Goal: Task Accomplishment & Management: Manage account settings

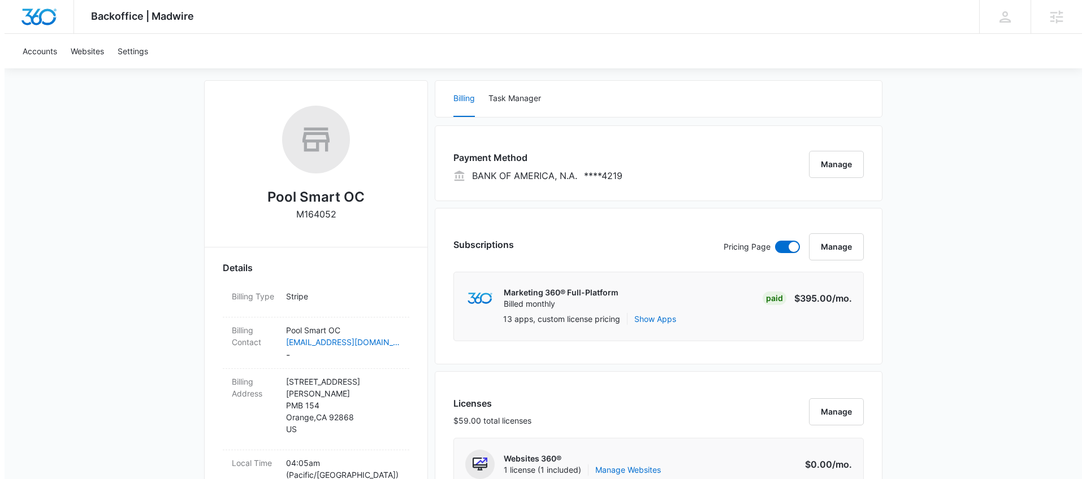
scroll to position [147, 0]
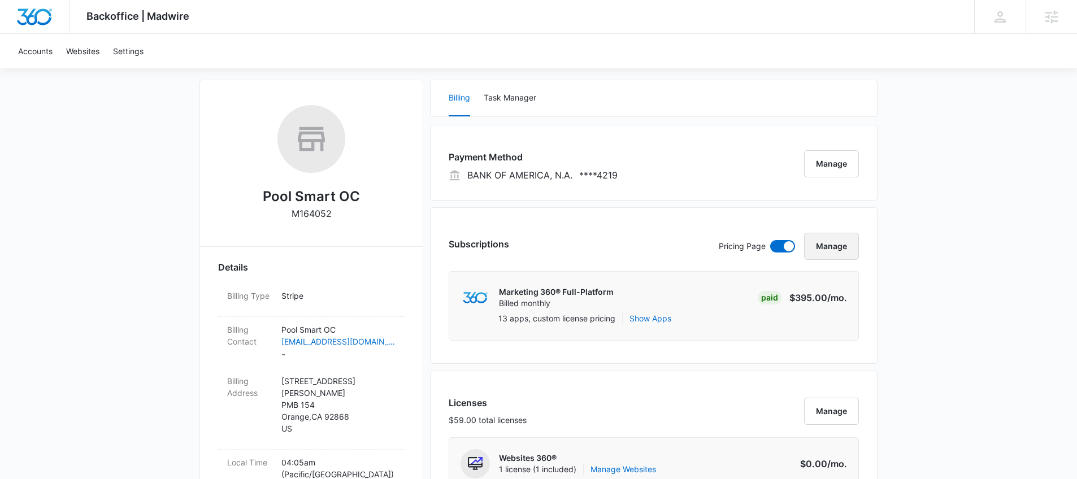
click at [844, 245] on button "Manage" at bounding box center [831, 246] width 55 height 27
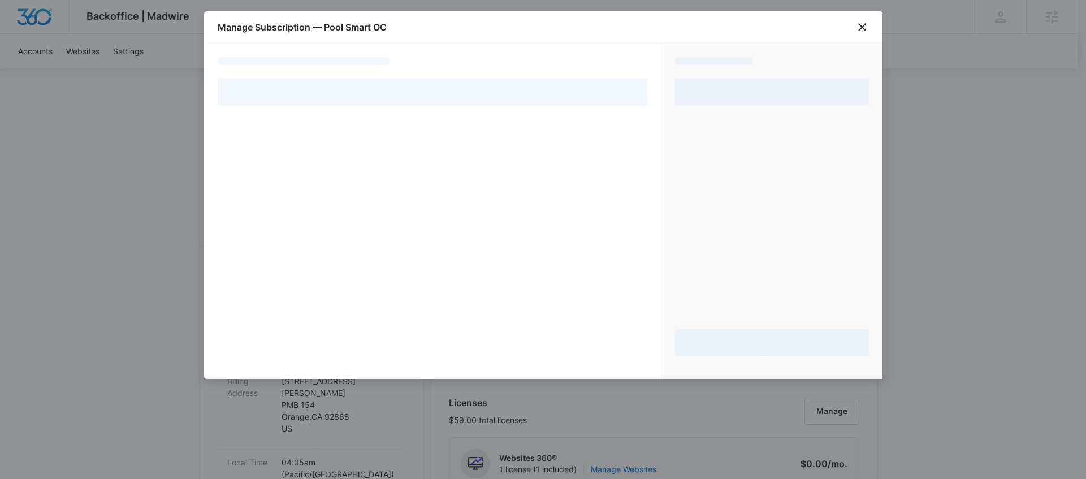
select select "pm_1R1aPmA4n8RTgNjURG9EDU5Y"
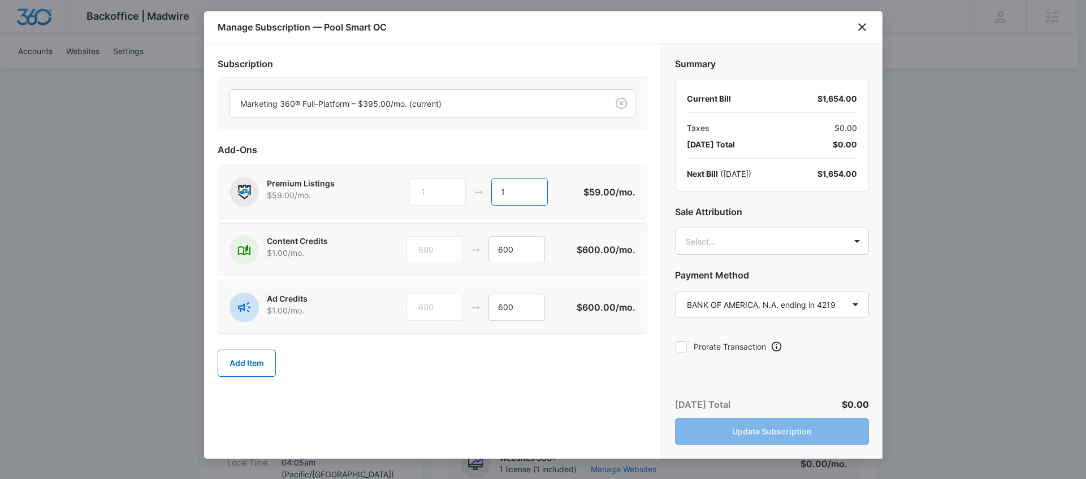
drag, startPoint x: 532, startPoint y: 192, endPoint x: 452, endPoint y: 192, distance: 80.8
click at [452, 192] on div "1 1" at bounding box center [495, 192] width 173 height 27
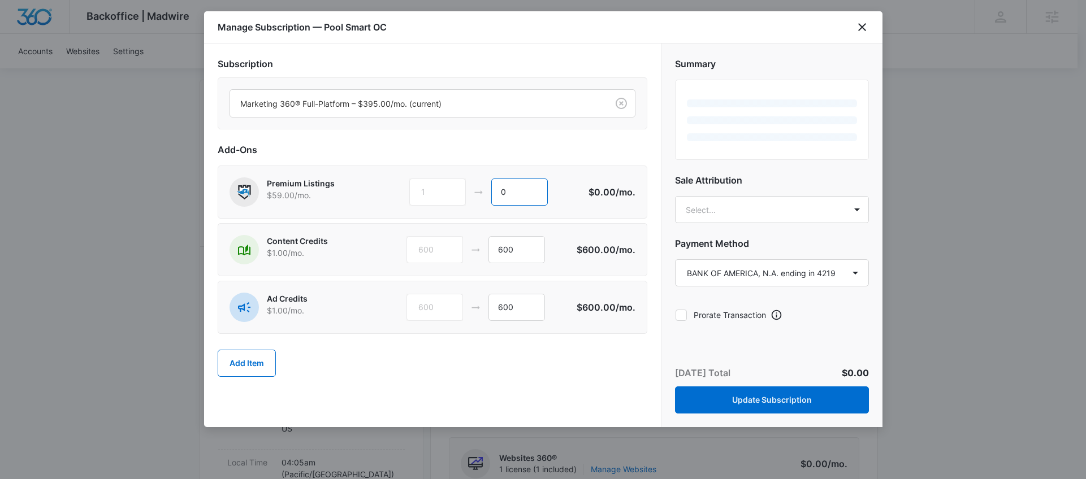
type input "0"
drag, startPoint x: 519, startPoint y: 251, endPoint x: 470, endPoint y: 252, distance: 49.2
click at [471, 253] on div "600 600" at bounding box center [491, 249] width 170 height 27
type input "0"
drag, startPoint x: 501, startPoint y: 313, endPoint x: 467, endPoint y: 310, distance: 34.6
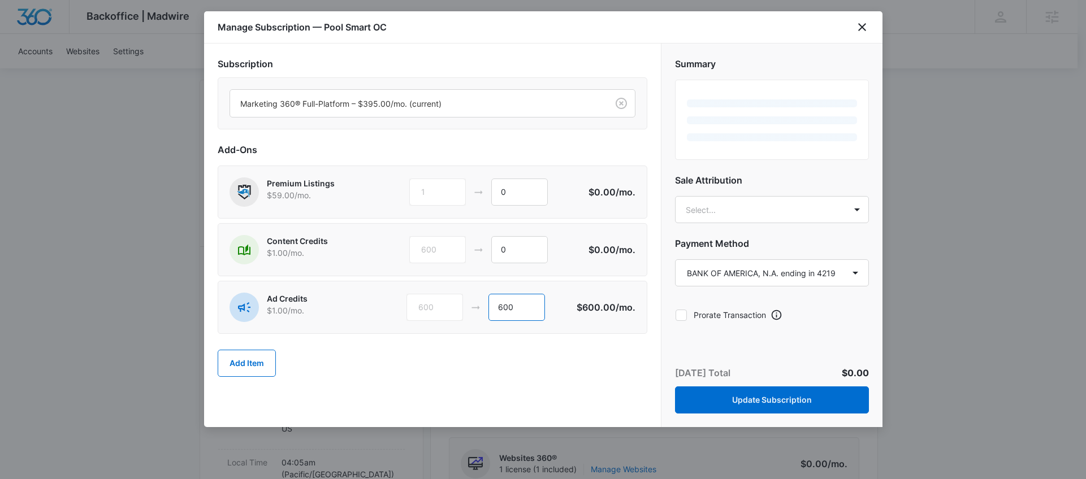
click at [467, 311] on div "600 600" at bounding box center [491, 307] width 170 height 27
type input "0"
click at [534, 157] on div "Add-Ons Premium Listings $59.00 /mo. 1 0 $0.00 /mo. Content Credits $1.00 /mo. …" at bounding box center [433, 265] width 430 height 245
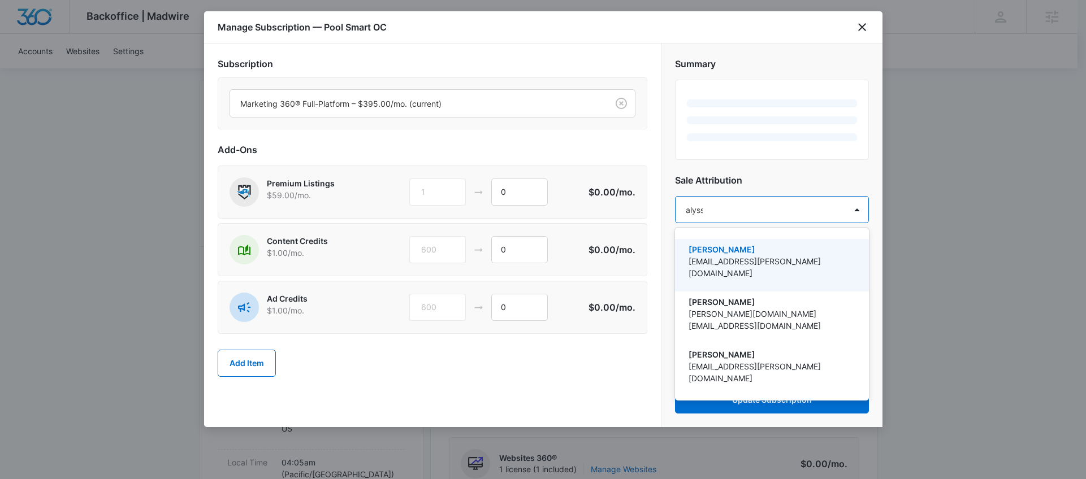
type input "alyssa"
click at [779, 266] on p "alyssa.bauer@madwire.com" at bounding box center [770, 267] width 164 height 24
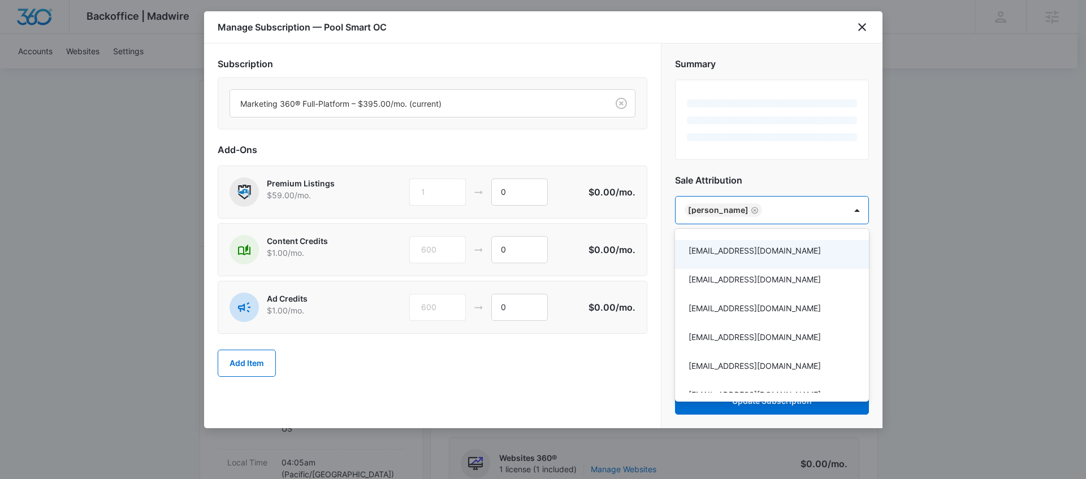
click at [858, 181] on div at bounding box center [543, 239] width 1086 height 479
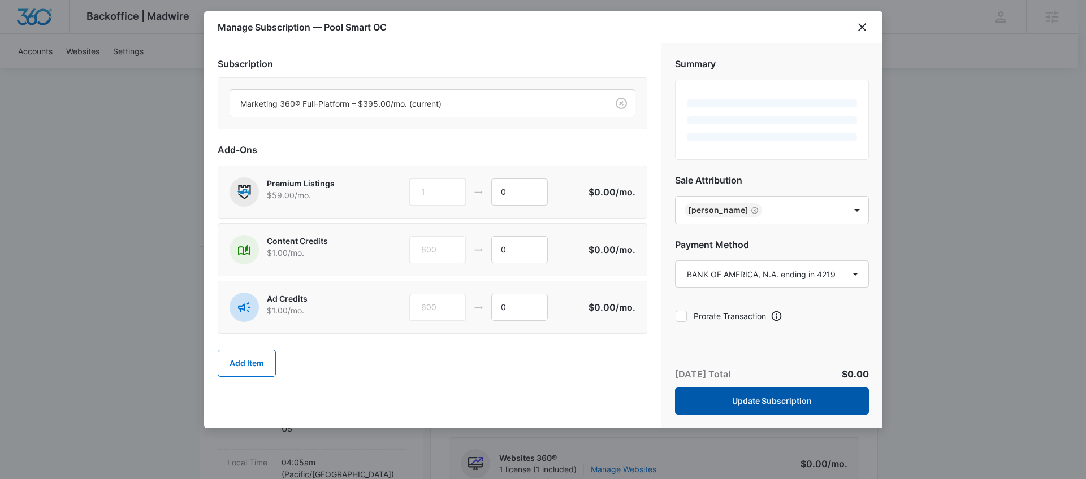
click at [721, 397] on button "Update Subscription" at bounding box center [772, 401] width 194 height 27
click at [685, 400] on button "Update Subscription" at bounding box center [772, 401] width 194 height 27
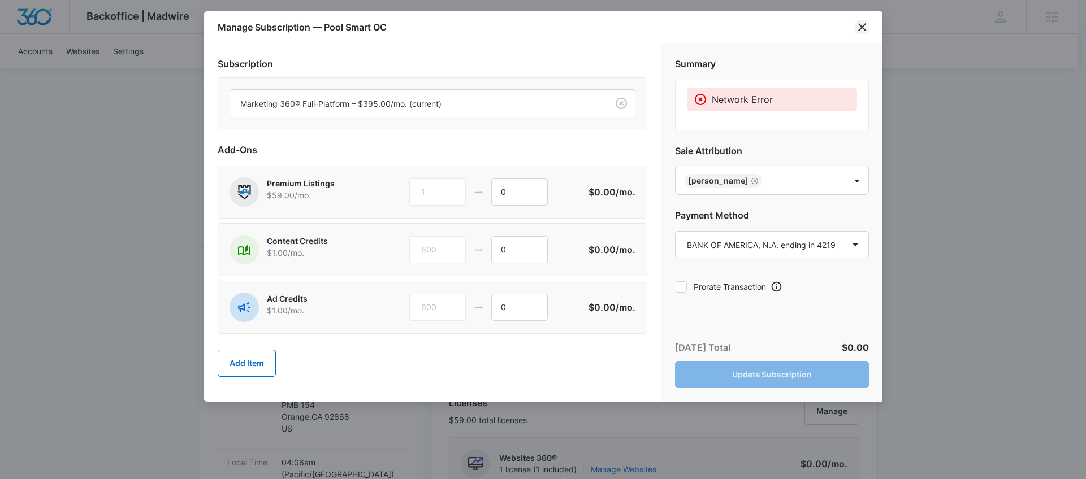
click at [864, 23] on icon "close" at bounding box center [862, 27] width 14 height 14
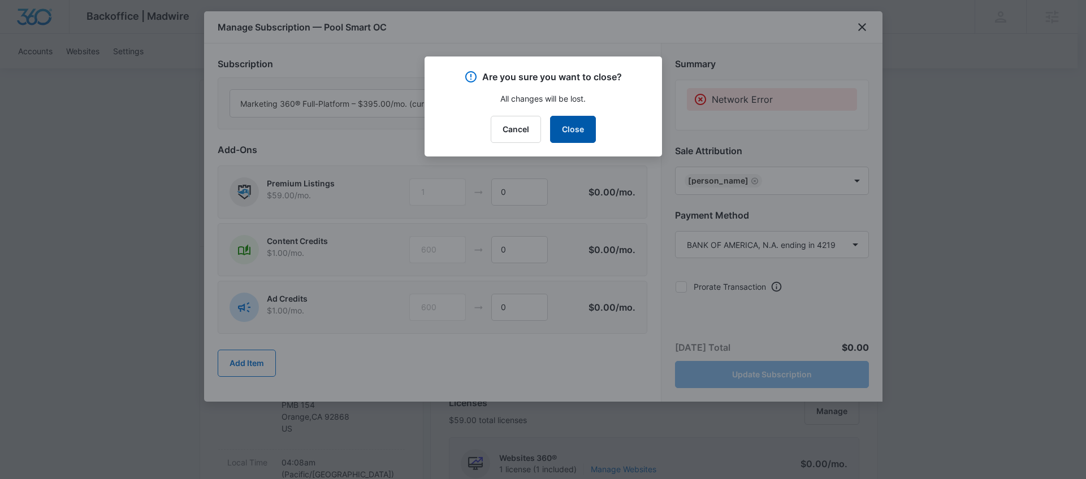
click at [556, 128] on button "Close" at bounding box center [573, 129] width 46 height 27
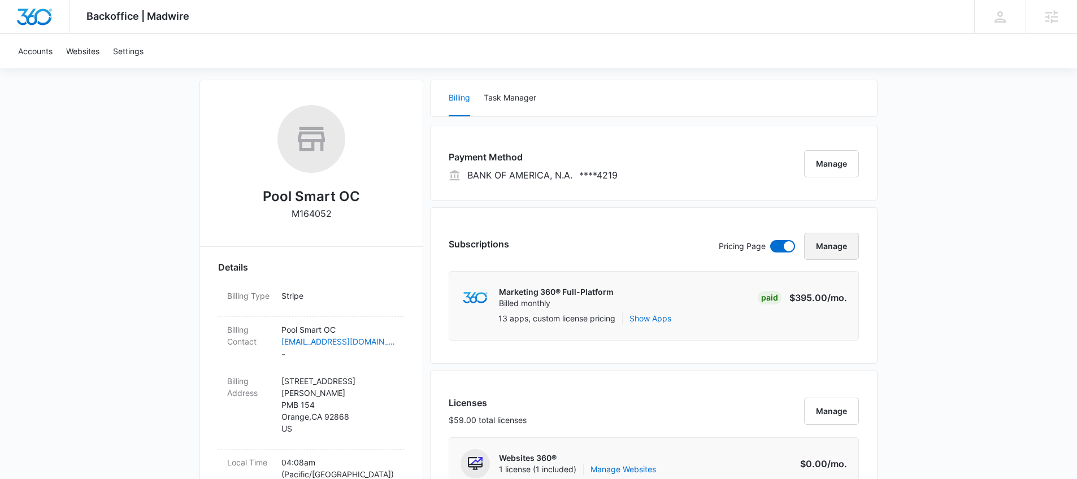
click at [820, 248] on button "Manage" at bounding box center [831, 246] width 55 height 27
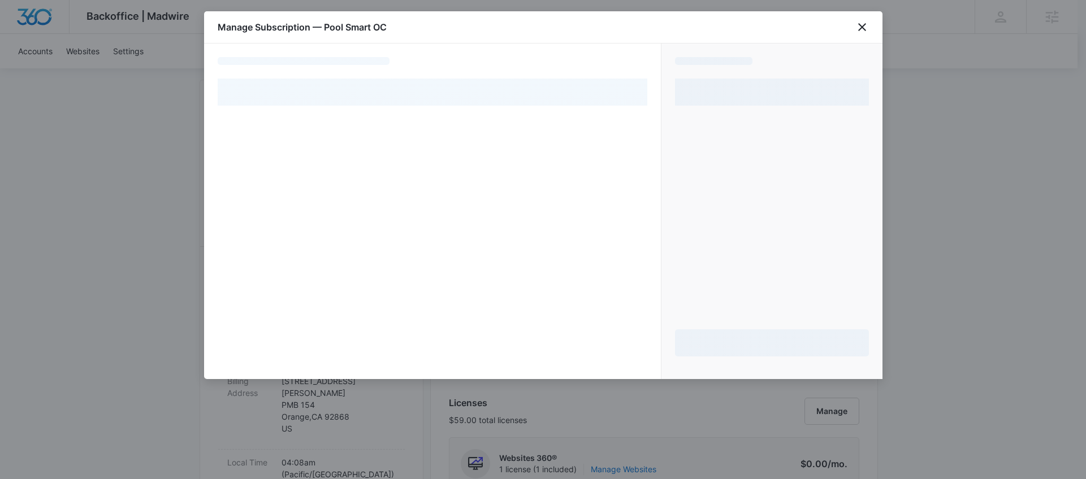
select select "pm_1R1aPmA4n8RTgNjURG9EDU5Y"
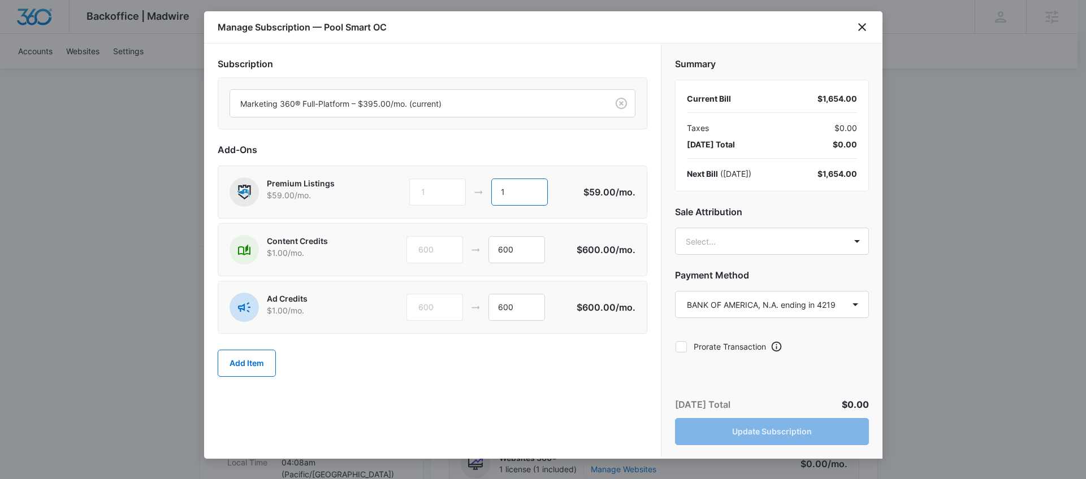
drag, startPoint x: 514, startPoint y: 198, endPoint x: 486, endPoint y: 196, distance: 27.7
click at [486, 196] on div "1 1" at bounding box center [495, 192] width 173 height 27
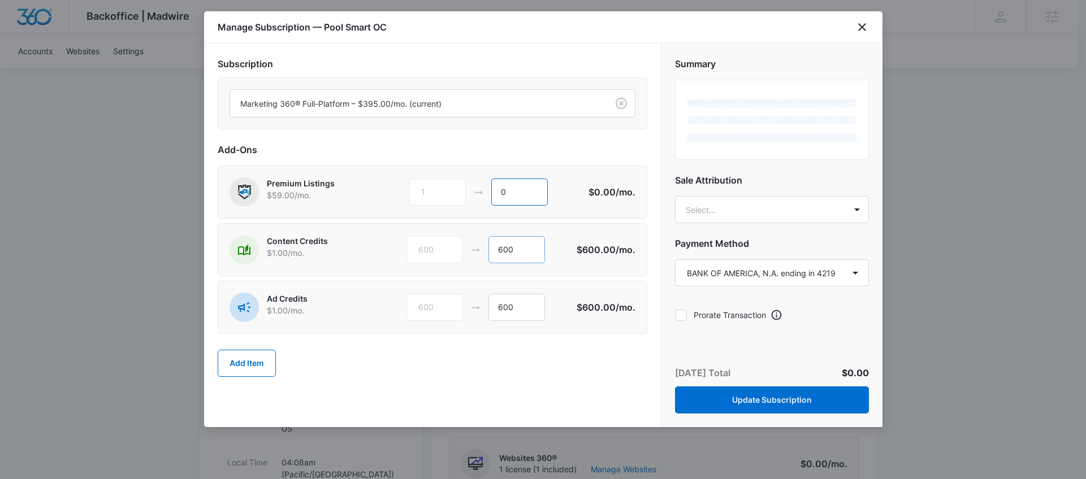
type input "0"
drag, startPoint x: 527, startPoint y: 261, endPoint x: 499, endPoint y: 266, distance: 28.7
click at [478, 253] on div "600 600" at bounding box center [491, 249] width 170 height 27
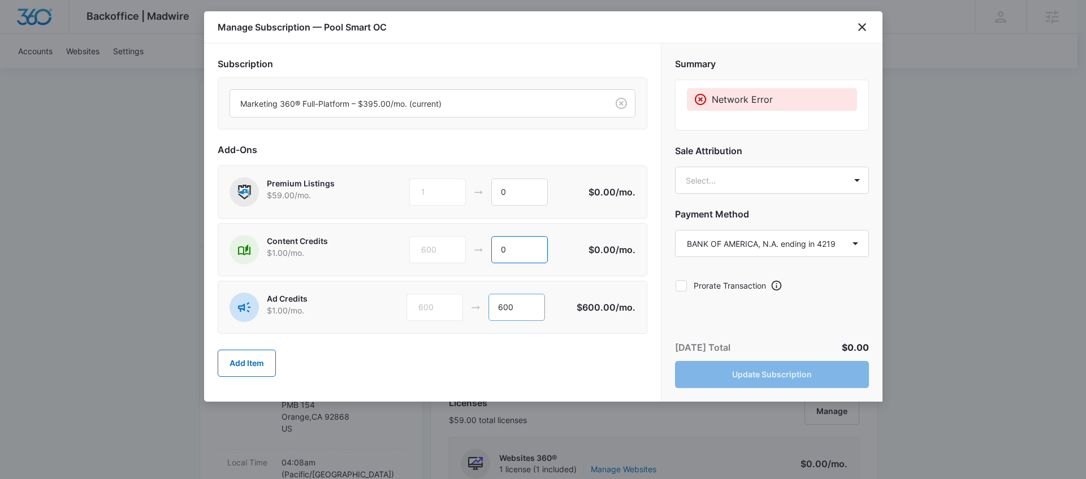
type input "0"
drag, startPoint x: 527, startPoint y: 304, endPoint x: 485, endPoint y: 313, distance: 42.8
click at [485, 313] on div "600 600" at bounding box center [491, 307] width 170 height 27
type input "0"
click at [709, 305] on div "Summary Network Error Sale Attribution Select... Payment Method Select a paymen…" at bounding box center [772, 223] width 222 height 358
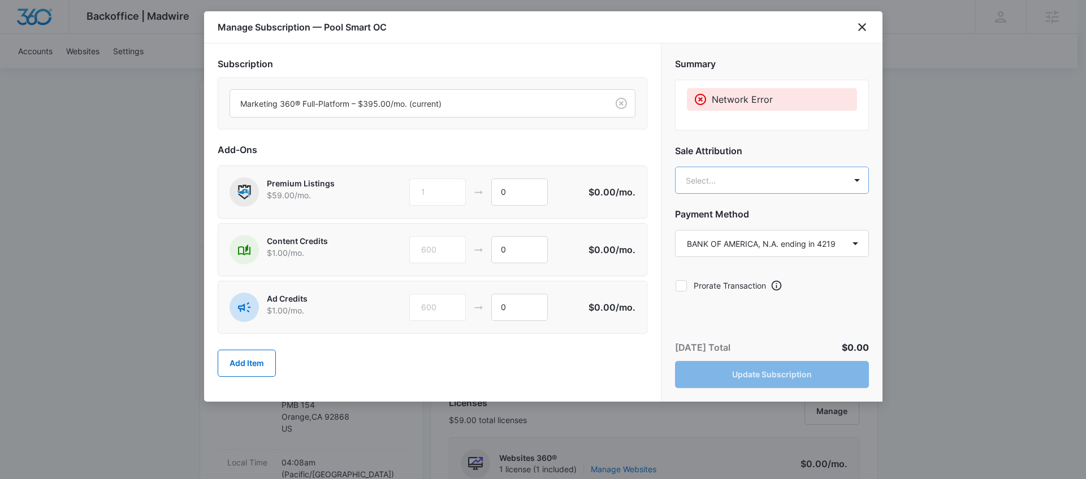
drag, startPoint x: 738, startPoint y: 195, endPoint x: 733, endPoint y: 180, distance: 16.1
click at [738, 195] on div "Summary Network Error Sale Attribution Select... Payment Method Select a paymen…" at bounding box center [771, 173] width 221 height 259
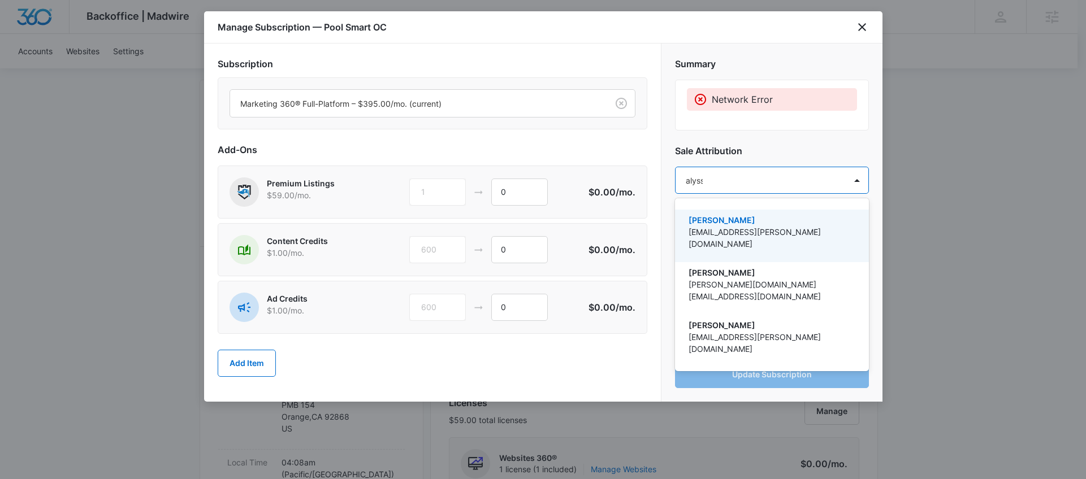
type input "alyssa"
click at [766, 223] on p "[PERSON_NAME]" at bounding box center [770, 220] width 164 height 12
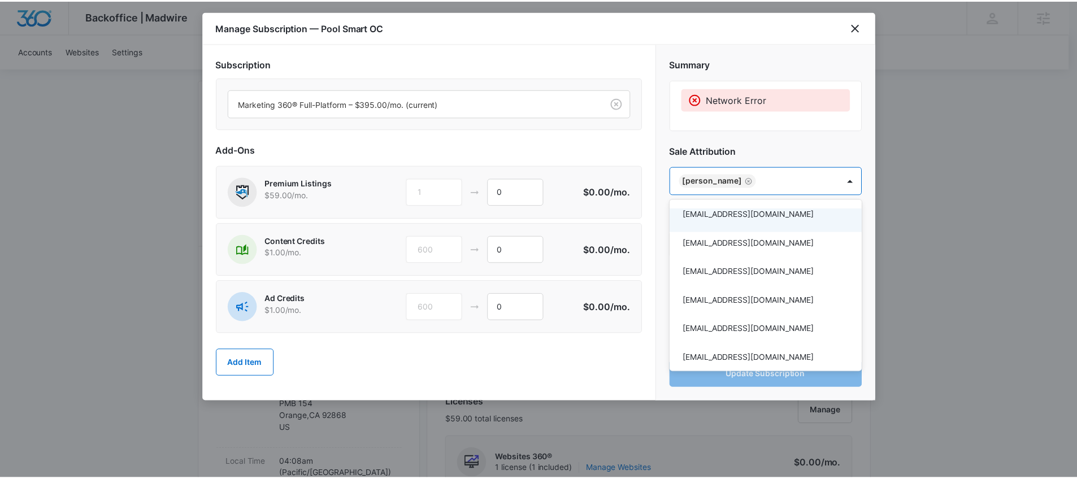
scroll to position [16, 0]
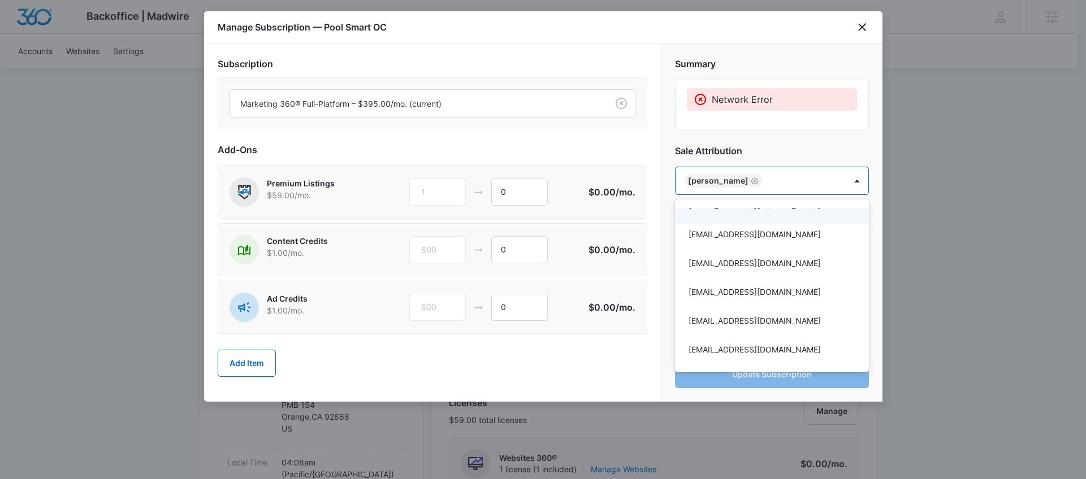
click at [759, 126] on div at bounding box center [543, 239] width 1086 height 479
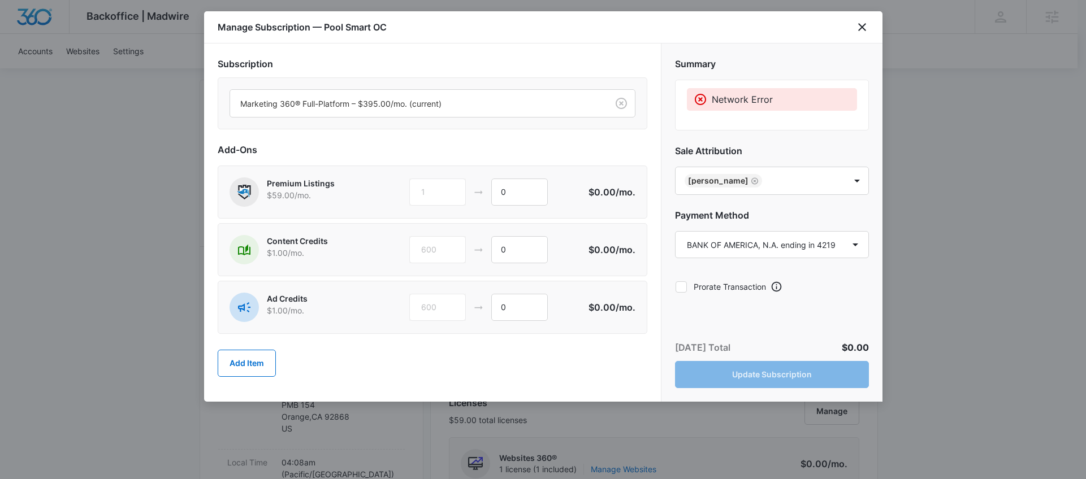
click at [778, 387] on div "Today’s Total $0.00 Update Subscription" at bounding box center [771, 364] width 221 height 75
drag, startPoint x: 761, startPoint y: 78, endPoint x: 797, endPoint y: 58, distance: 41.2
click at [761, 79] on div "Summary Network Error" at bounding box center [772, 93] width 194 height 73
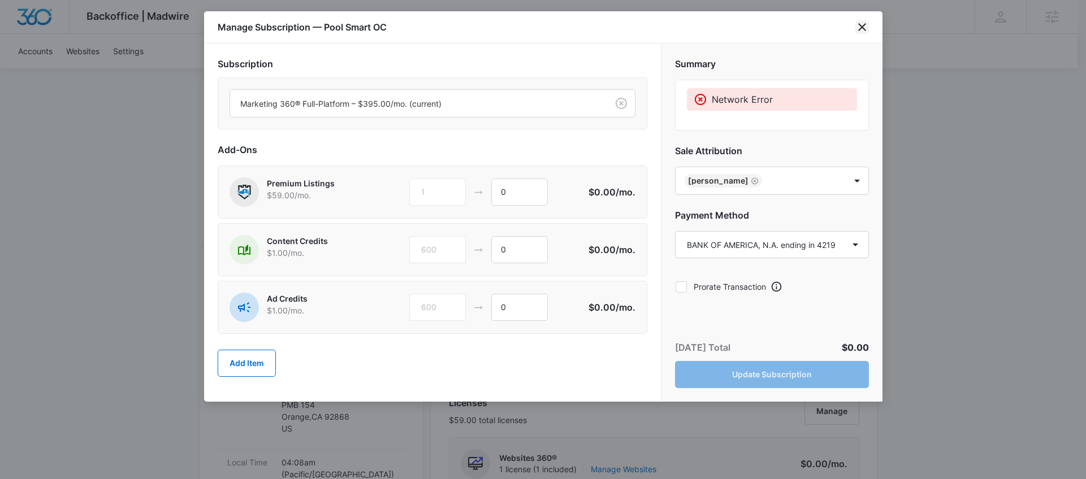
click at [856, 24] on icon "close" at bounding box center [862, 27] width 14 height 14
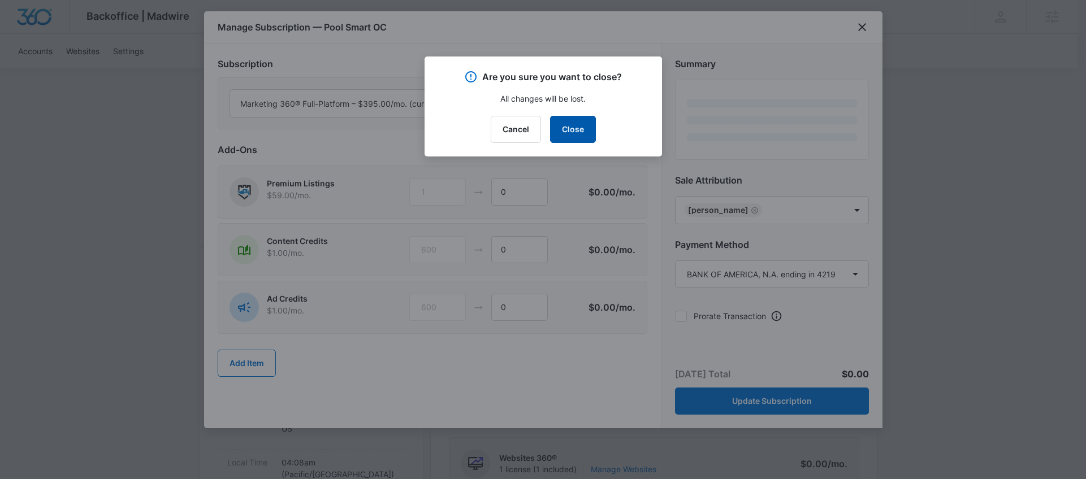
click at [562, 124] on button "Close" at bounding box center [573, 129] width 46 height 27
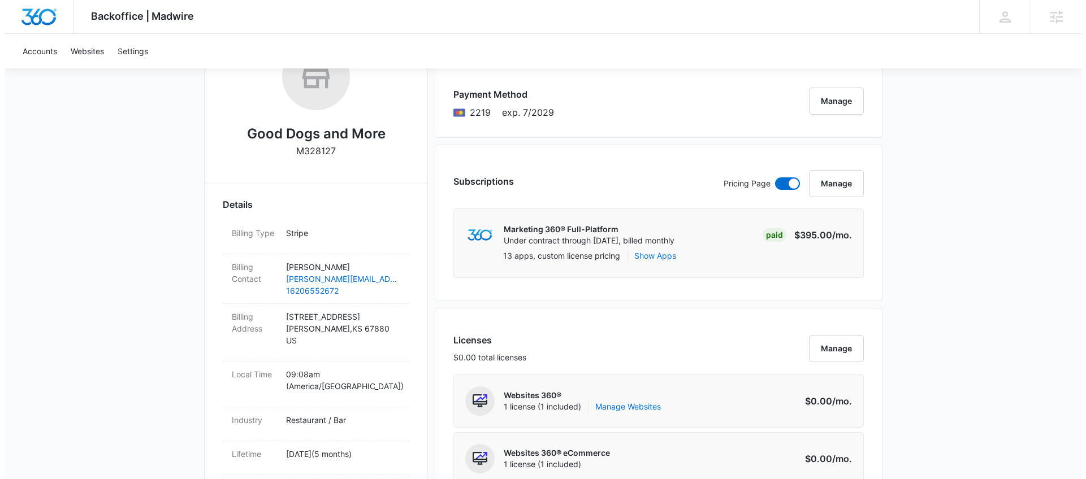
scroll to position [237, 0]
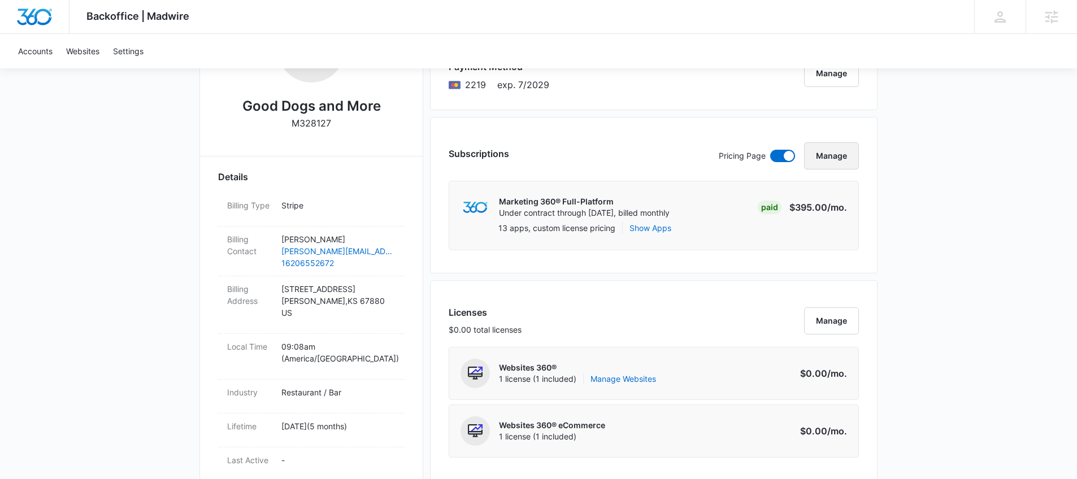
click at [830, 158] on button "Manage" at bounding box center [831, 155] width 55 height 27
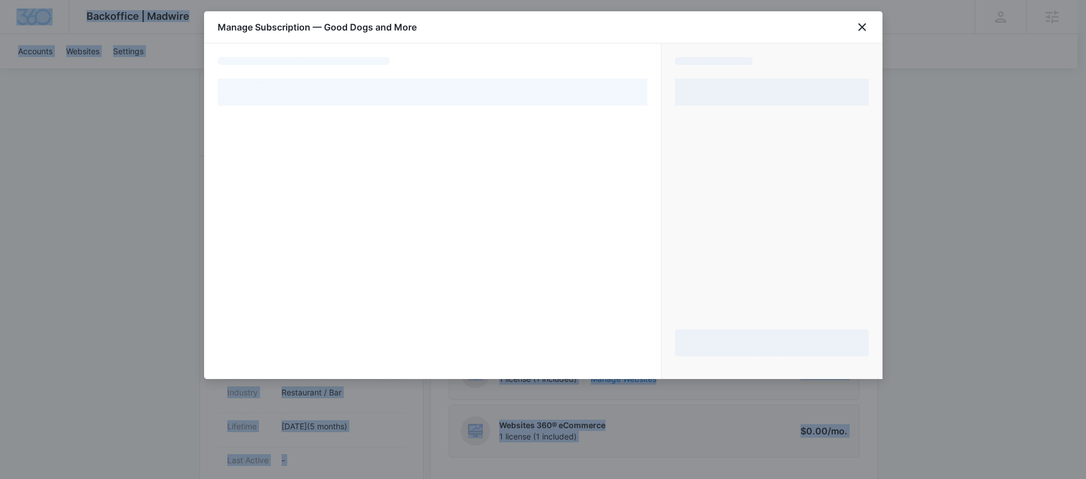
select select "pm_1S6yOqA4n8RTgNjUQaYBYxS2"
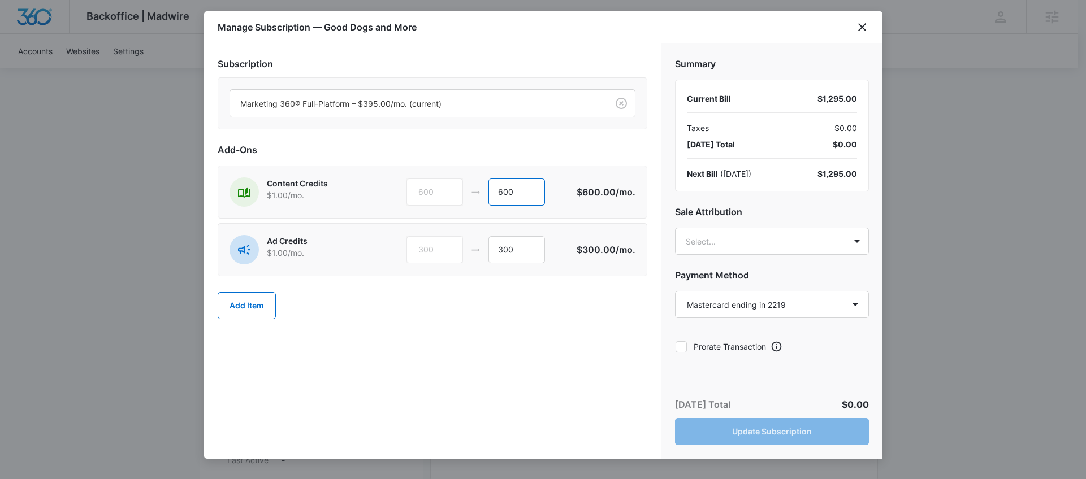
drag, startPoint x: 529, startPoint y: 191, endPoint x: 484, endPoint y: 189, distance: 44.1
click at [484, 189] on div "600 600" at bounding box center [491, 192] width 170 height 27
click at [457, 98] on div at bounding box center [416, 104] width 353 height 14
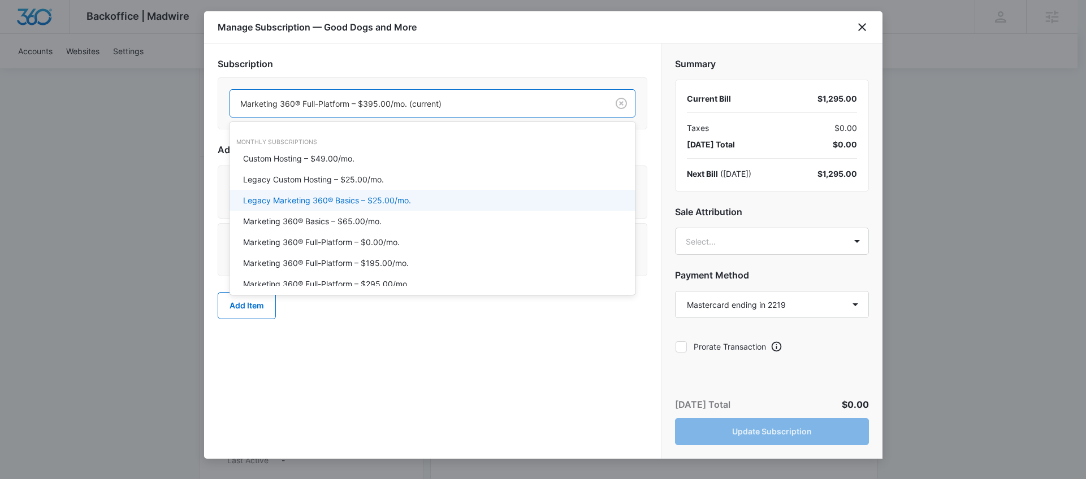
scroll to position [8, 0]
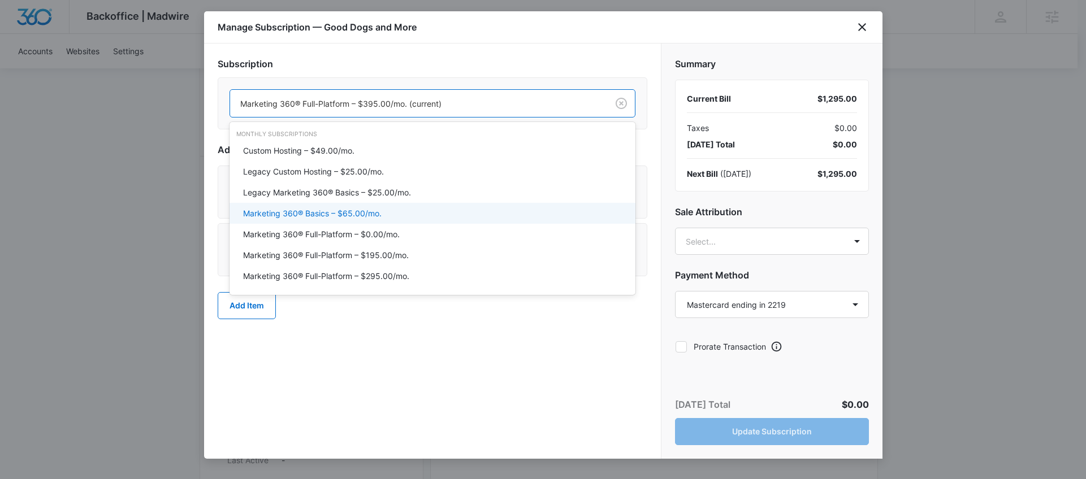
click at [384, 206] on div "Marketing 360® Basics – $65.00/mo." at bounding box center [432, 213] width 406 height 21
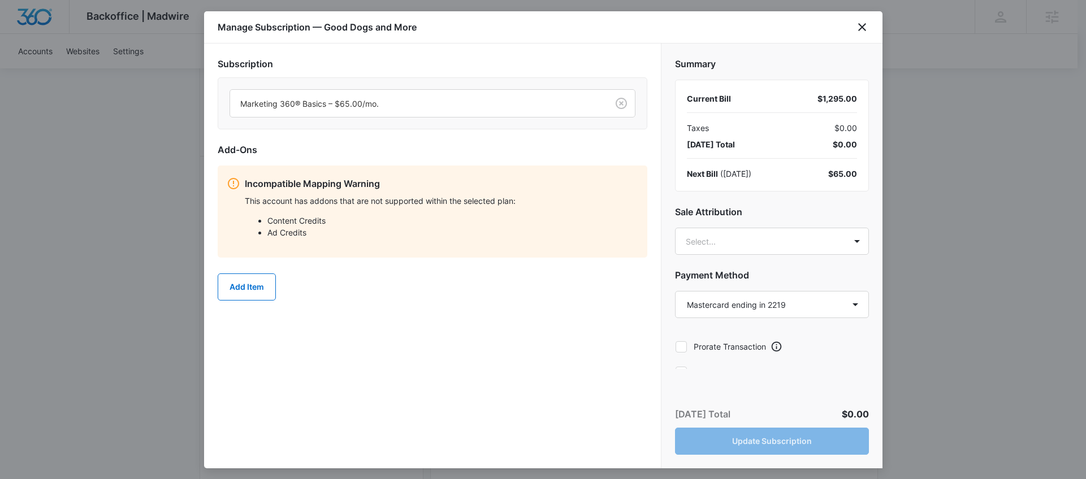
drag, startPoint x: 516, startPoint y: 191, endPoint x: 465, endPoint y: 193, distance: 50.9
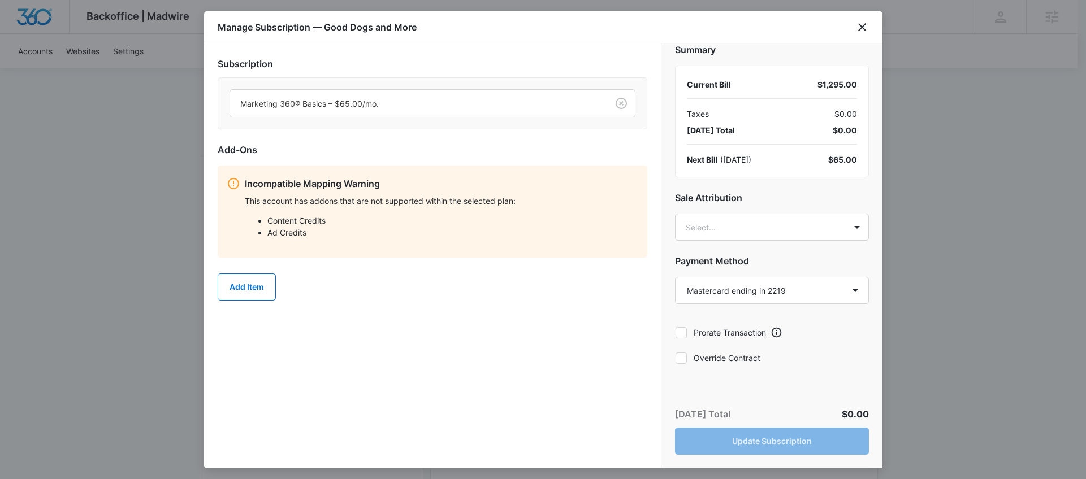
scroll to position [16, 0]
type input "alyss"
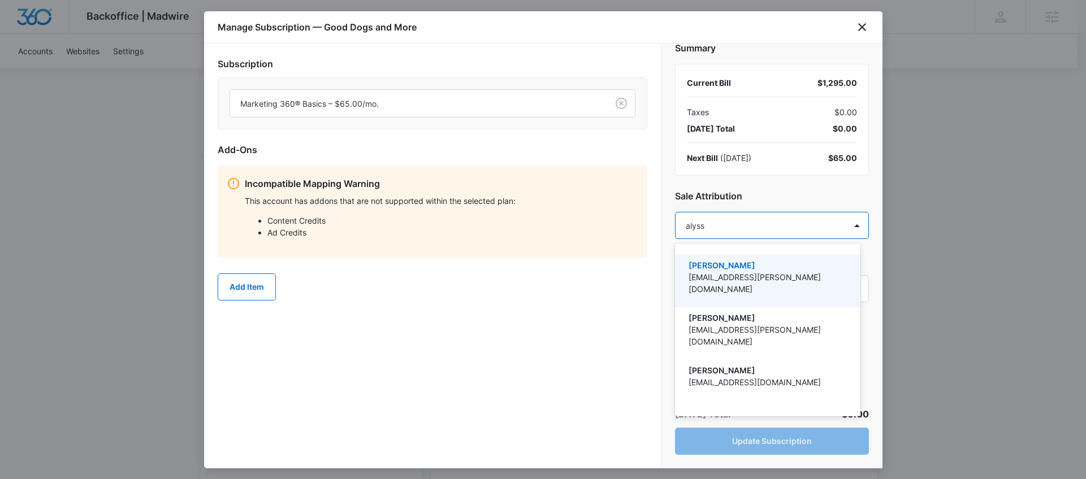
click at [764, 257] on div "Alyssa Bauer alyssa.bauer@madwire.com" at bounding box center [767, 281] width 185 height 53
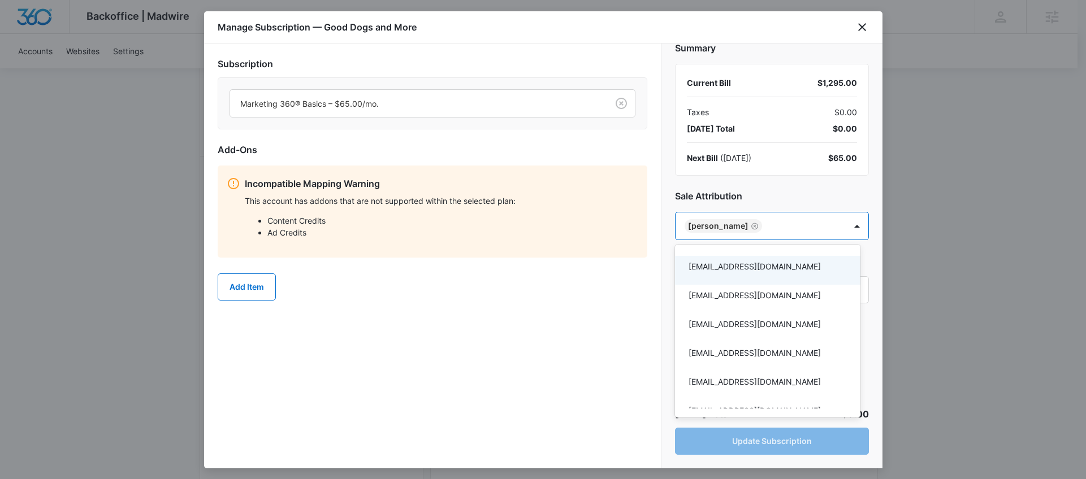
click at [766, 201] on div at bounding box center [543, 239] width 1086 height 479
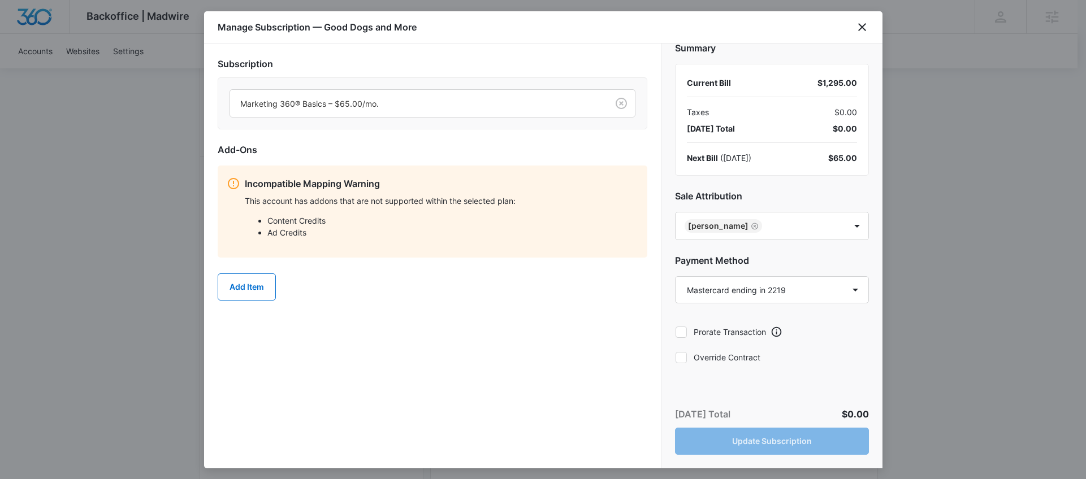
click at [733, 352] on label "Override Contract" at bounding box center [772, 358] width 194 height 12
click at [675, 357] on input "Override Contract" at bounding box center [675, 357] width 1 height 1
checkbox input "true"
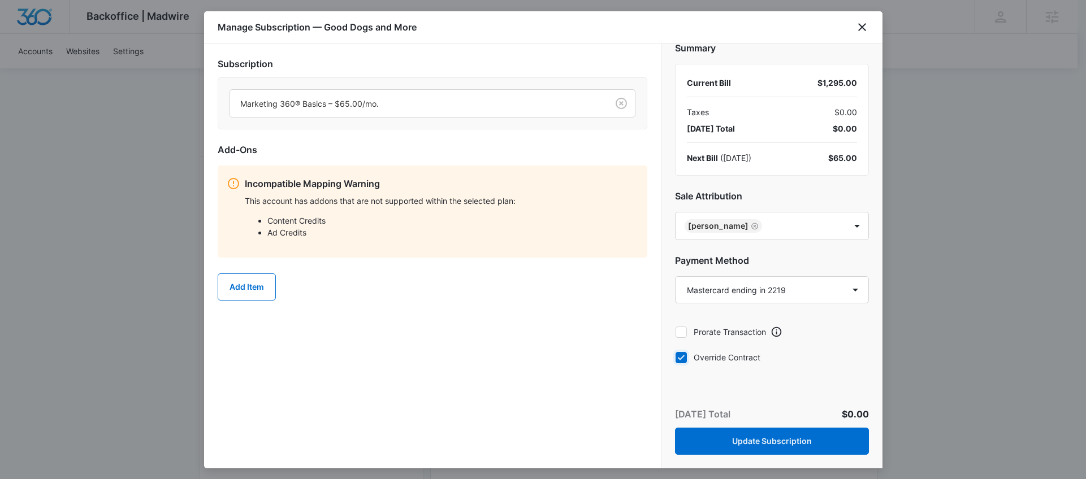
scroll to position [17, 0]
click at [802, 438] on button "Update Subscription" at bounding box center [772, 441] width 194 height 27
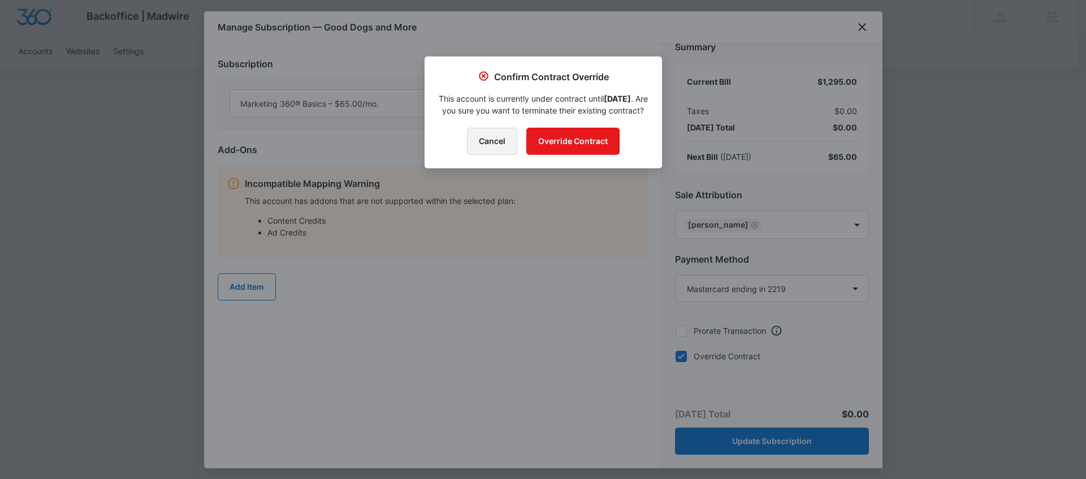
click at [499, 150] on button "Cancel" at bounding box center [492, 141] width 50 height 27
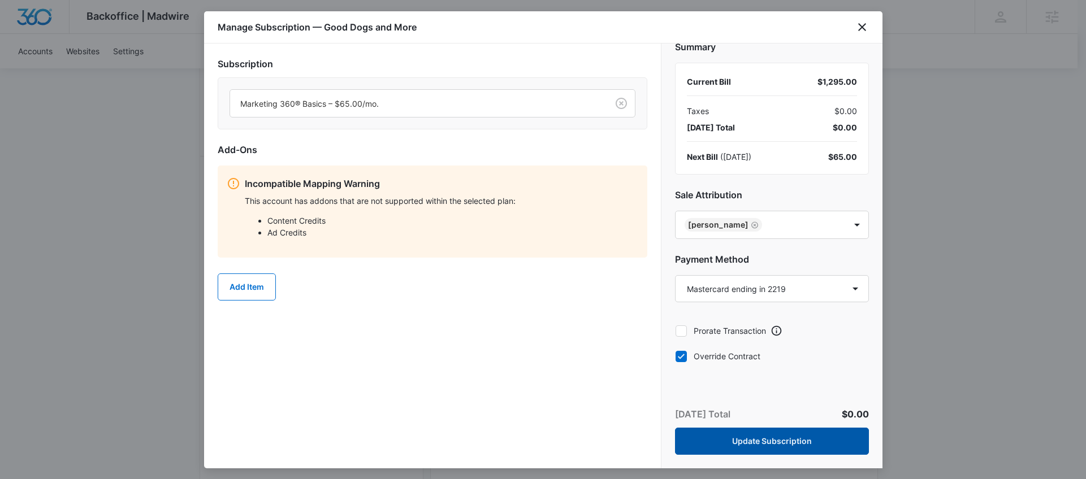
click at [782, 436] on button "Update Subscription" at bounding box center [772, 441] width 194 height 27
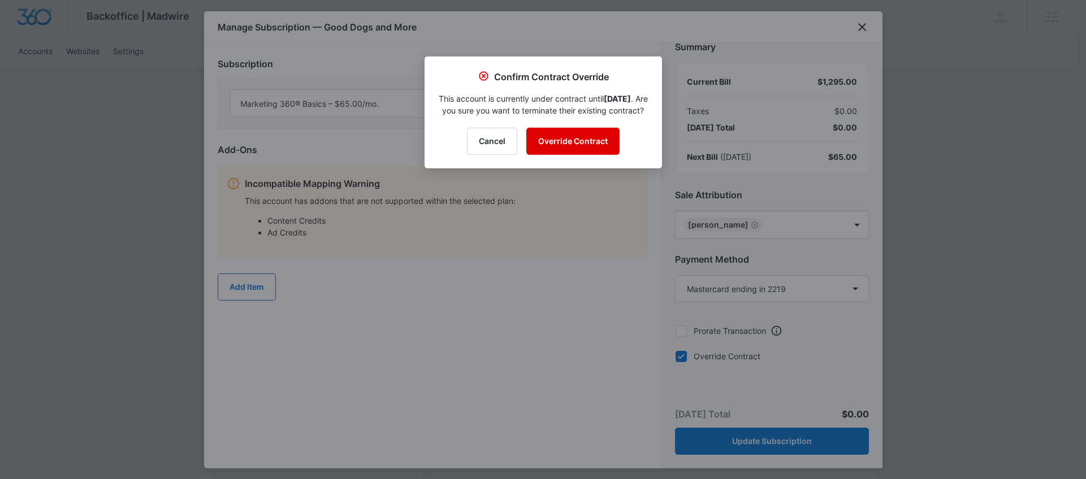
click at [586, 151] on button "Override Contract" at bounding box center [572, 141] width 93 height 27
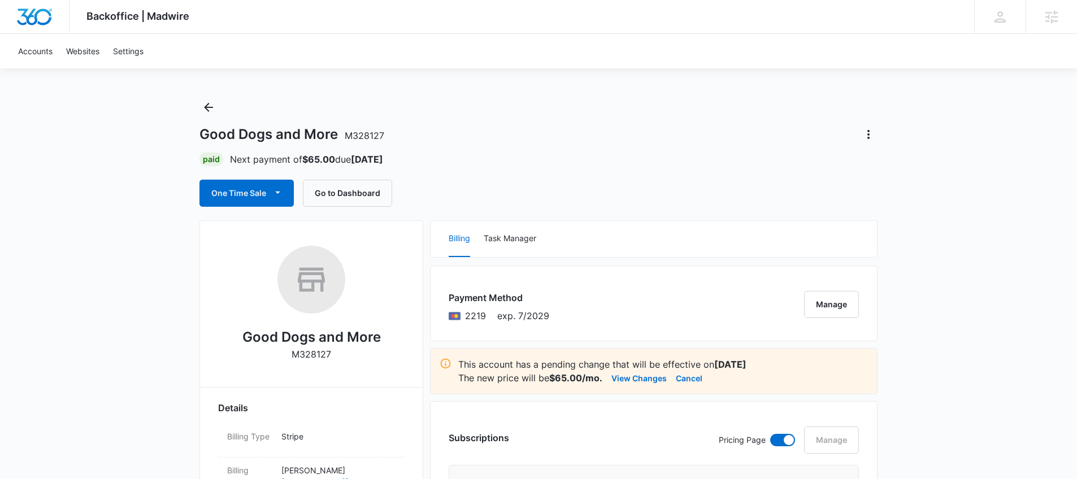
scroll to position [0, 0]
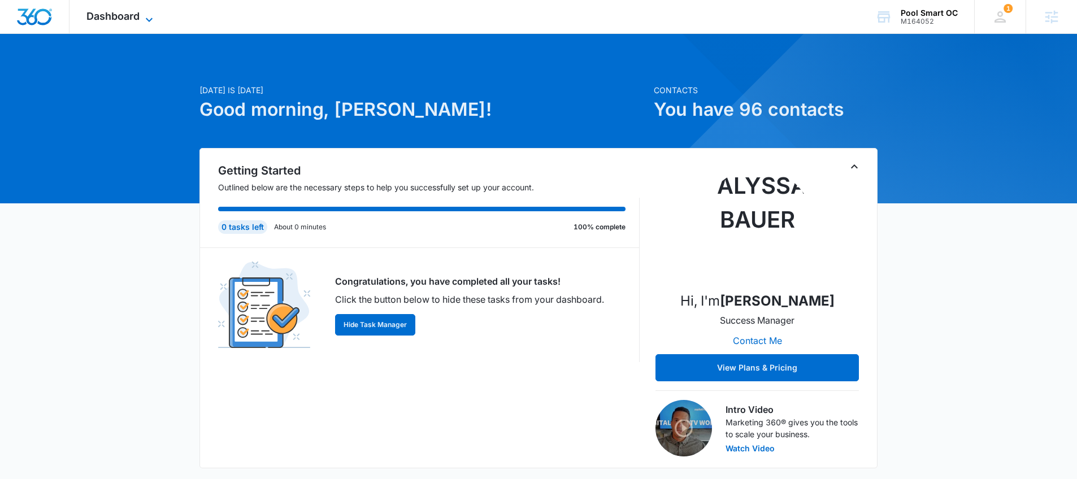
click at [93, 19] on span "Dashboard" at bounding box center [112, 16] width 53 height 12
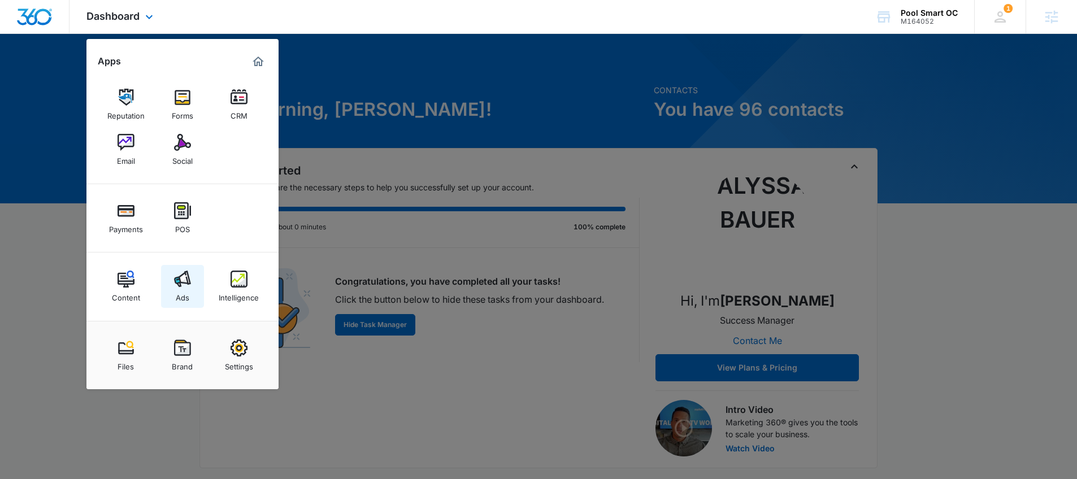
click at [193, 276] on link "Ads" at bounding box center [182, 286] width 43 height 43
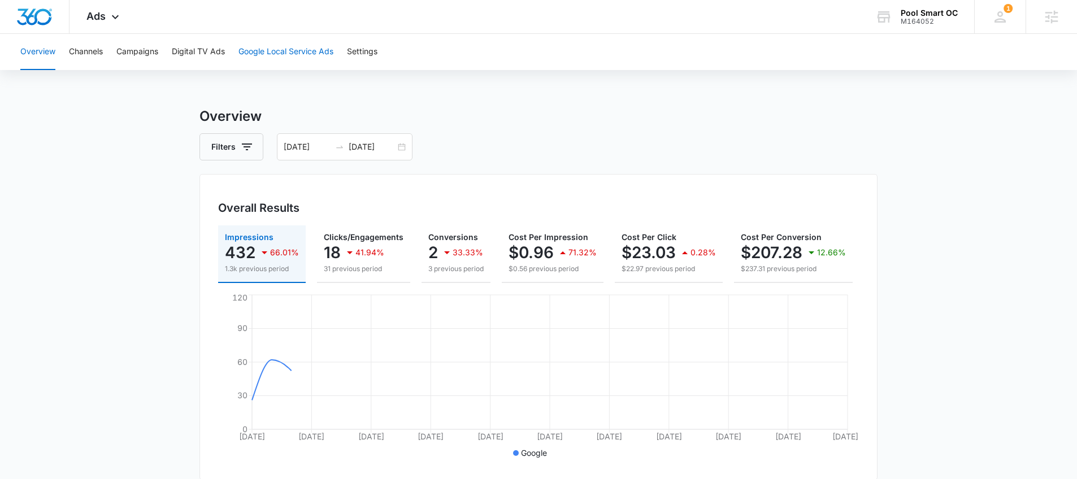
click at [245, 51] on button "Google Local Service Ads" at bounding box center [286, 52] width 95 height 36
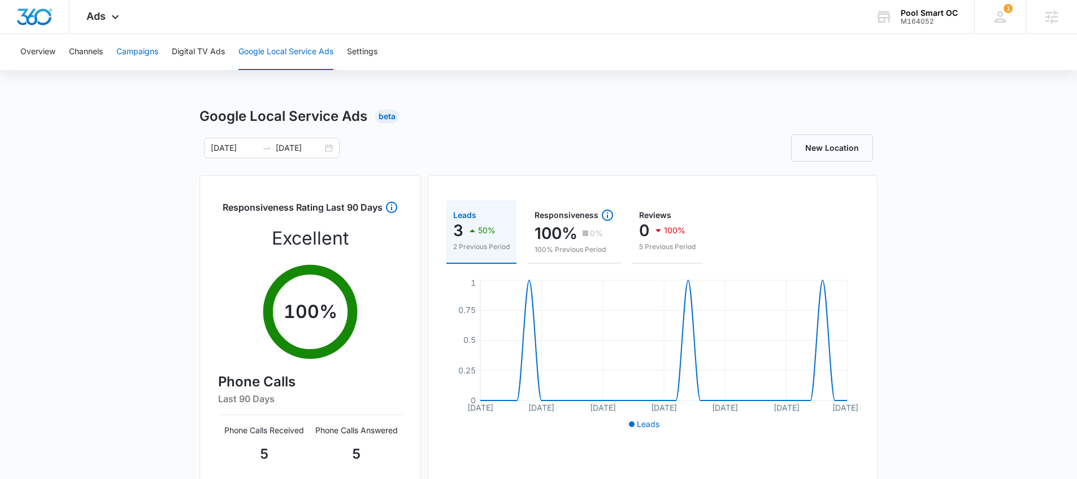
click at [138, 52] on button "Campaigns" at bounding box center [137, 52] width 42 height 36
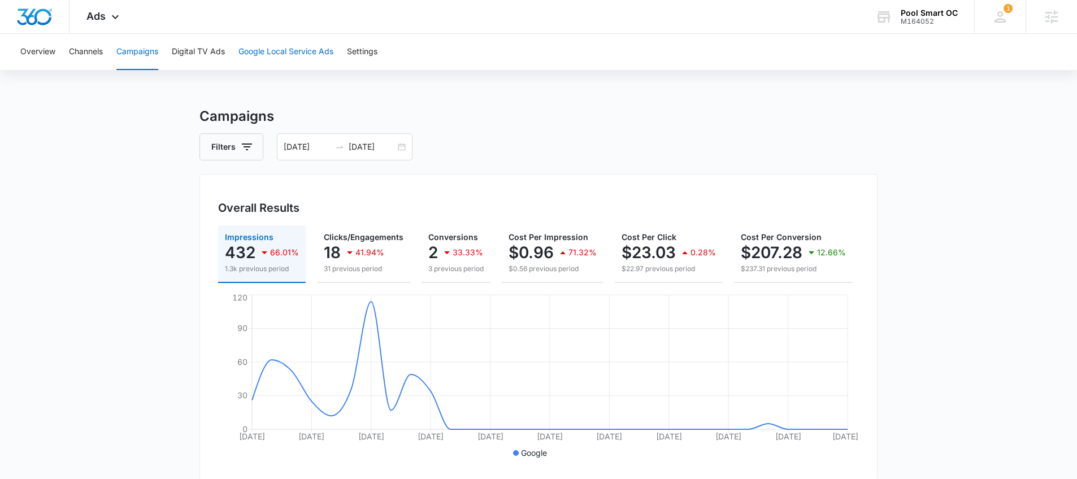
click at [248, 47] on button "Google Local Service Ads" at bounding box center [286, 52] width 95 height 36
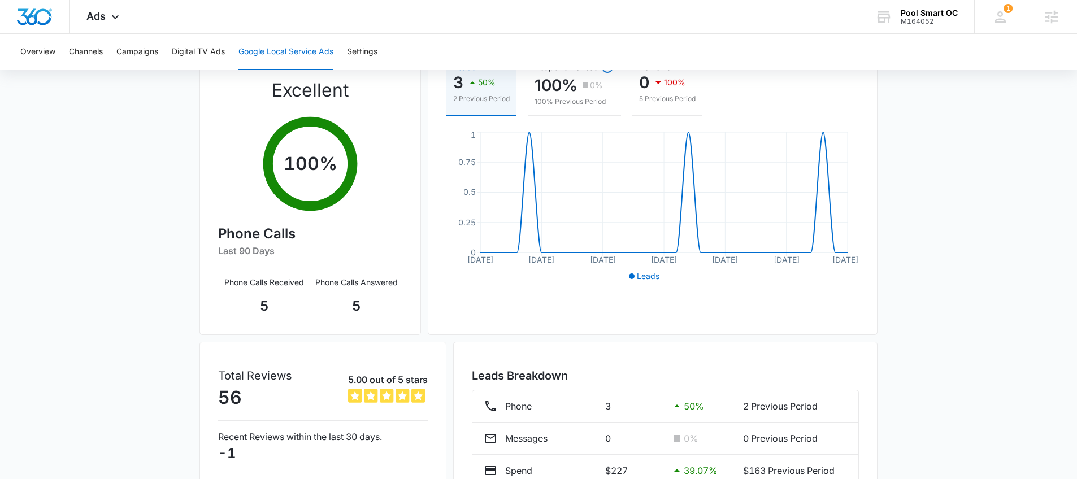
scroll to position [215, 0]
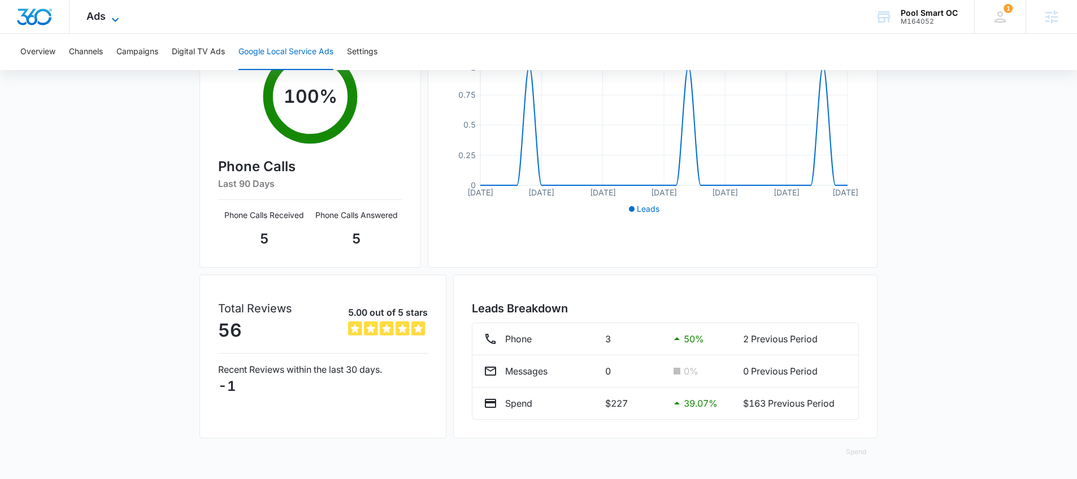
click at [117, 21] on icon at bounding box center [116, 20] width 14 height 14
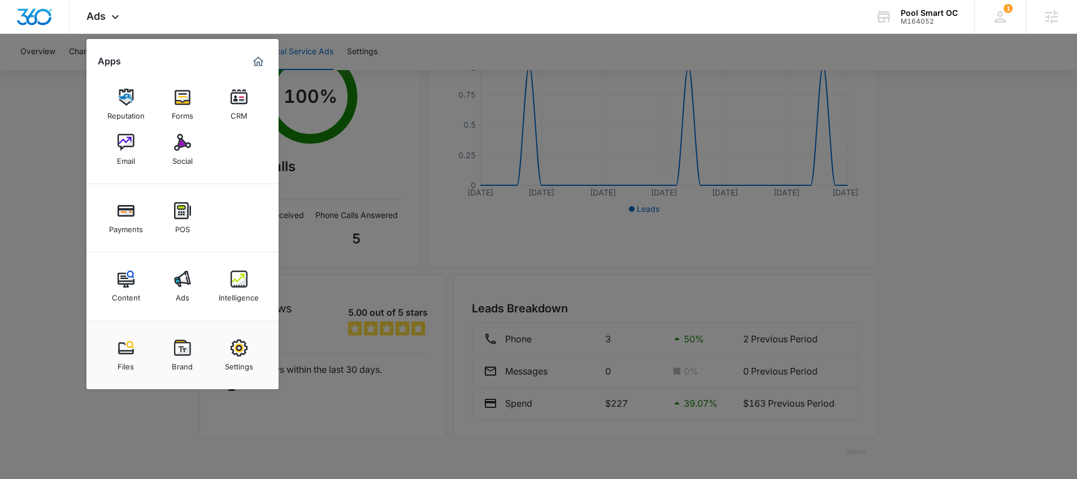
click at [59, 195] on div at bounding box center [538, 239] width 1077 height 479
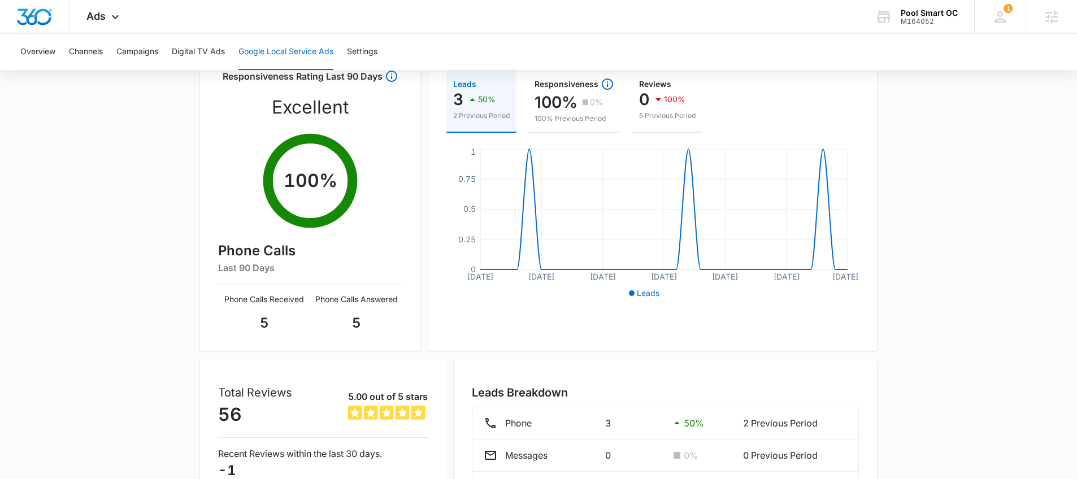
scroll to position [0, 0]
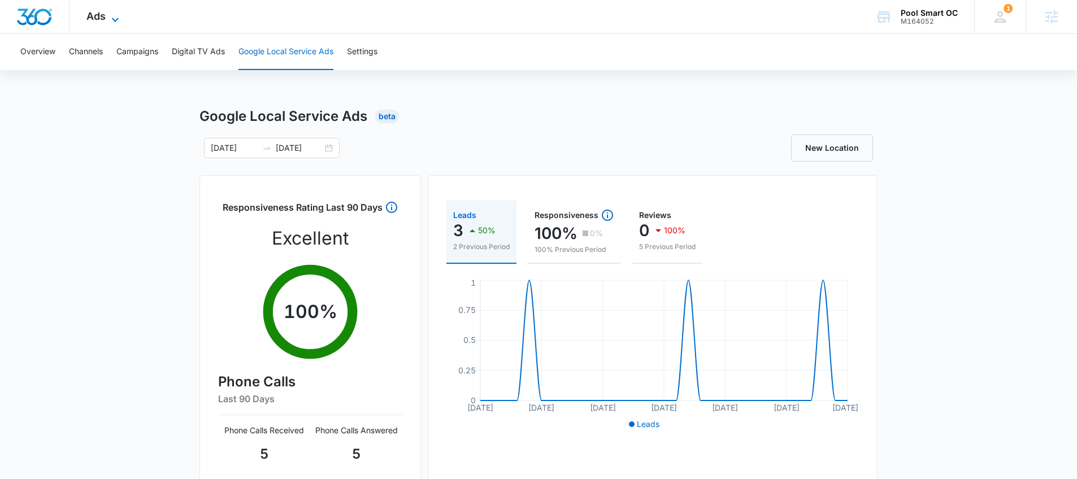
click at [112, 19] on icon at bounding box center [116, 20] width 14 height 14
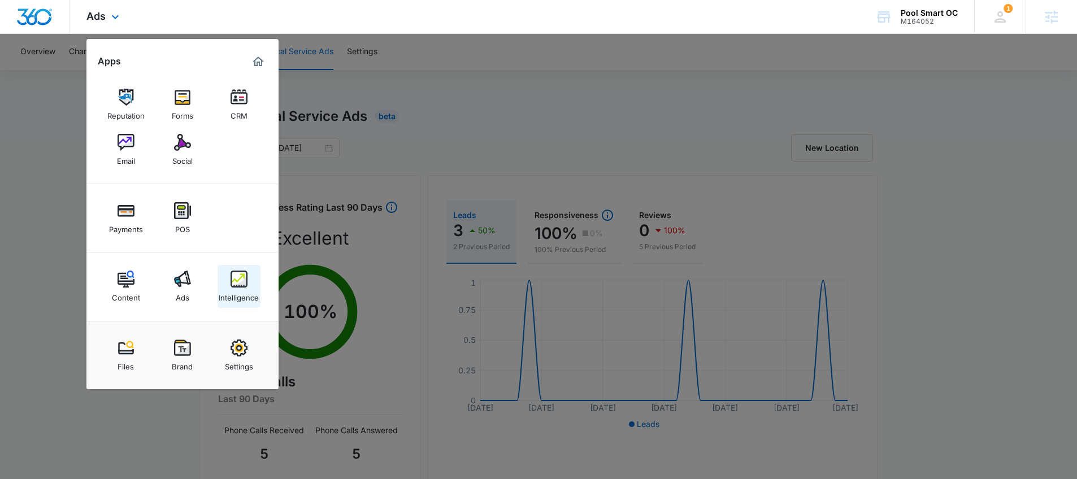
click at [239, 291] on div "Intelligence" at bounding box center [239, 295] width 40 height 15
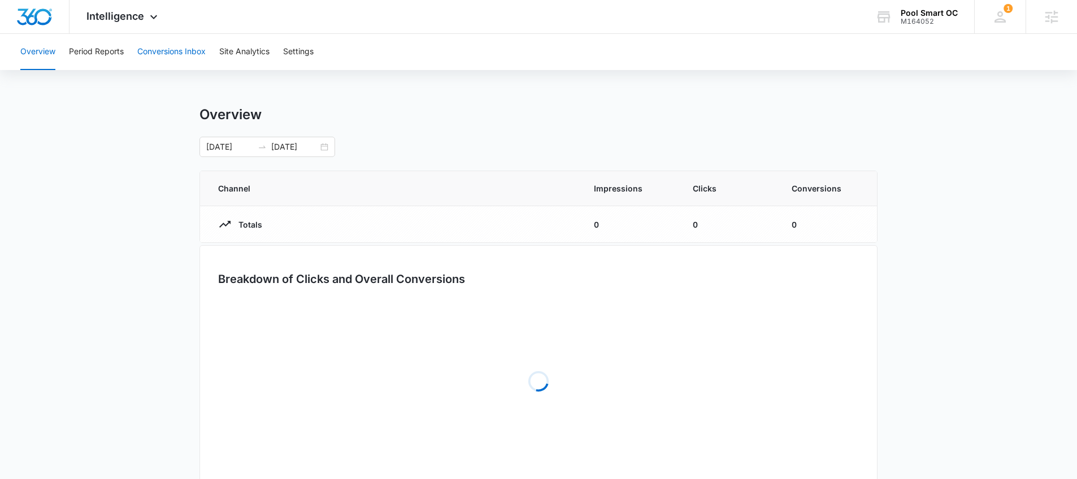
click at [195, 62] on button "Conversions Inbox" at bounding box center [171, 52] width 68 height 36
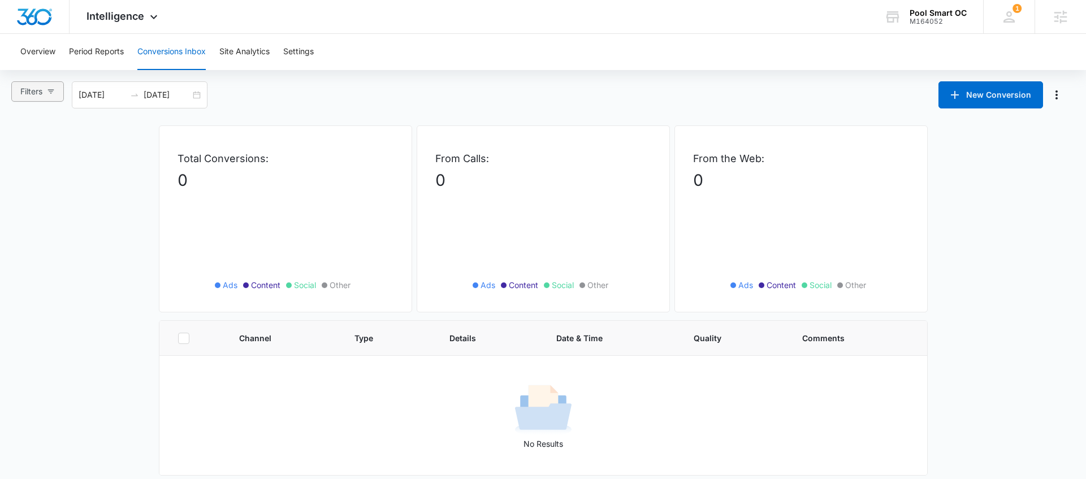
click at [56, 96] on button "Filters" at bounding box center [37, 91] width 53 height 20
click at [64, 138] on label "Ads" at bounding box center [49, 146] width 63 height 17
click at [27, 148] on input "Ads" at bounding box center [22, 152] width 9 height 9
radio input "true"
click at [204, 96] on div "09/07/2025 10/07/2025" at bounding box center [151, 94] width 136 height 27
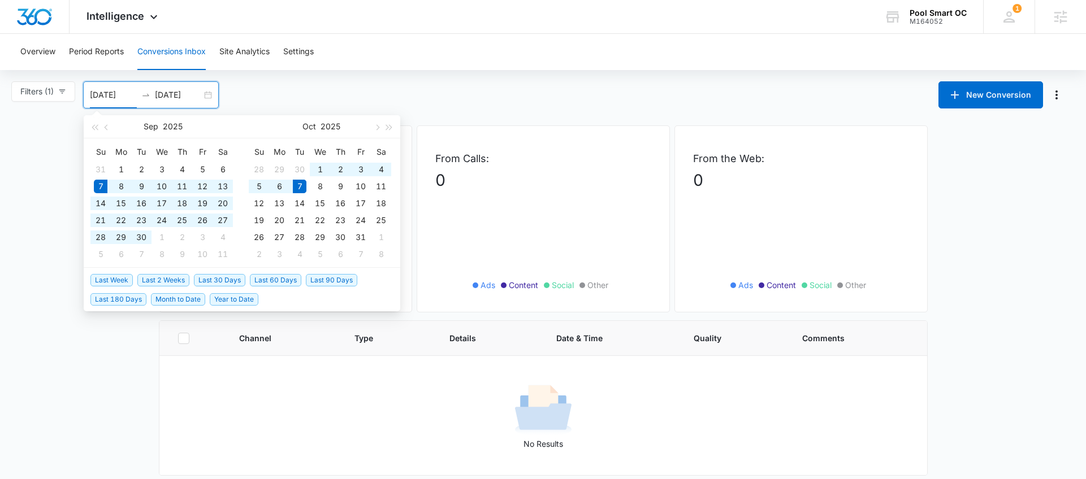
click at [267, 94] on div "Filters (1) Filter Channel : All Channels Ads Content Social Other Filter Type …" at bounding box center [543, 94] width 1086 height 27
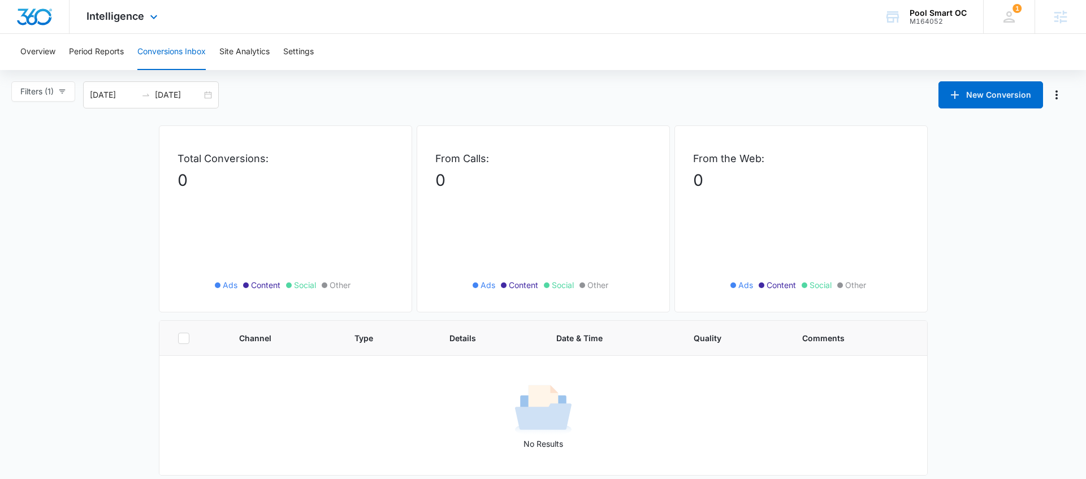
click at [92, 6] on div "Intelligence Apps Reputation Forms CRM Email Social Payments POS Content Ads In…" at bounding box center [124, 16] width 108 height 33
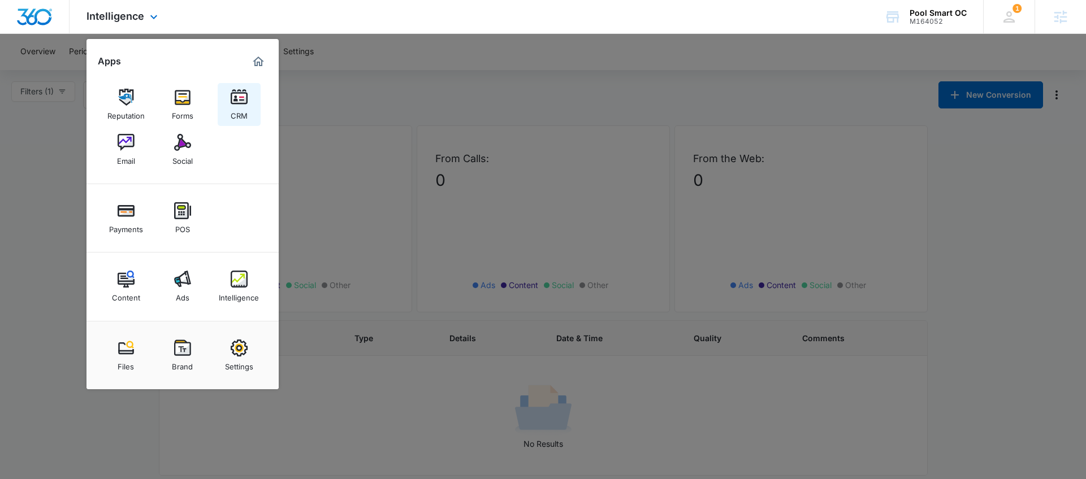
click at [236, 107] on div "CRM" at bounding box center [239, 113] width 17 height 15
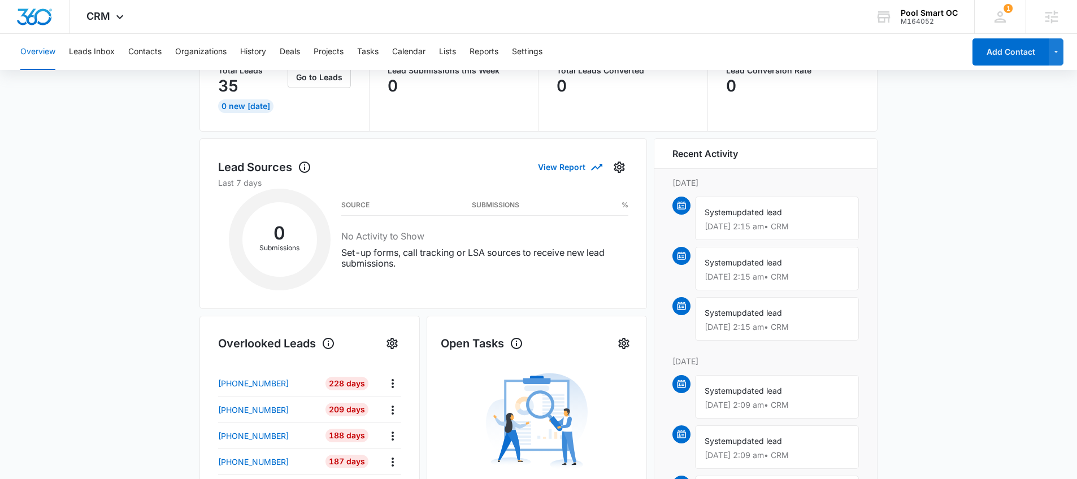
scroll to position [91, 0]
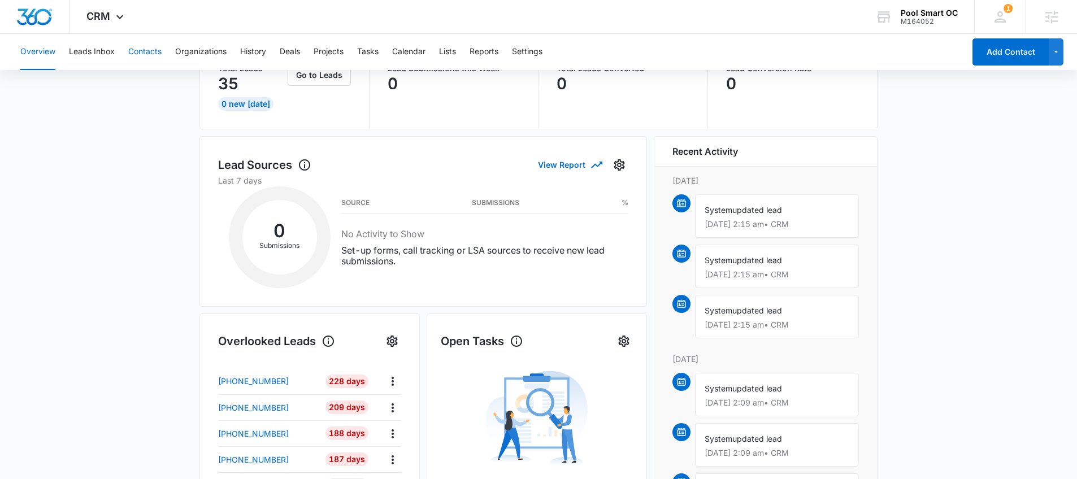
click at [137, 58] on button "Contacts" at bounding box center [144, 52] width 33 height 36
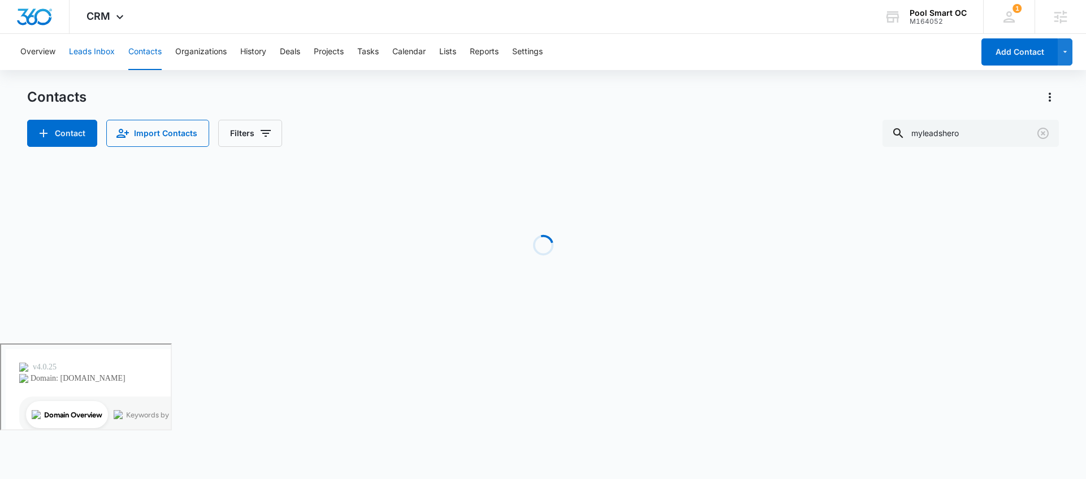
click at [107, 58] on button "Leads Inbox" at bounding box center [92, 52] width 46 height 36
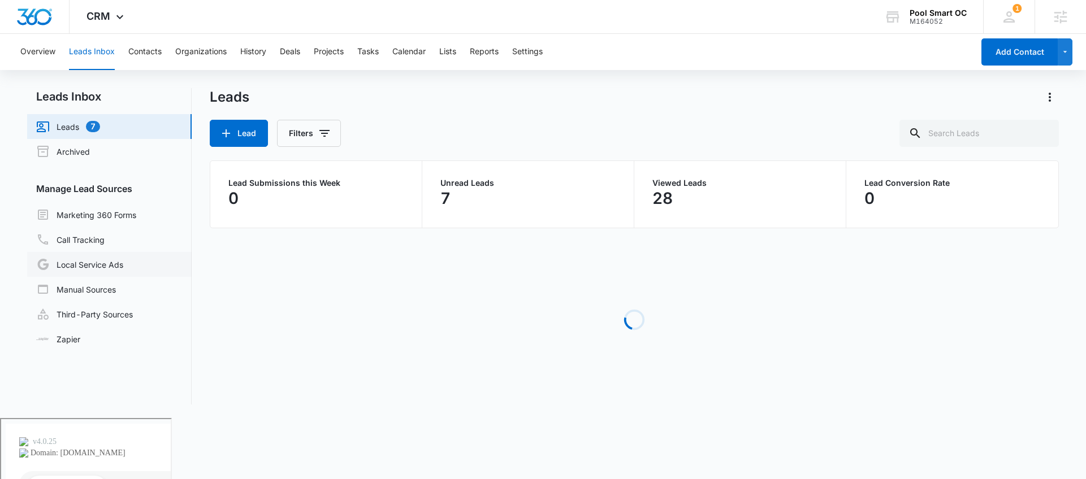
click at [123, 271] on link "Local Service Ads" at bounding box center [79, 265] width 87 height 14
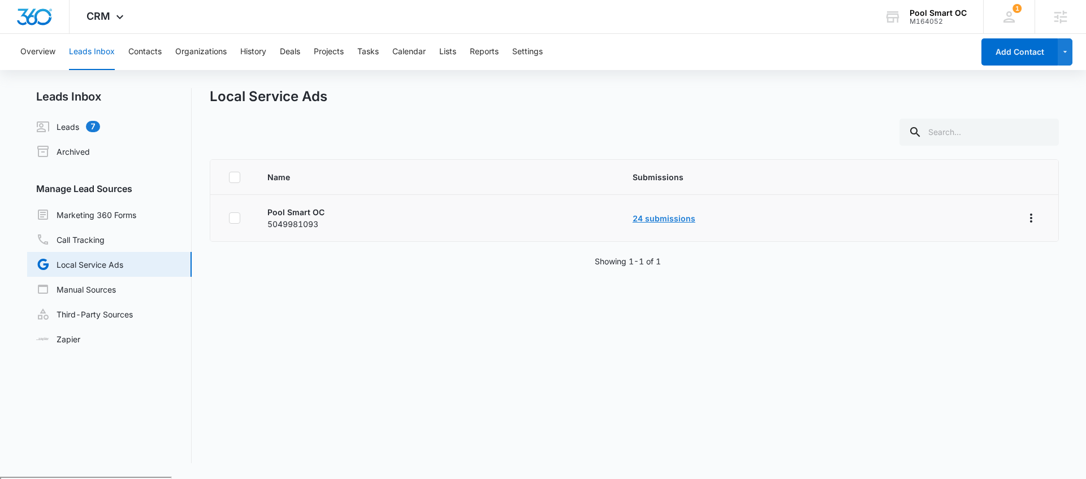
click at [651, 220] on link "24 submissions" at bounding box center [664, 219] width 63 height 10
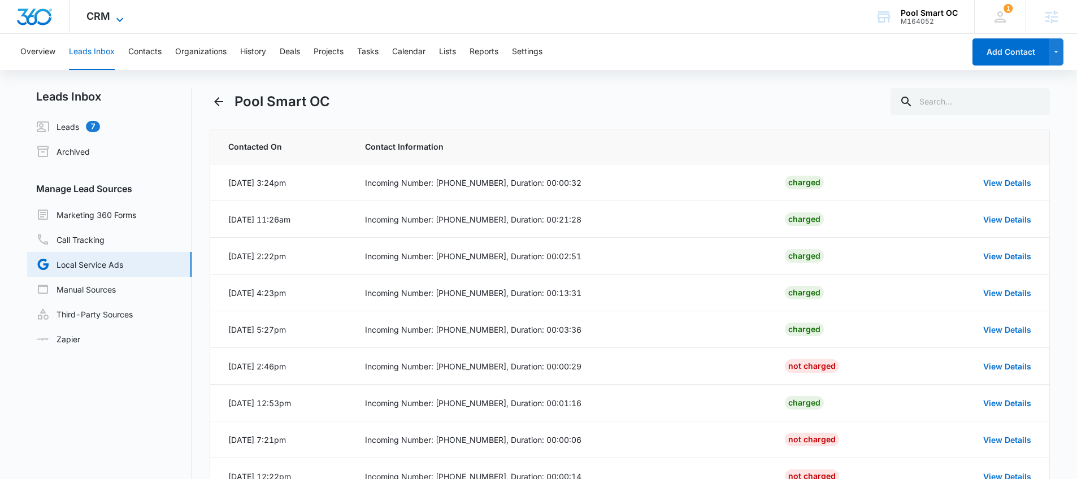
click at [125, 21] on icon at bounding box center [120, 20] width 14 height 14
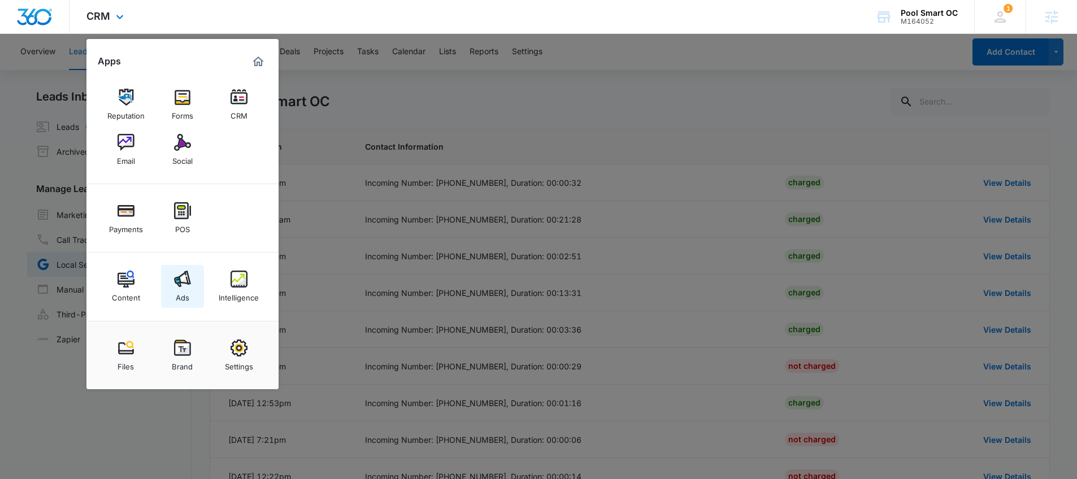
click at [185, 285] on img at bounding box center [182, 279] width 17 height 17
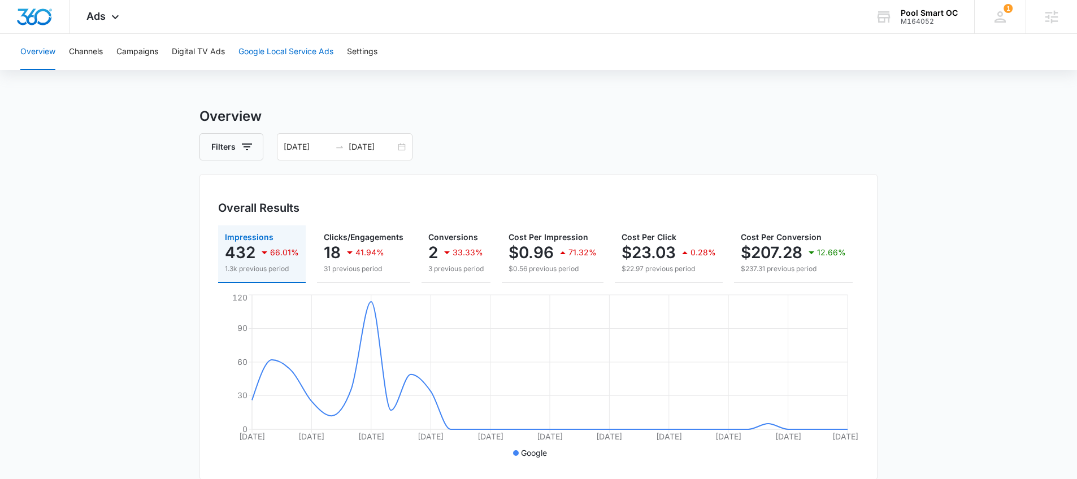
click at [267, 54] on button "Google Local Service Ads" at bounding box center [286, 52] width 95 height 36
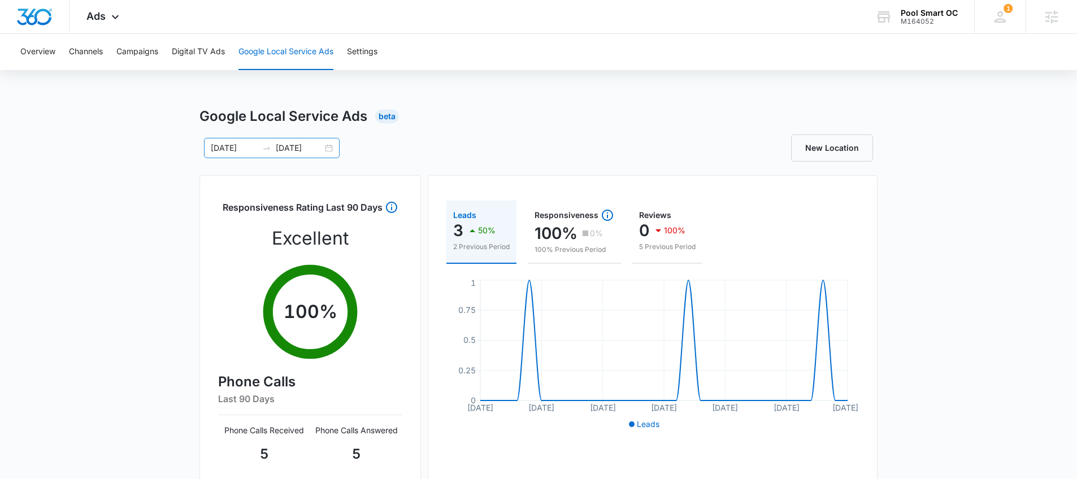
click at [296, 147] on input "09/22/2025" at bounding box center [299, 148] width 47 height 12
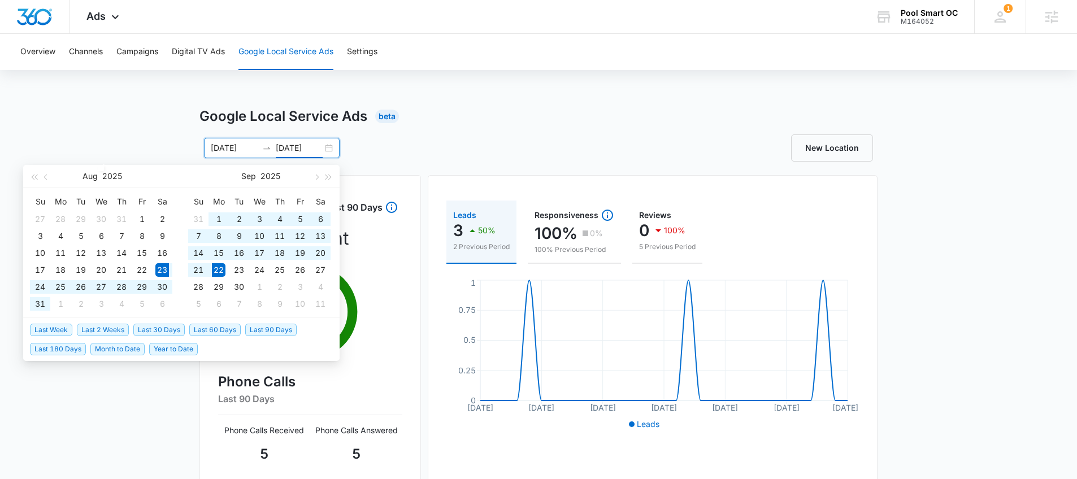
type input "09/22/2025"
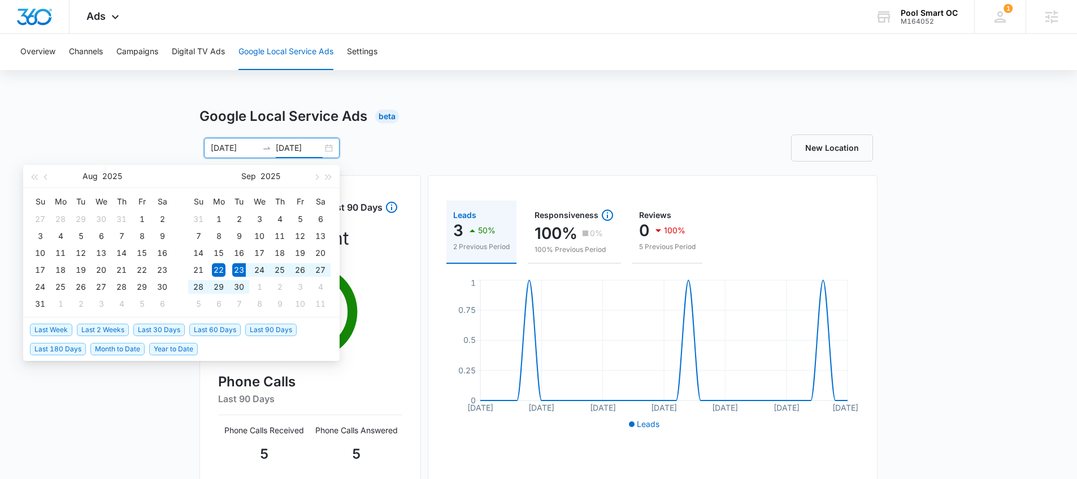
click at [108, 331] on span "Last 2 Weeks" at bounding box center [103, 330] width 52 height 12
type input "[DATE]"
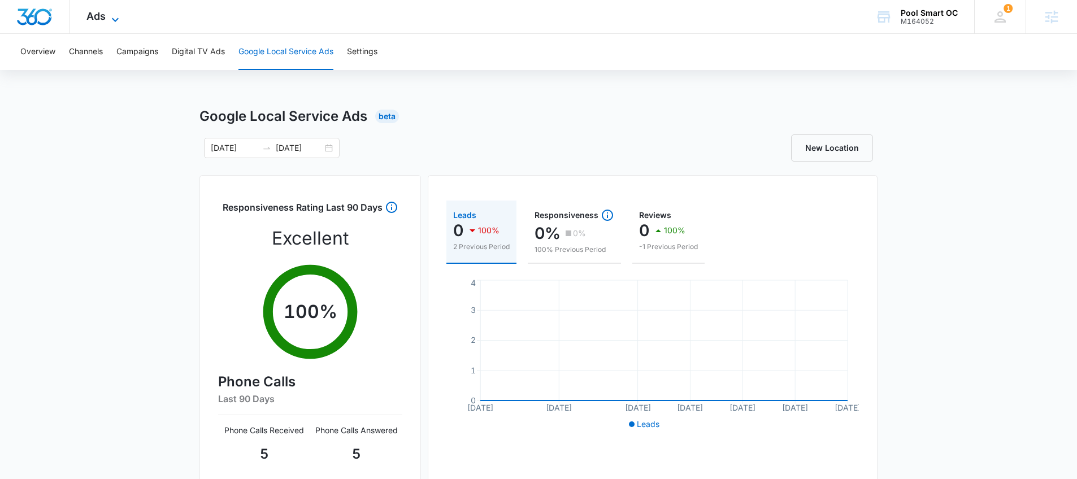
click at [119, 16] on icon at bounding box center [116, 20] width 14 height 14
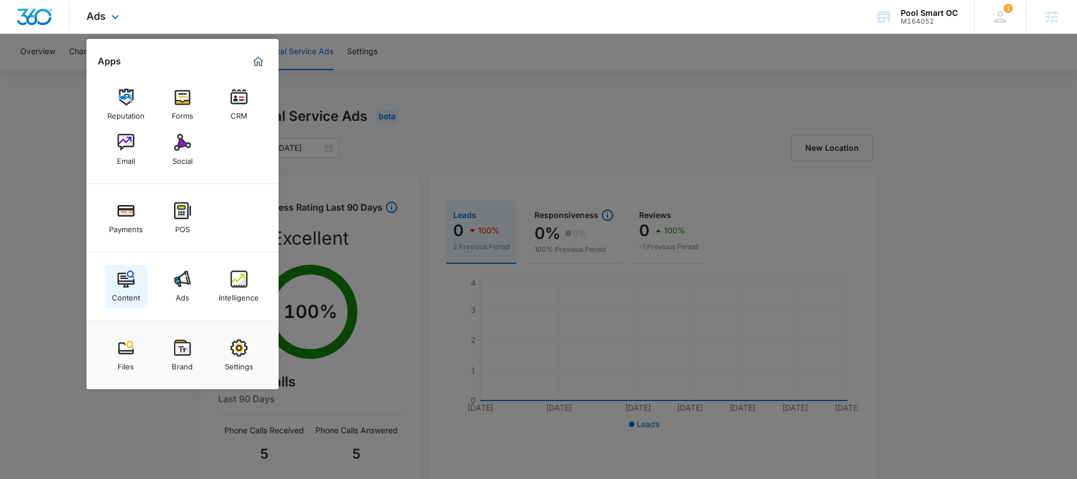
click at [126, 266] on div "Content Ads Intelligence" at bounding box center [182, 287] width 192 height 68
click at [129, 269] on link "Content" at bounding box center [126, 286] width 43 height 43
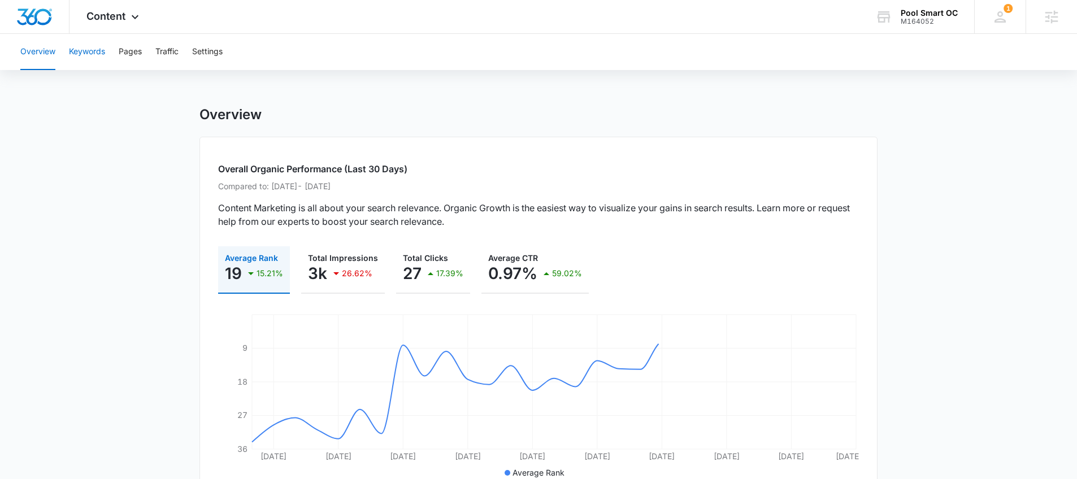
click at [93, 57] on button "Keywords" at bounding box center [87, 52] width 36 height 36
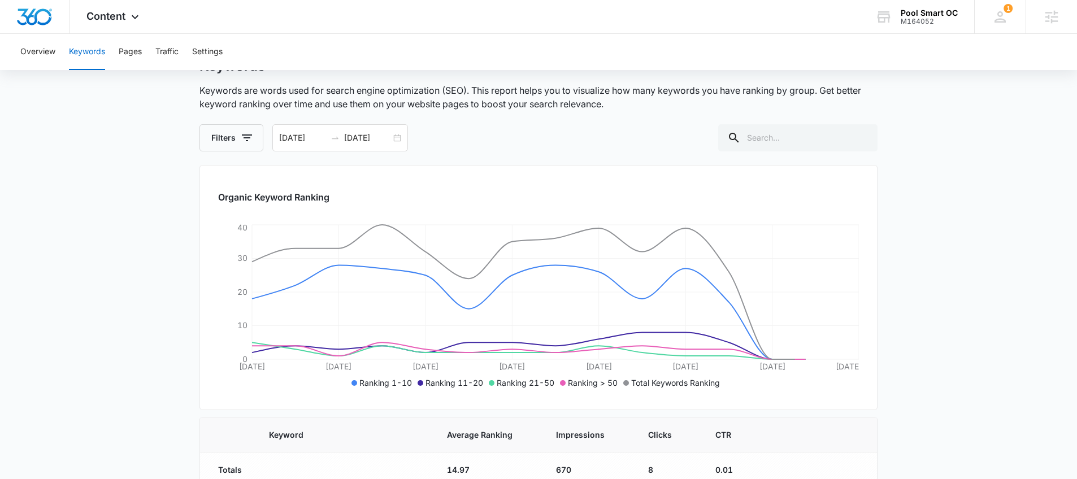
scroll to position [51, 0]
click at [136, 61] on button "Pages" at bounding box center [130, 52] width 23 height 36
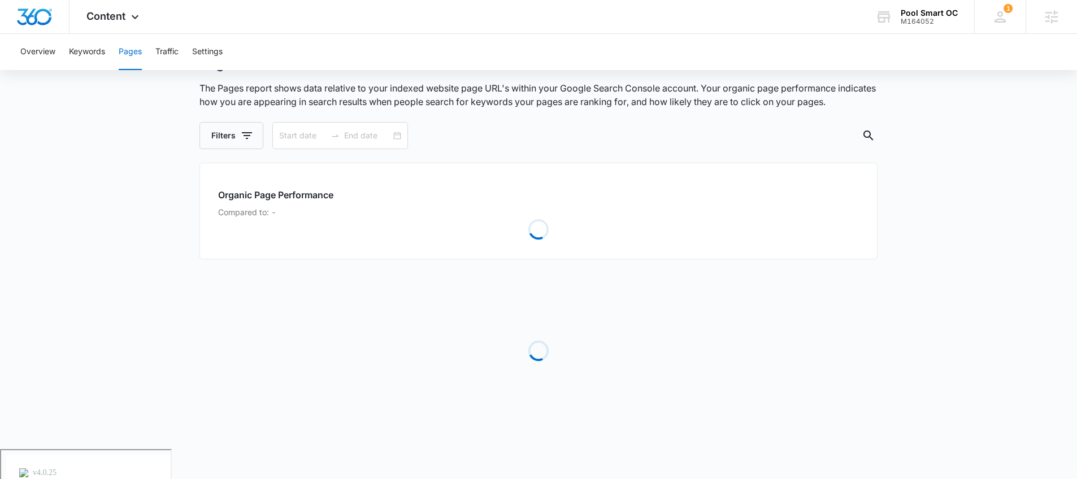
type input "[DATE]"
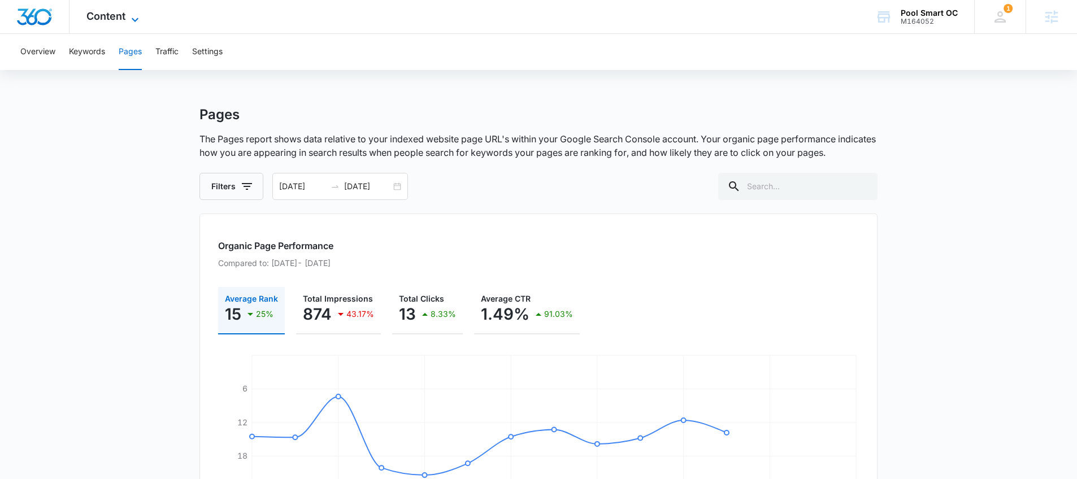
click at [125, 20] on span "Content" at bounding box center [105, 16] width 39 height 12
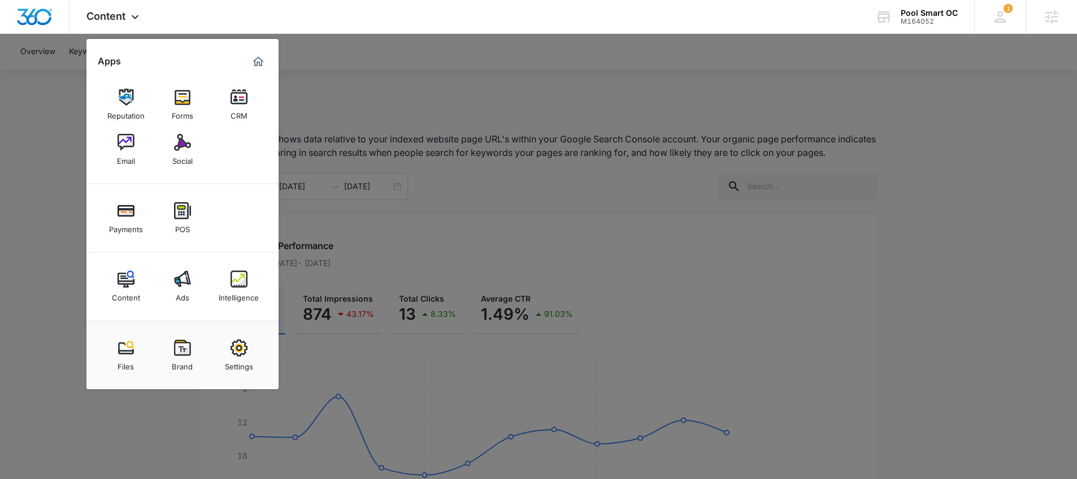
click at [55, 226] on div at bounding box center [538, 239] width 1077 height 479
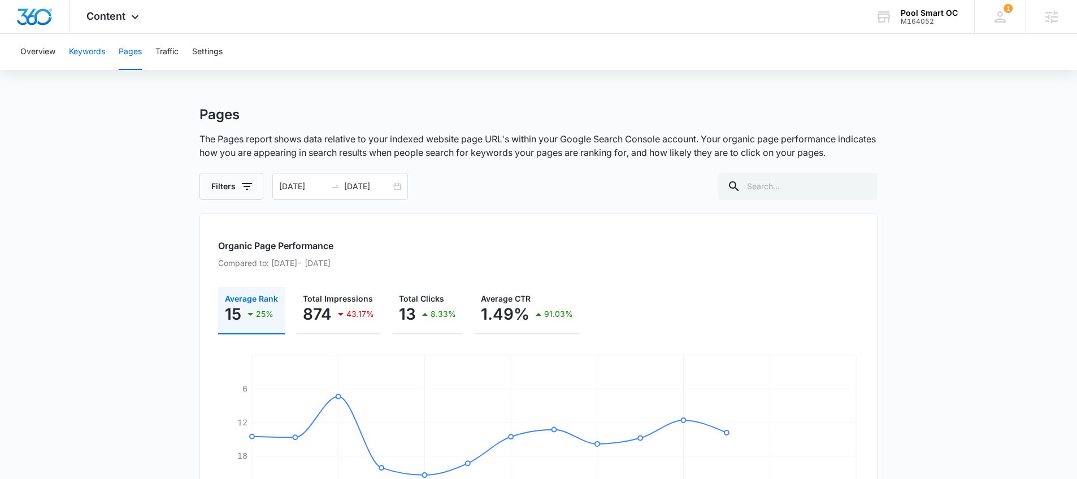
click at [71, 46] on button "Keywords" at bounding box center [87, 52] width 36 height 36
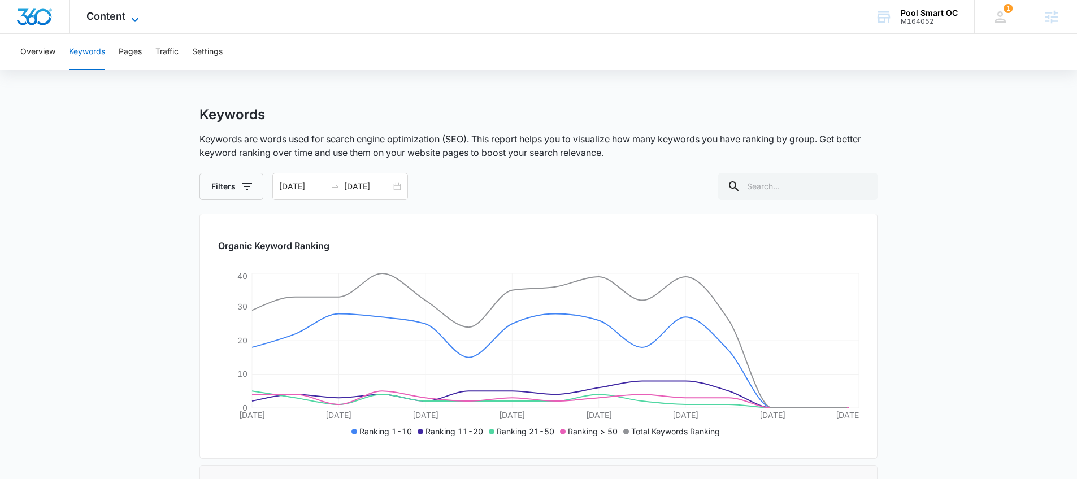
click at [108, 18] on span "Content" at bounding box center [105, 16] width 39 height 12
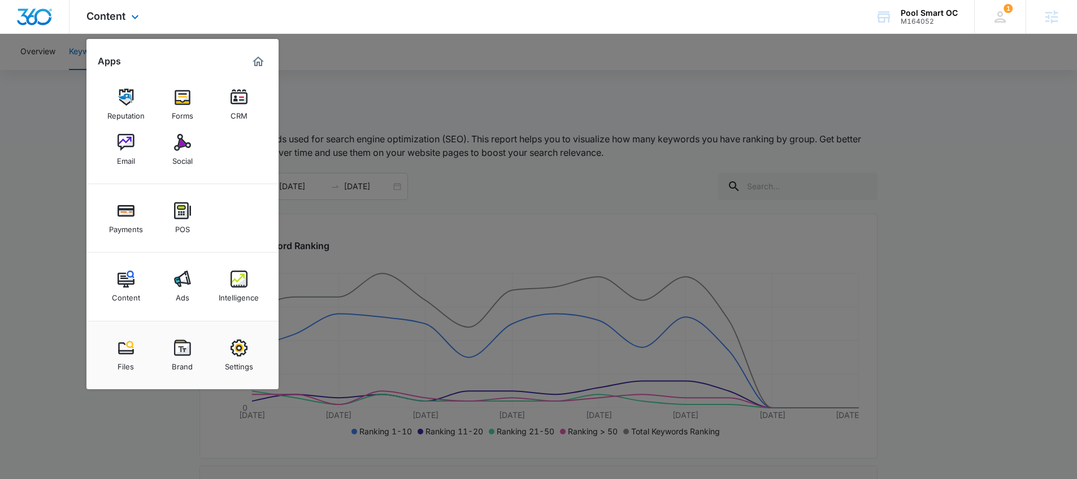
drag, startPoint x: 86, startPoint y: 120, endPoint x: 96, endPoint y: 103, distance: 19.0
click at [88, 118] on div "Reputation Forms CRM Email Social" at bounding box center [182, 128] width 192 height 114
click at [78, 123] on div at bounding box center [538, 239] width 1077 height 479
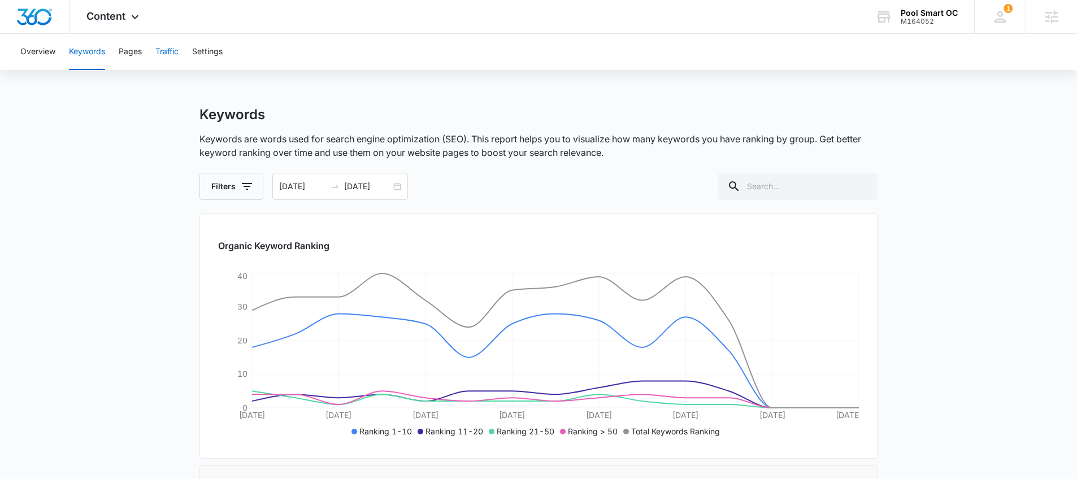
click at [171, 60] on button "Traffic" at bounding box center [166, 52] width 23 height 36
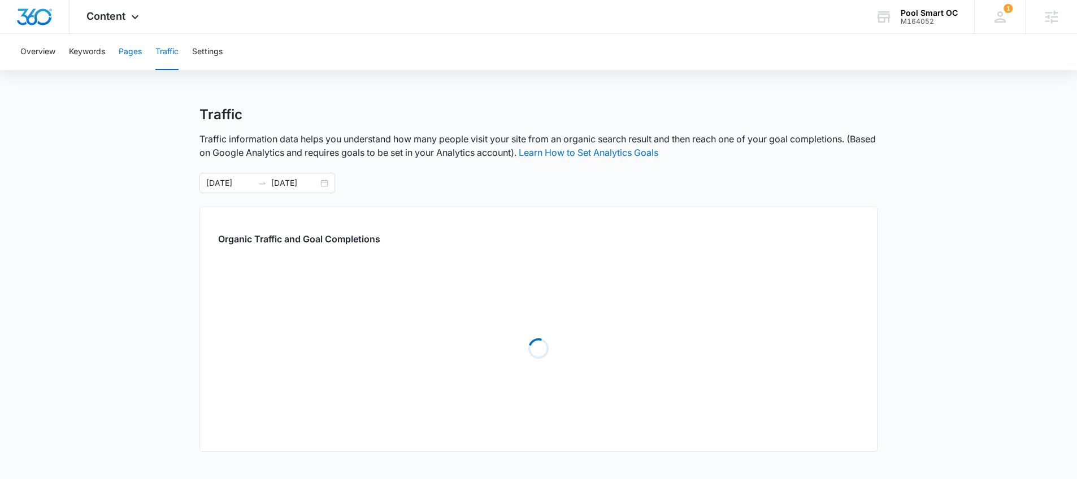
click at [136, 55] on button "Pages" at bounding box center [130, 52] width 23 height 36
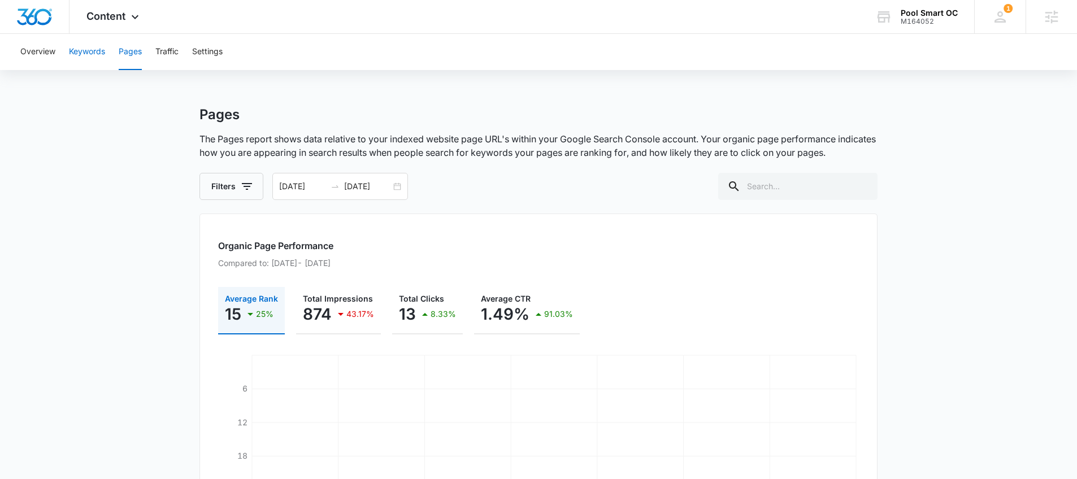
click at [94, 59] on button "Keywords" at bounding box center [87, 52] width 36 height 36
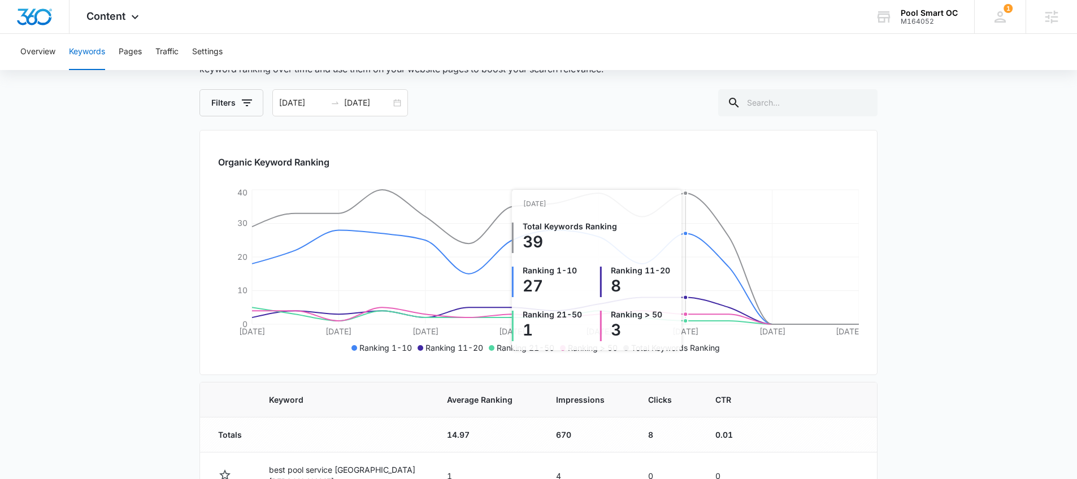
scroll to position [80, 0]
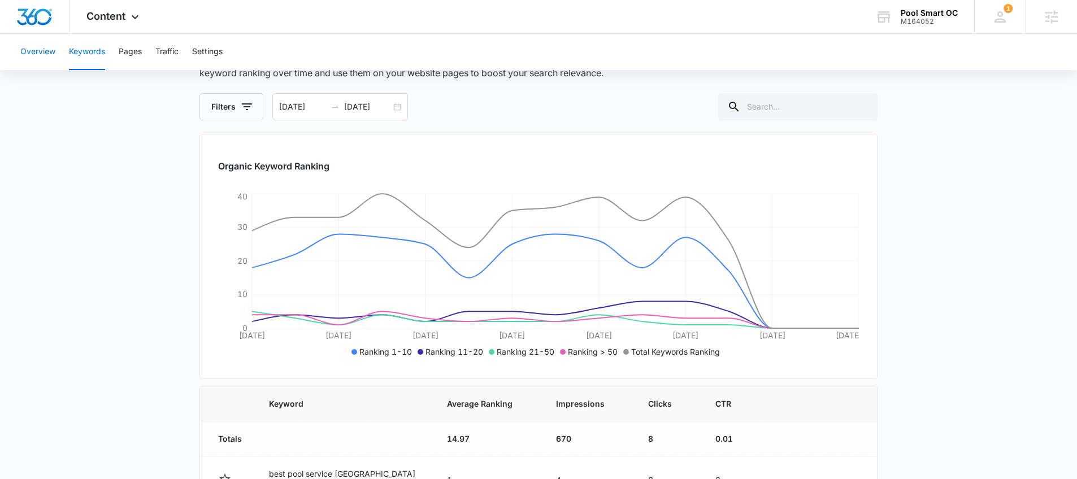
click at [47, 53] on button "Overview" at bounding box center [37, 52] width 35 height 36
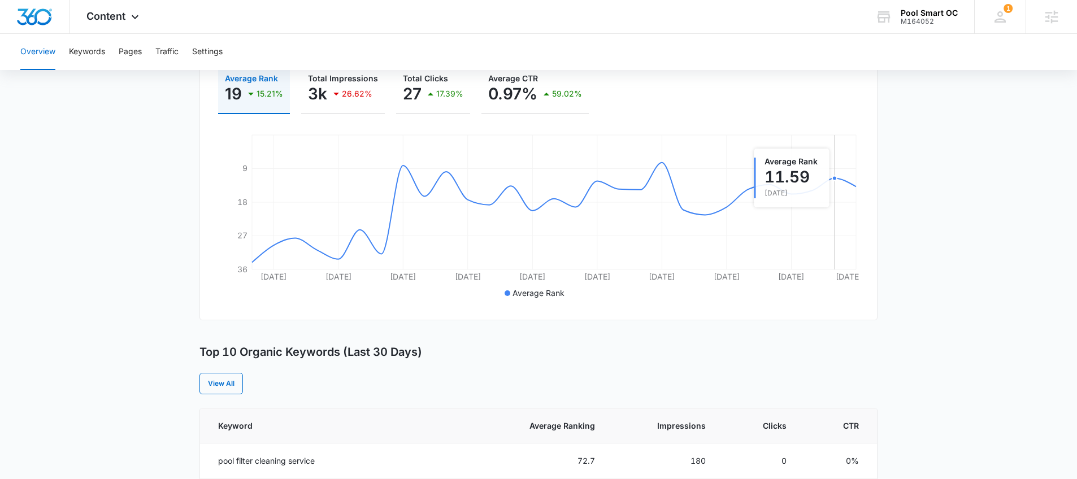
scroll to position [428, 0]
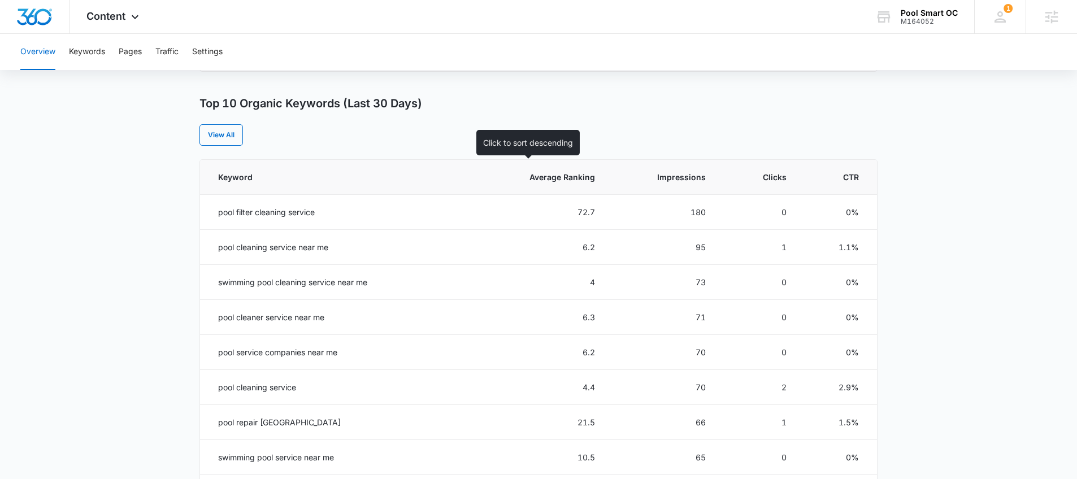
click at [557, 179] on span "Average Ranking" at bounding box center [552, 177] width 88 height 12
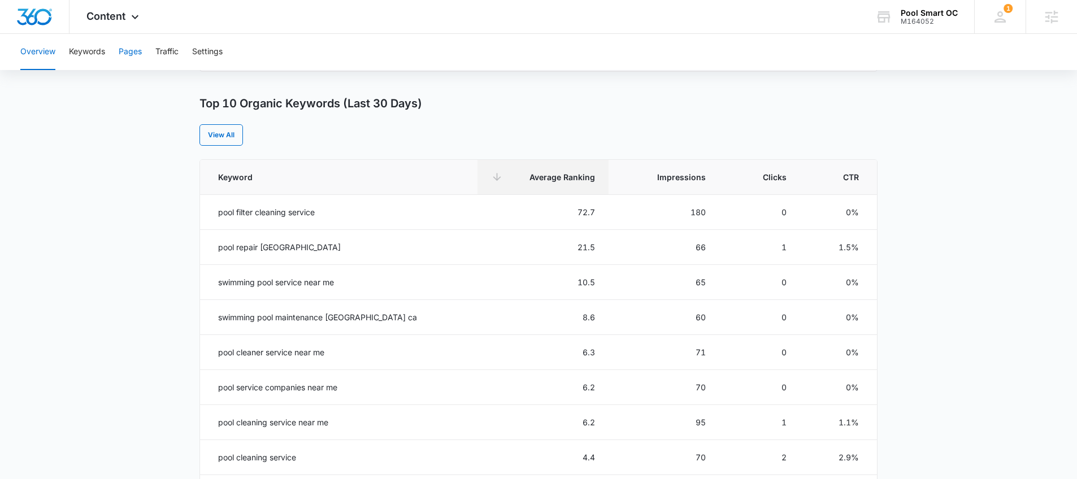
click at [125, 58] on button "Pages" at bounding box center [130, 52] width 23 height 36
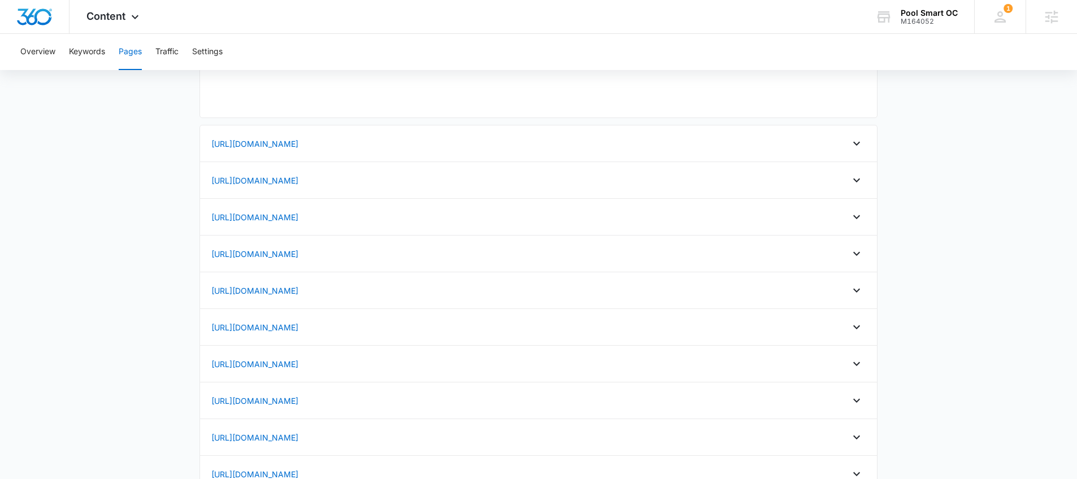
type input "09/23/2025"
type input "10/07/2025"
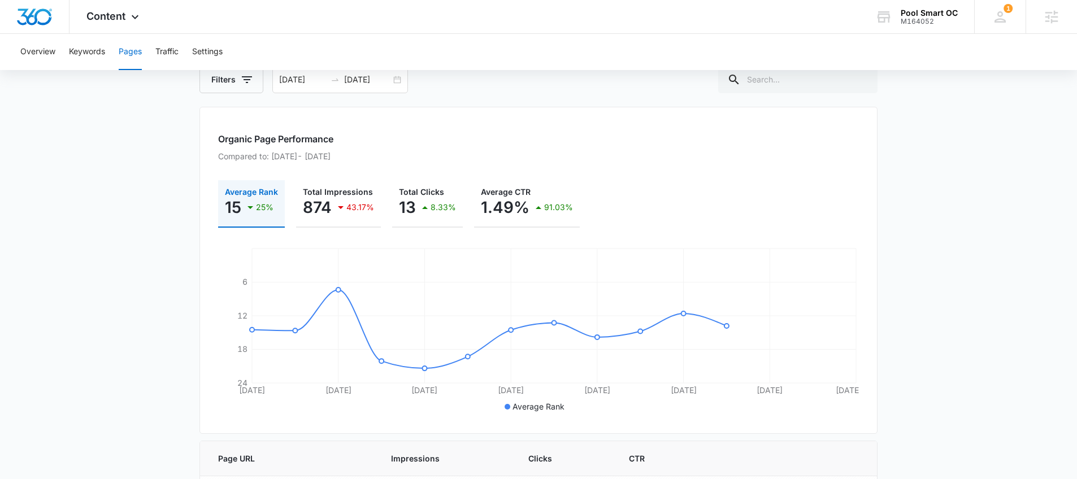
scroll to position [128, 0]
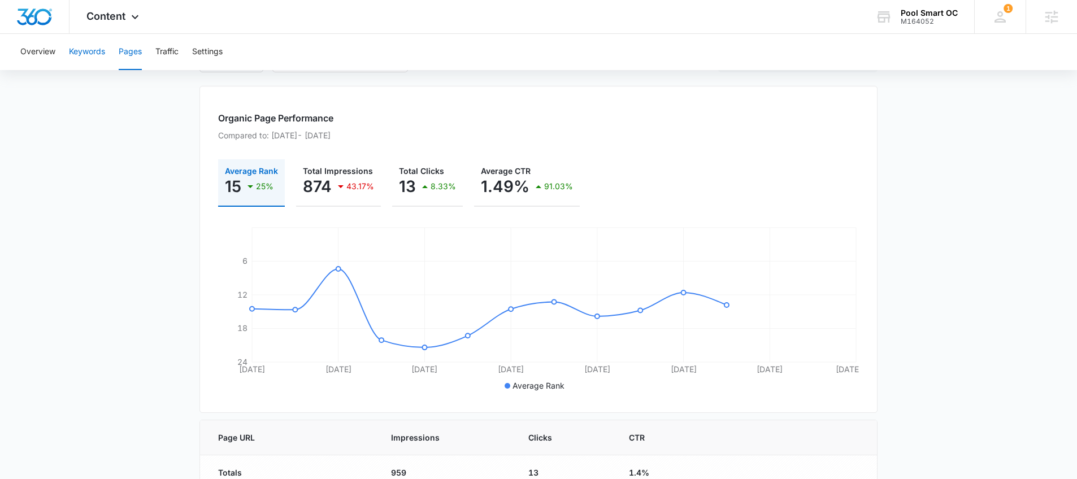
click at [76, 60] on button "Keywords" at bounding box center [87, 52] width 36 height 36
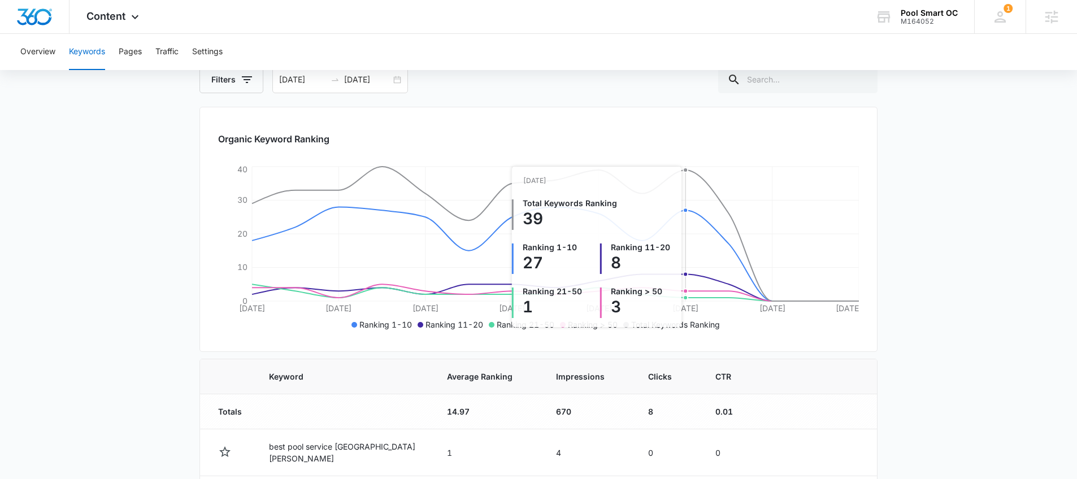
scroll to position [116, 0]
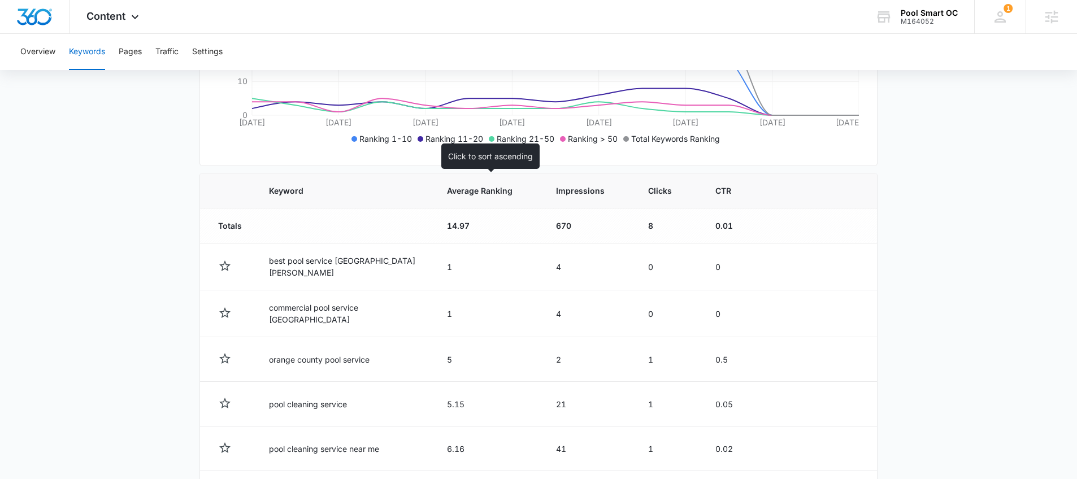
click at [460, 201] on th "Average Ranking" at bounding box center [488, 191] width 109 height 35
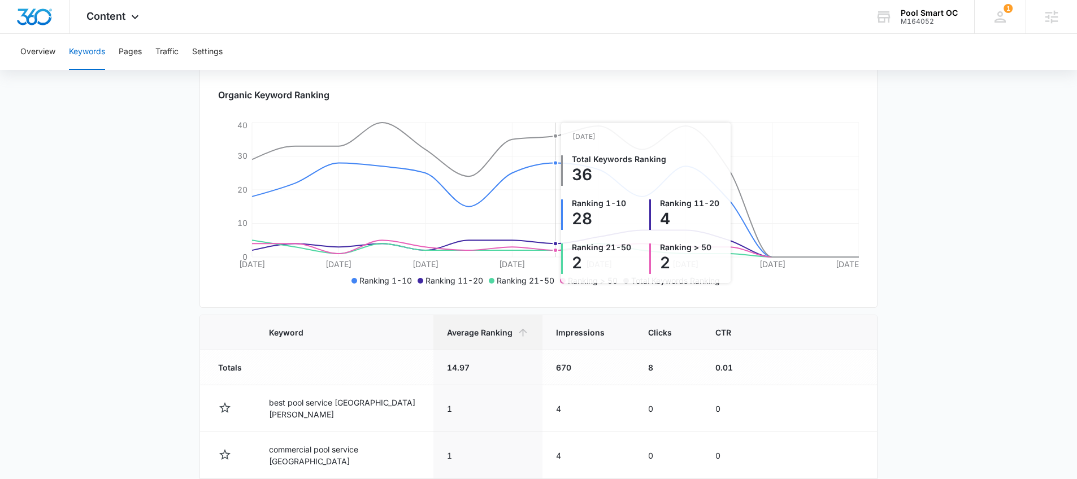
scroll to position [141, 0]
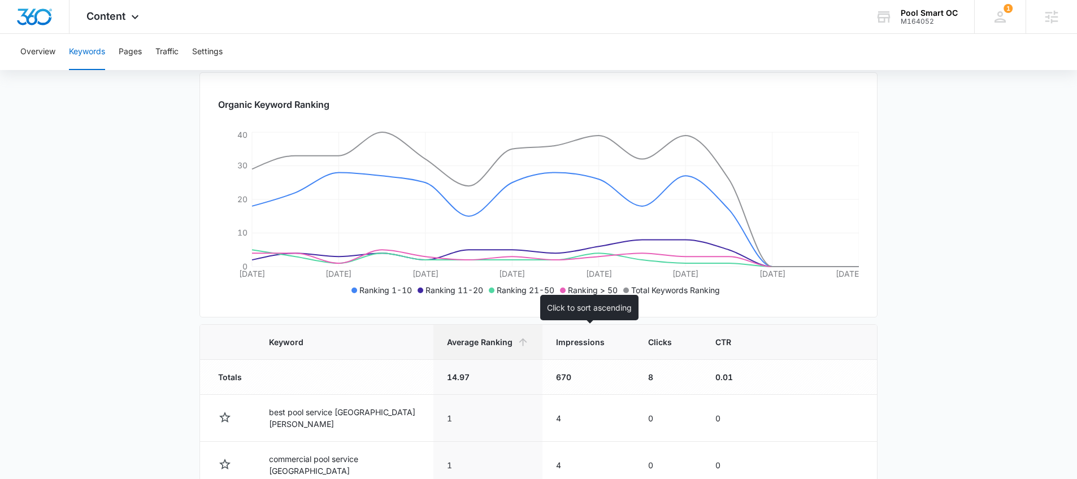
click at [571, 343] on span "Impressions" at bounding box center [580, 342] width 49 height 12
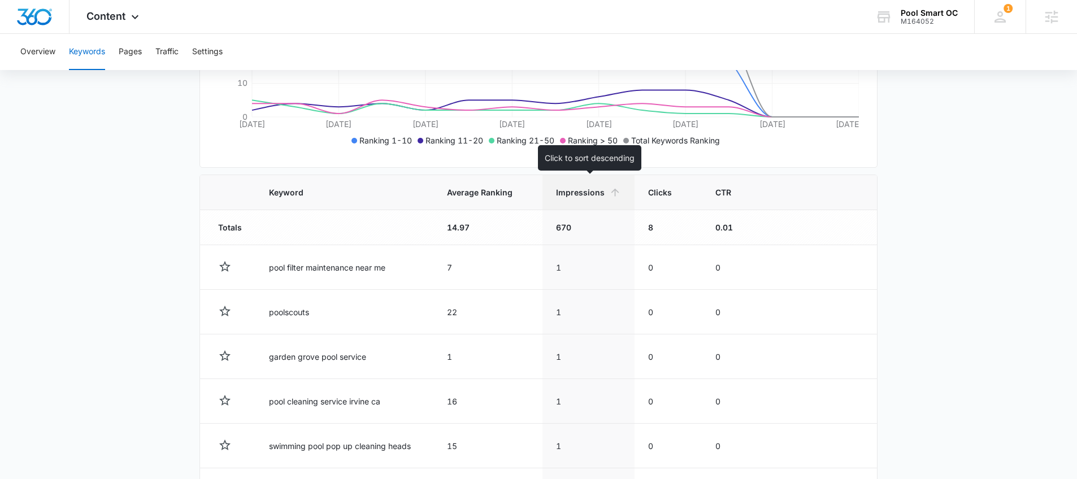
click at [589, 189] on span "Impressions" at bounding box center [580, 193] width 49 height 12
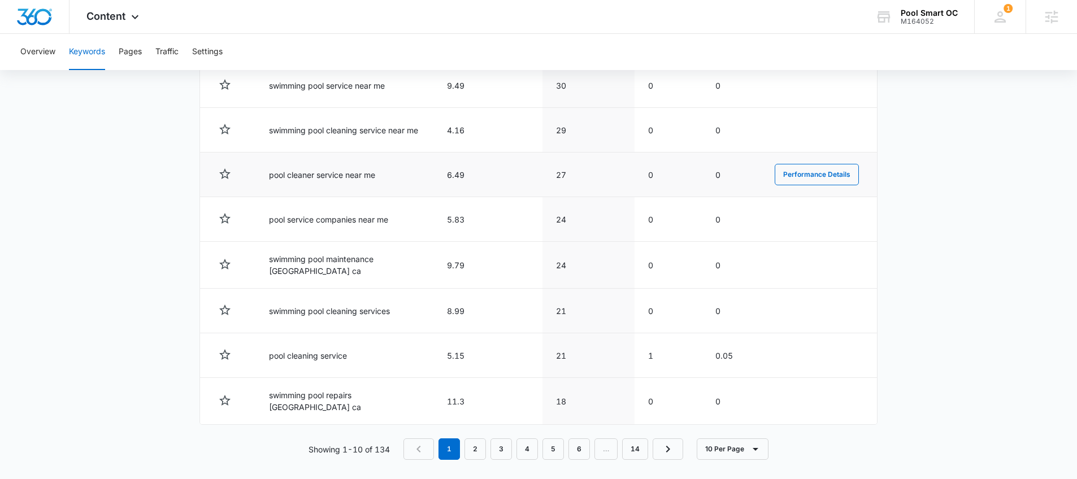
scroll to position [568, 0]
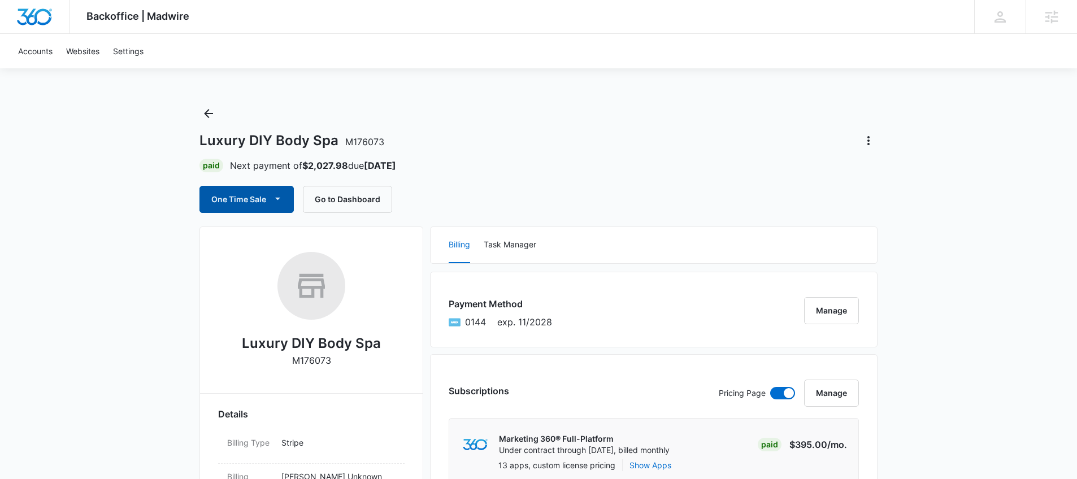
click at [275, 203] on icon "button" at bounding box center [278, 199] width 12 height 12
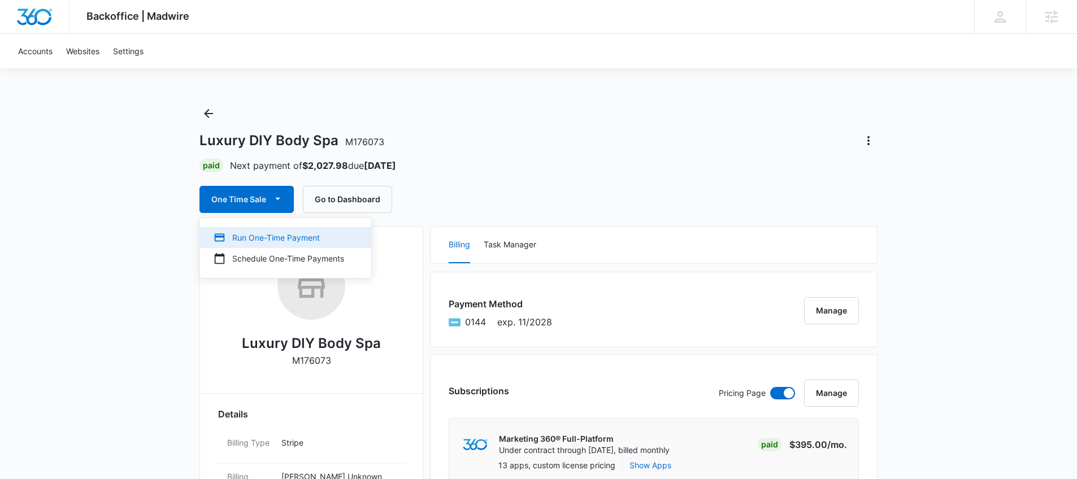
click at [279, 236] on div "Run One-Time Payment" at bounding box center [279, 238] width 131 height 12
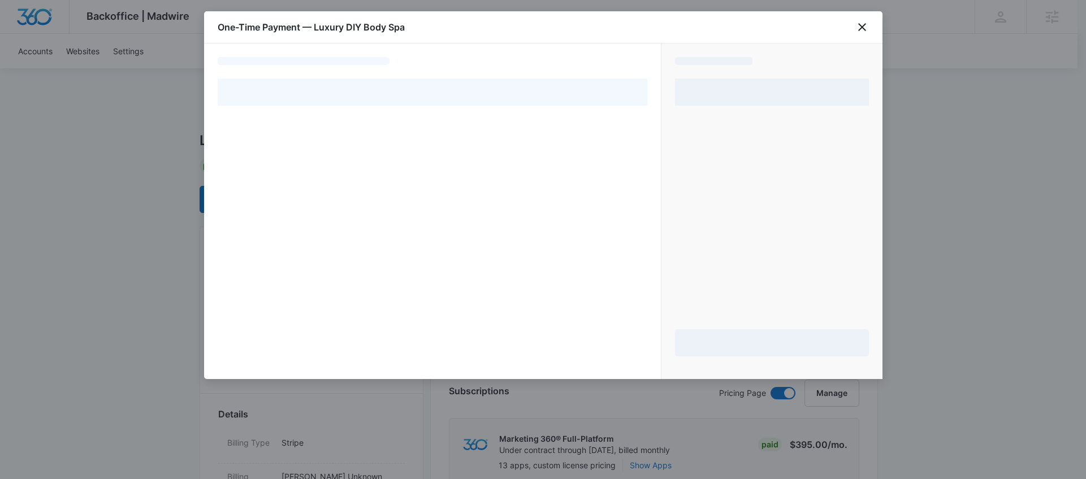
select select "pm_1SCre9A4n8RTgNjUHbFx7WG2"
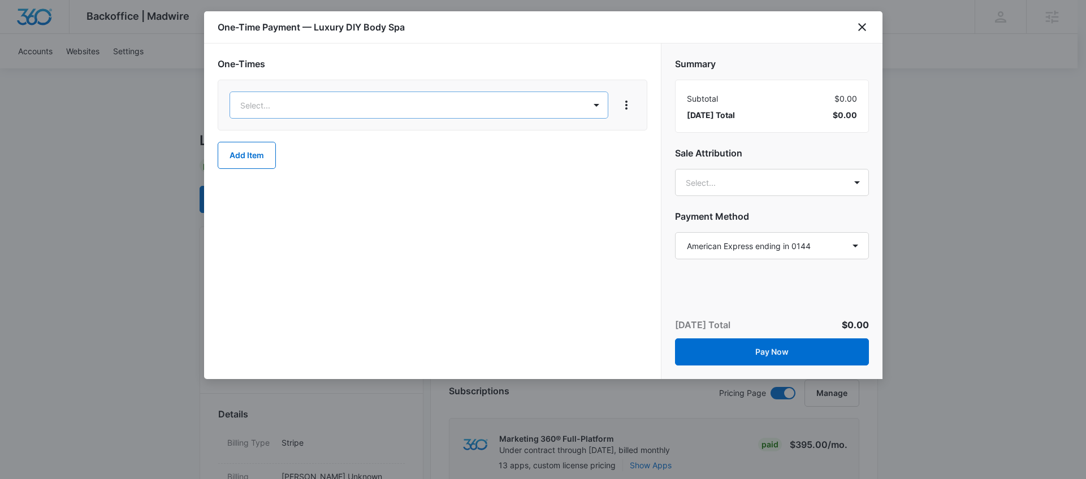
type input "u"
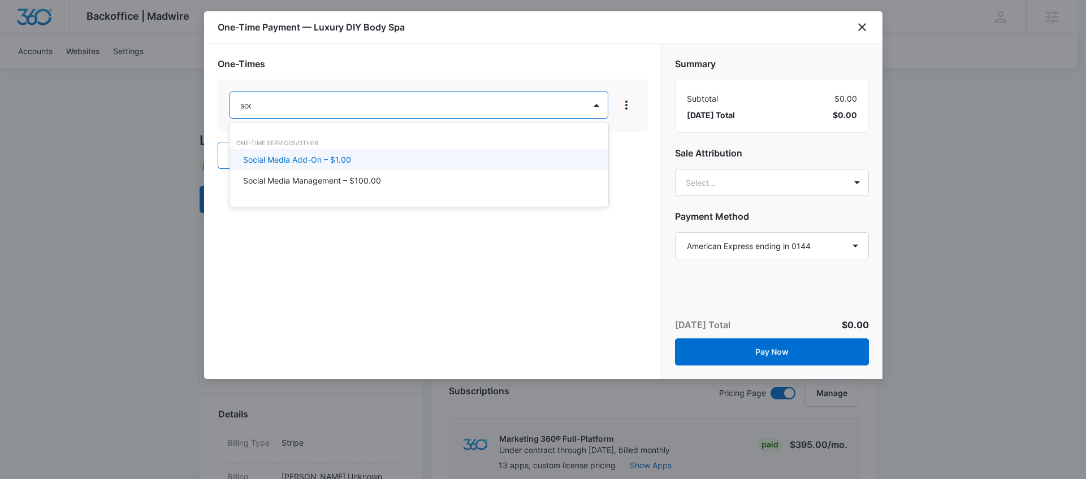
type input "soci"
click at [313, 162] on p "Social Media Add-On – $1.00" at bounding box center [297, 160] width 108 height 12
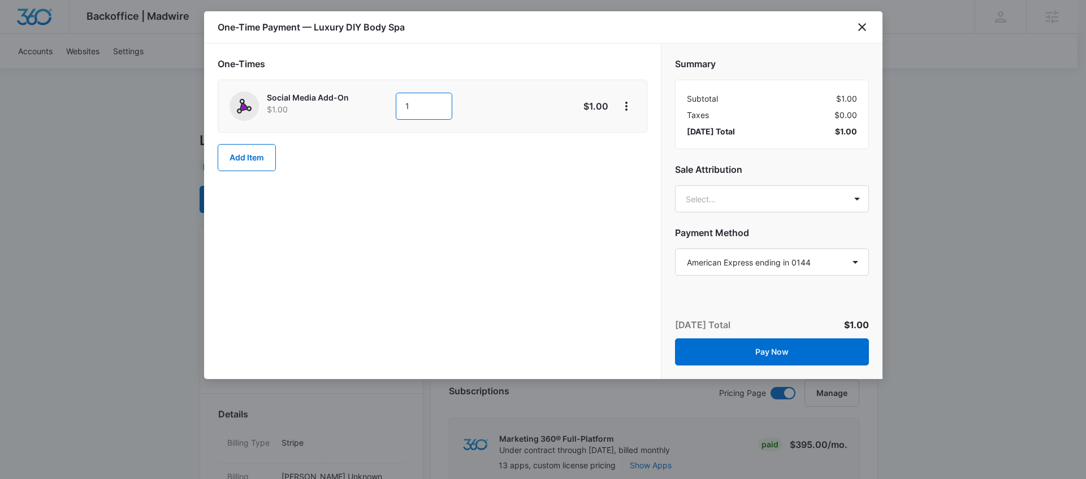
drag, startPoint x: 436, startPoint y: 105, endPoint x: 382, endPoint y: 104, distance: 54.3
click at [382, 104] on div "Social Media Add-On $1.00 1" at bounding box center [392, 106] width 326 height 29
type input "1000"
click at [411, 185] on div "One-Times Social Media Add-On $1.00 1000 $1,000.00 Add Item" at bounding box center [432, 212] width 457 height 336
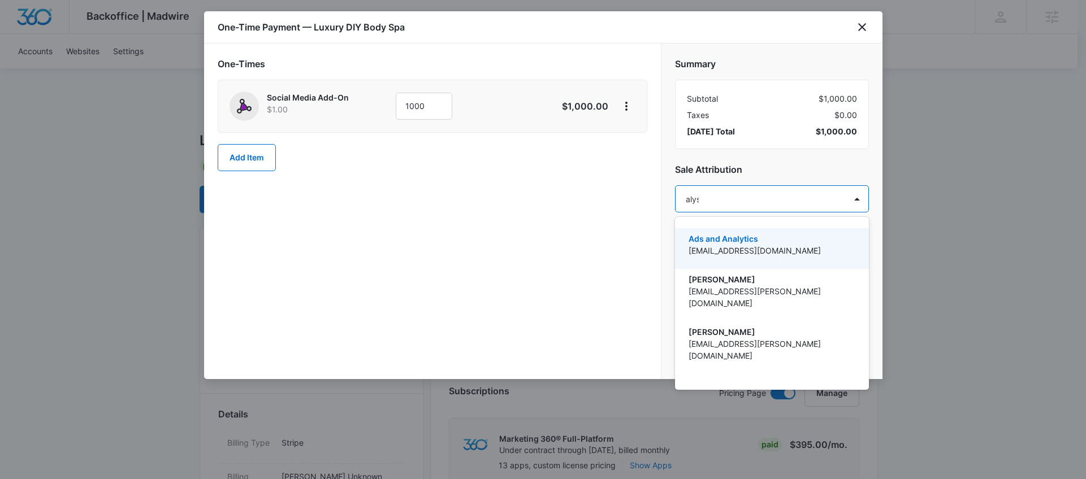
type input "alyssa"
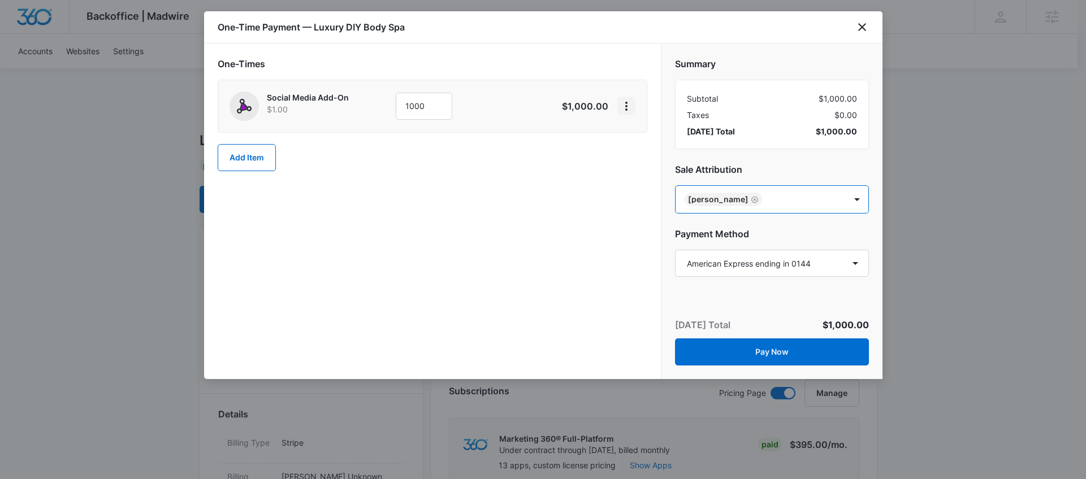
click at [626, 110] on icon "View More" at bounding box center [626, 106] width 2 height 9
click at [640, 136] on div "Delete Item" at bounding box center [652, 138] width 42 height 8
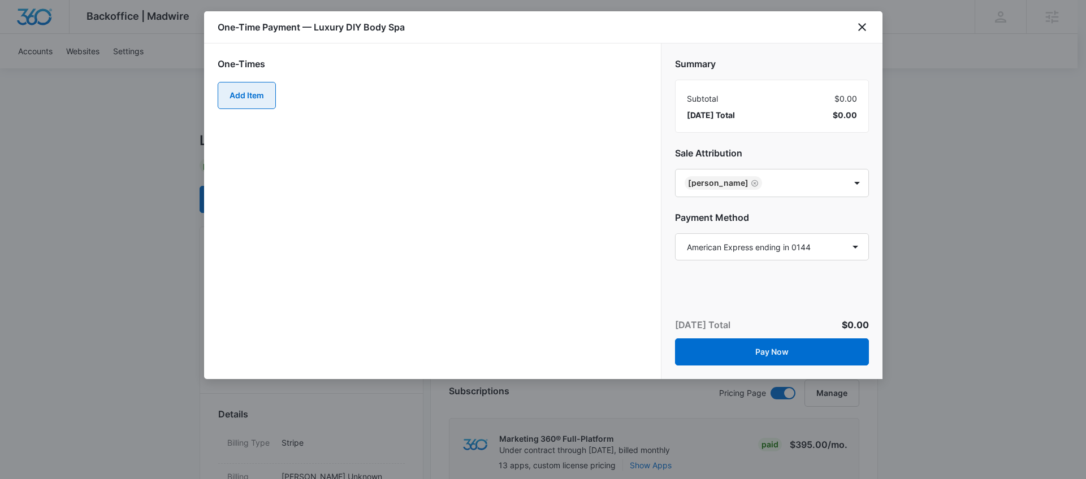
click at [266, 102] on button "Add Item" at bounding box center [247, 95] width 58 height 27
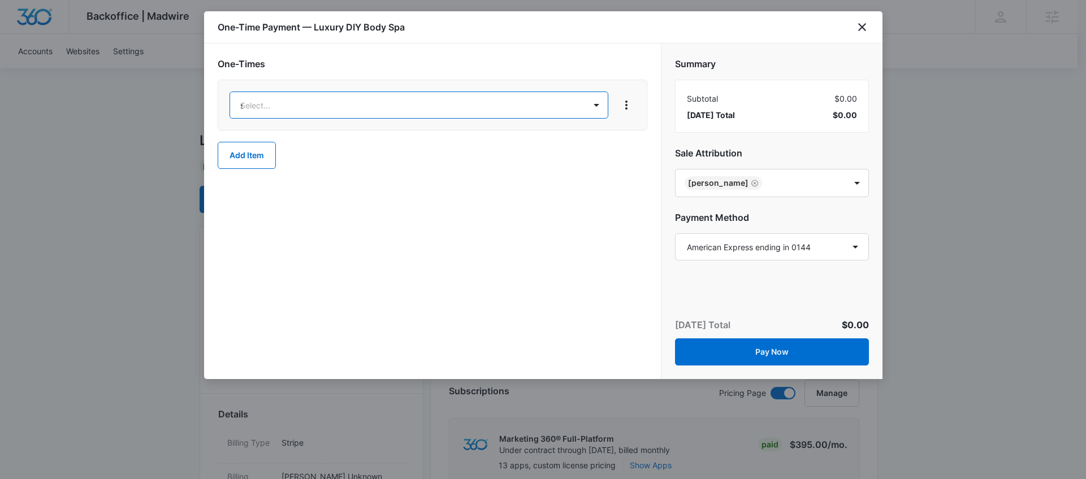
type input "smm"
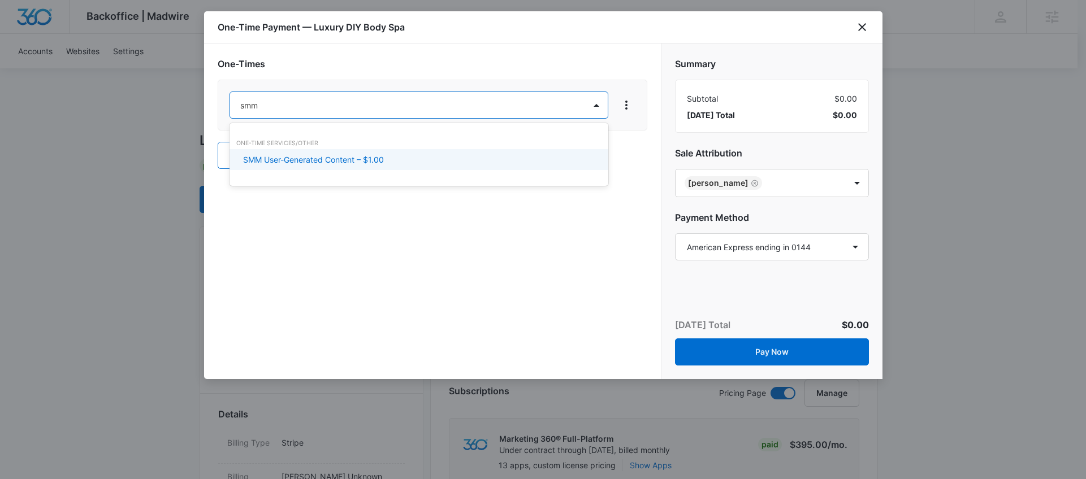
click at [316, 159] on p "SMM User-Generated Content – $1.00" at bounding box center [313, 160] width 141 height 12
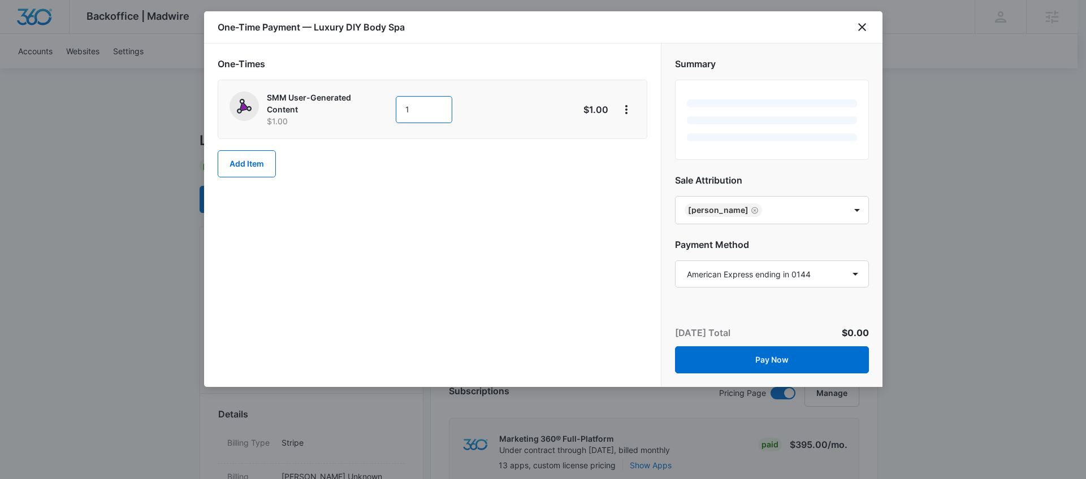
drag, startPoint x: 438, startPoint y: 111, endPoint x: 406, endPoint y: 115, distance: 31.9
click at [406, 115] on input "1" at bounding box center [424, 109] width 57 height 27
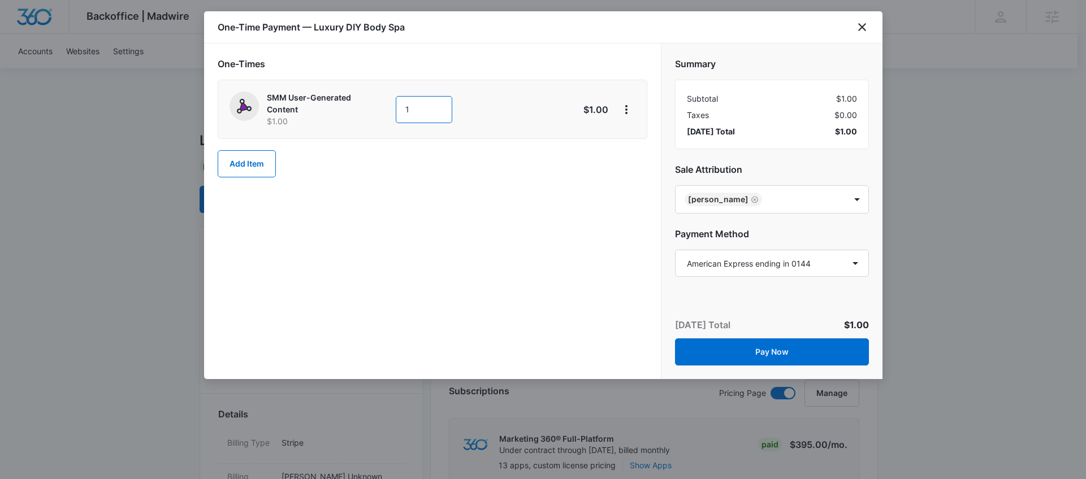
type input "1000"
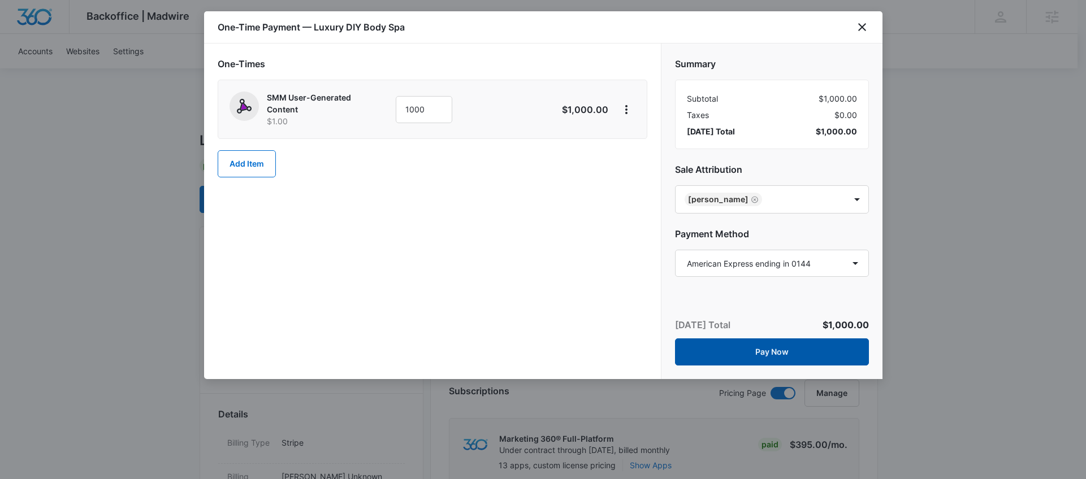
click at [775, 357] on button "Pay Now" at bounding box center [772, 352] width 194 height 27
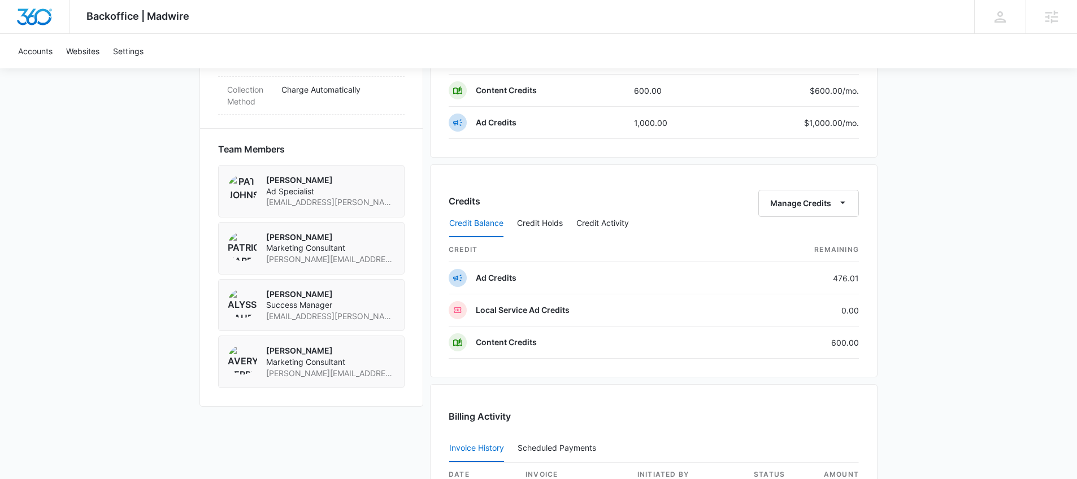
scroll to position [1044, 0]
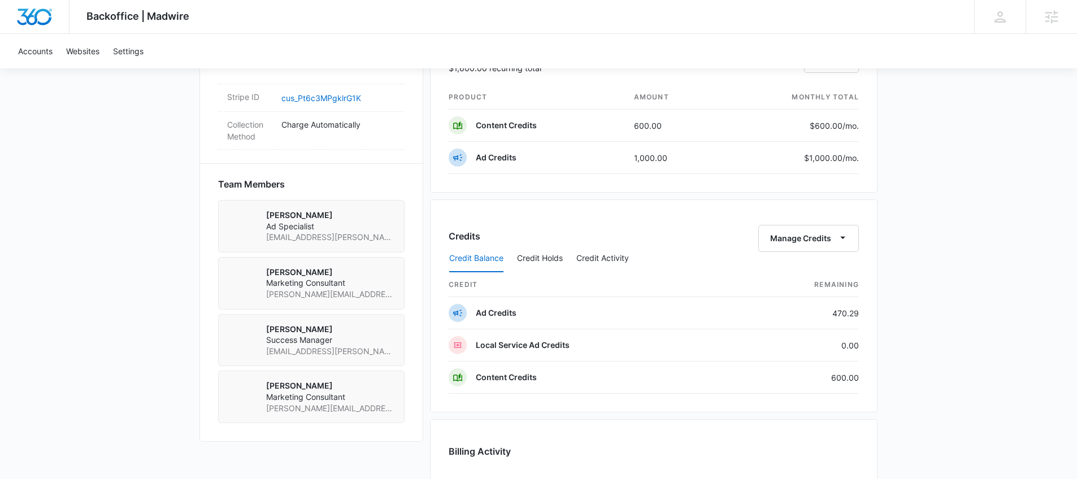
scroll to position [792, 0]
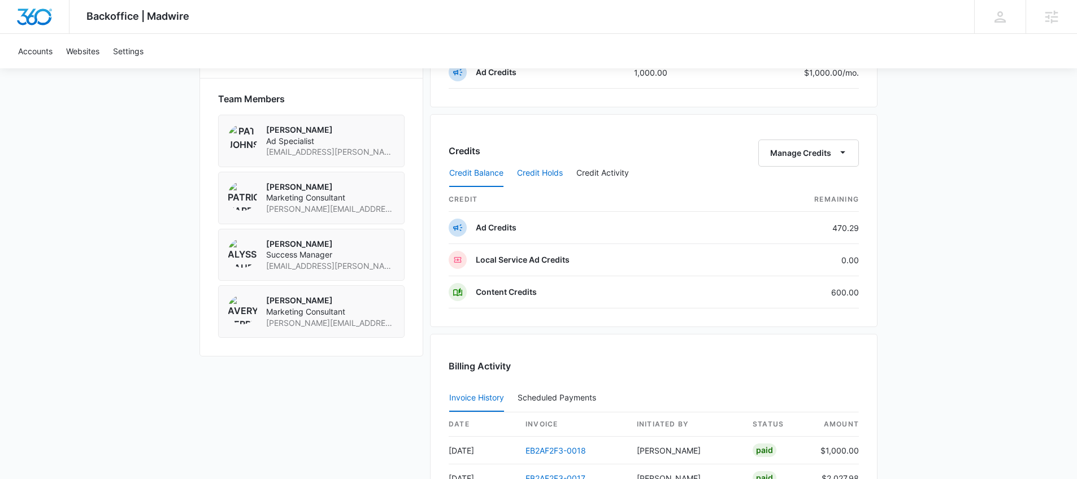
click at [529, 175] on button "Credit Holds" at bounding box center [540, 173] width 46 height 27
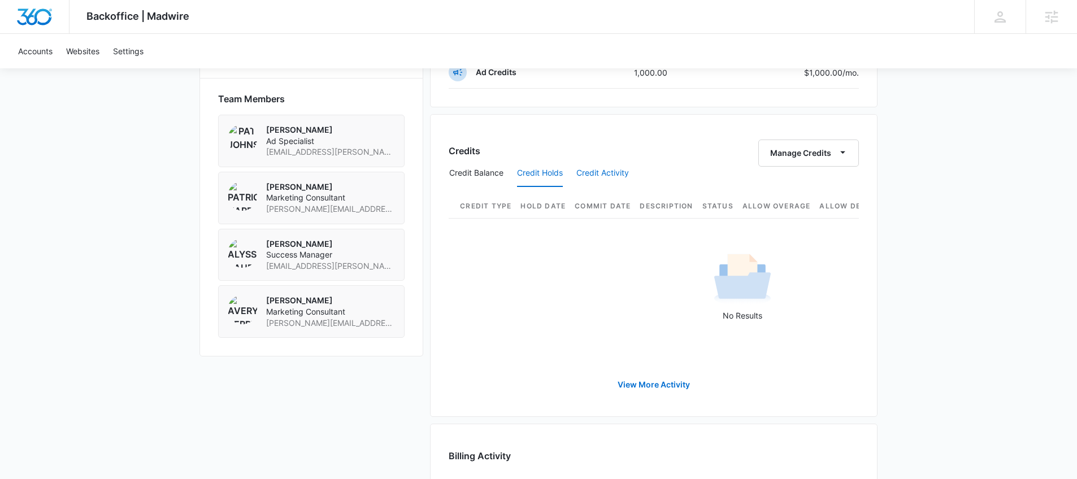
click at [596, 175] on button "Credit Activity" at bounding box center [603, 173] width 53 height 27
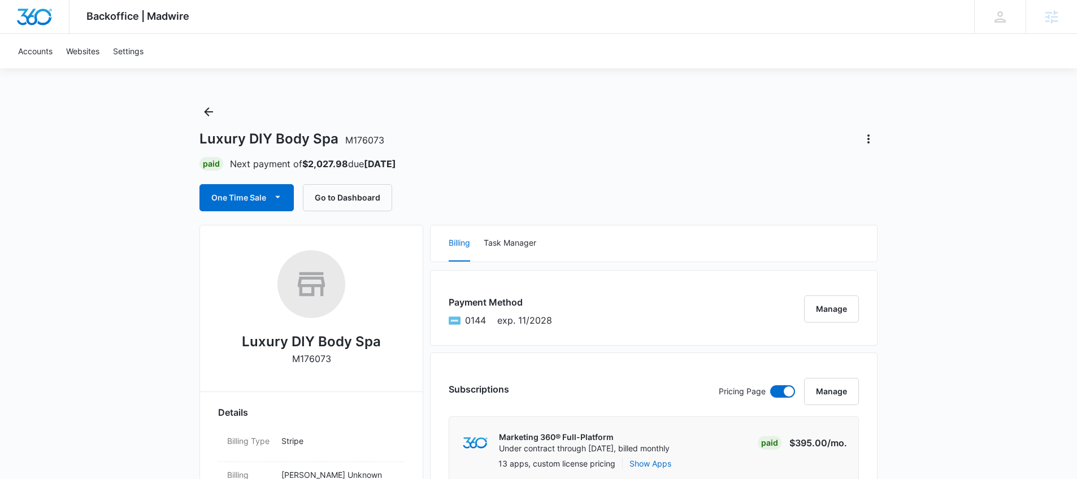
scroll to position [0, 0]
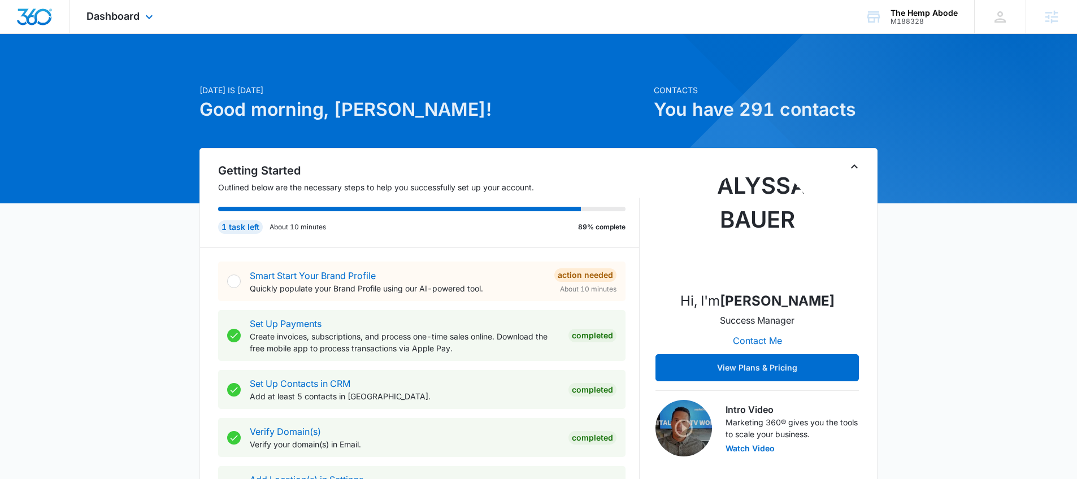
click at [135, 24] on div "Dashboard Apps Reputation Websites Forms CRM Email Social Shop Payments POS Con…" at bounding box center [121, 16] width 103 height 33
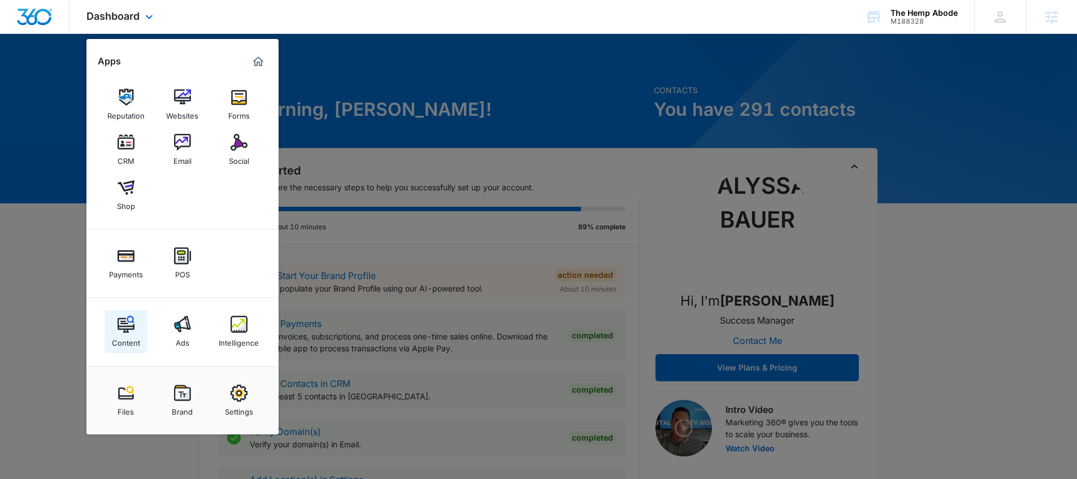
click at [116, 334] on div "Content" at bounding box center [126, 340] width 28 height 15
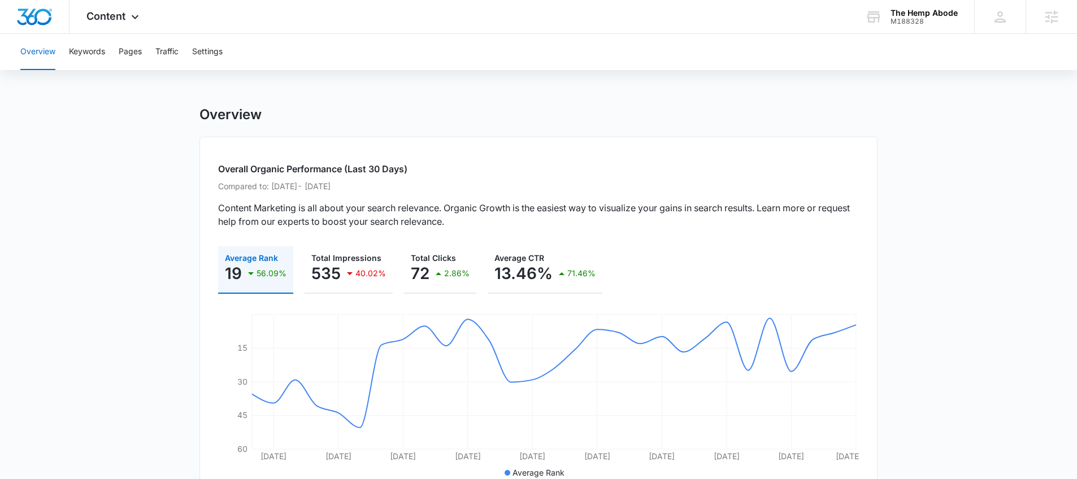
click at [109, 58] on div "Overview Keywords Pages Traffic Settings" at bounding box center [539, 52] width 1050 height 36
click at [107, 15] on span "Content" at bounding box center [105, 16] width 39 height 12
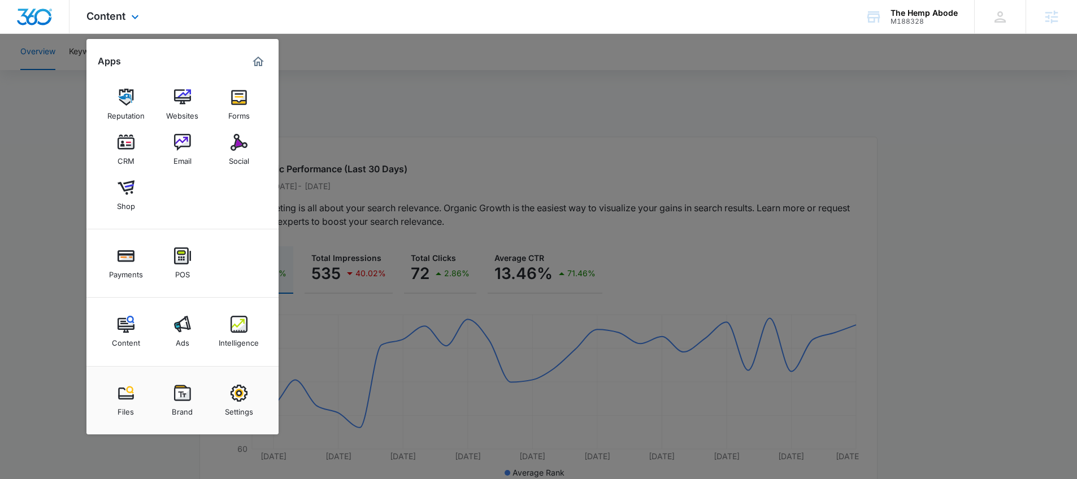
click at [190, 309] on div "Content Ads Intelligence" at bounding box center [182, 332] width 192 height 68
click at [189, 323] on img at bounding box center [182, 324] width 17 height 17
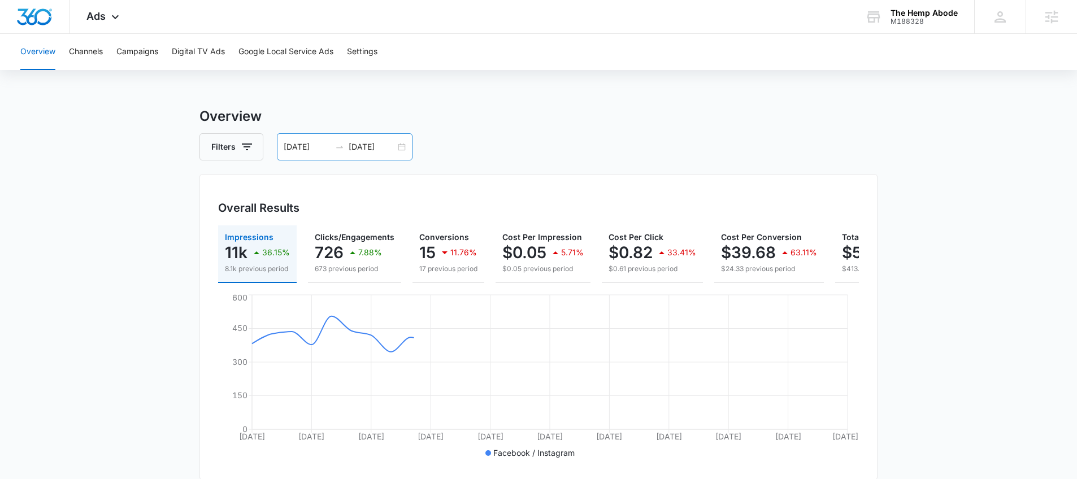
click at [392, 144] on input "[DATE]" at bounding box center [372, 147] width 47 height 12
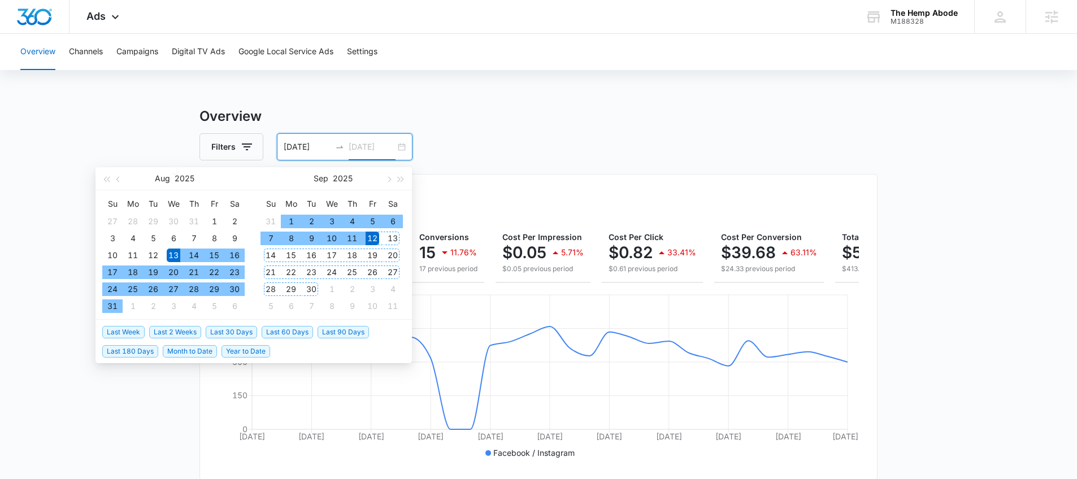
type input "[DATE]"
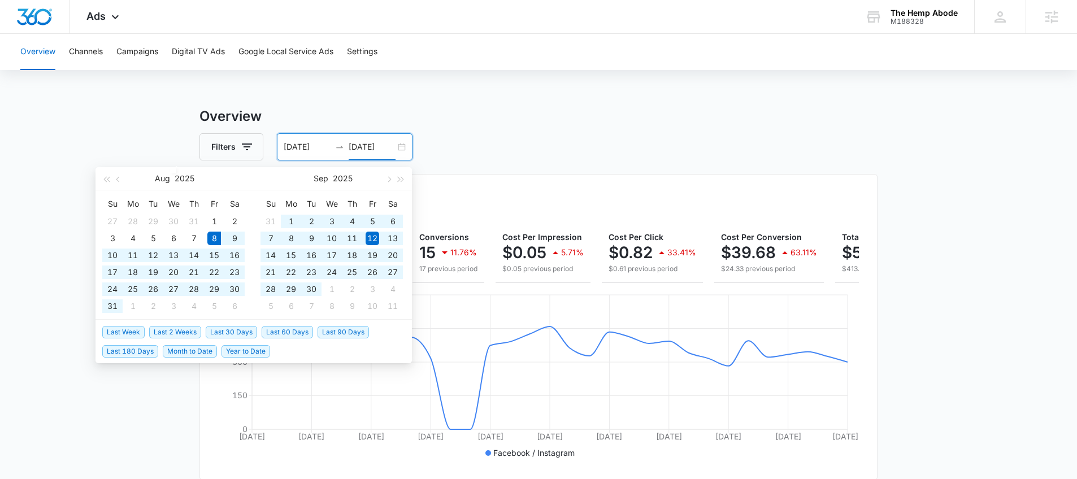
click at [289, 328] on span "Last 60 Days" at bounding box center [287, 332] width 51 height 12
type input "08/08/2025"
type input "10/07/2025"
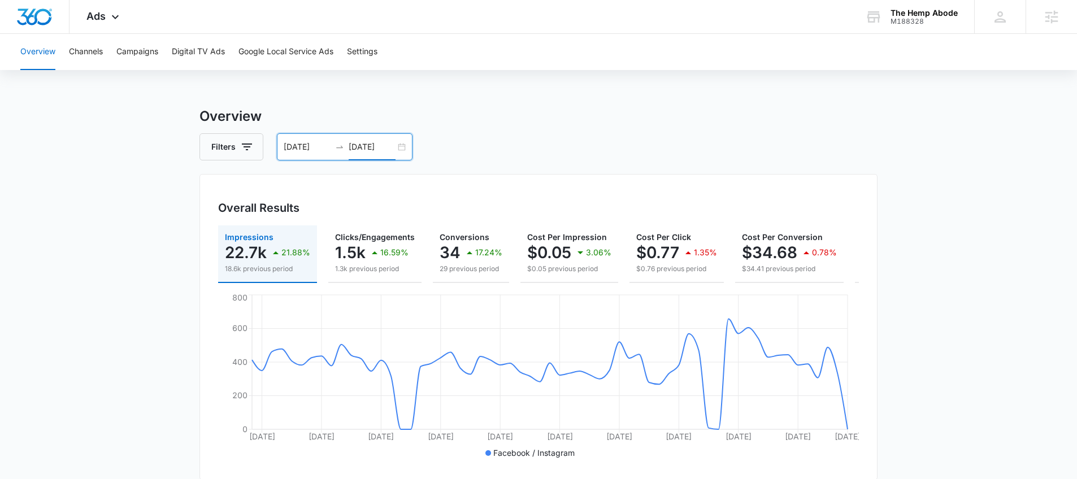
click at [402, 149] on div "08/08/2025 10/07/2025" at bounding box center [345, 146] width 136 height 27
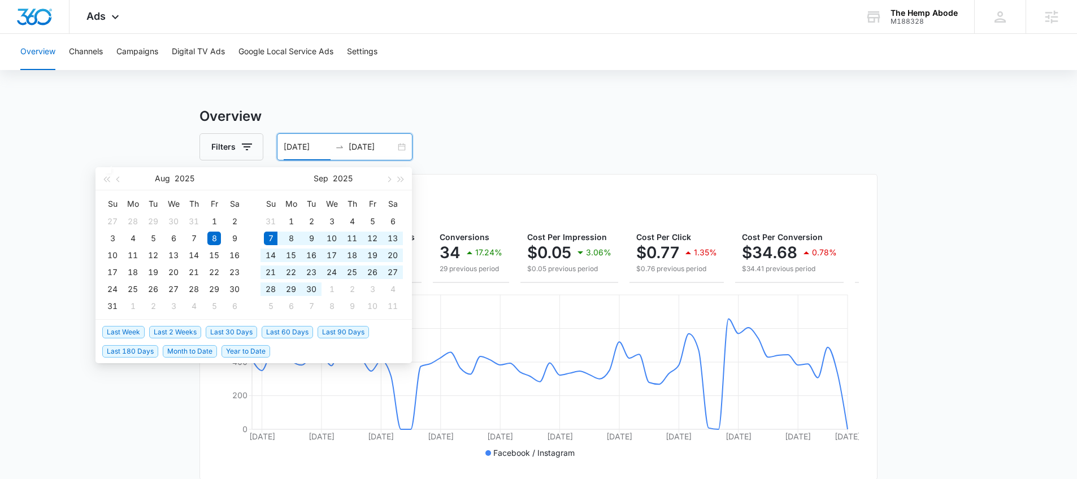
click at [250, 332] on span "Last 30 Days" at bounding box center [231, 332] width 51 height 12
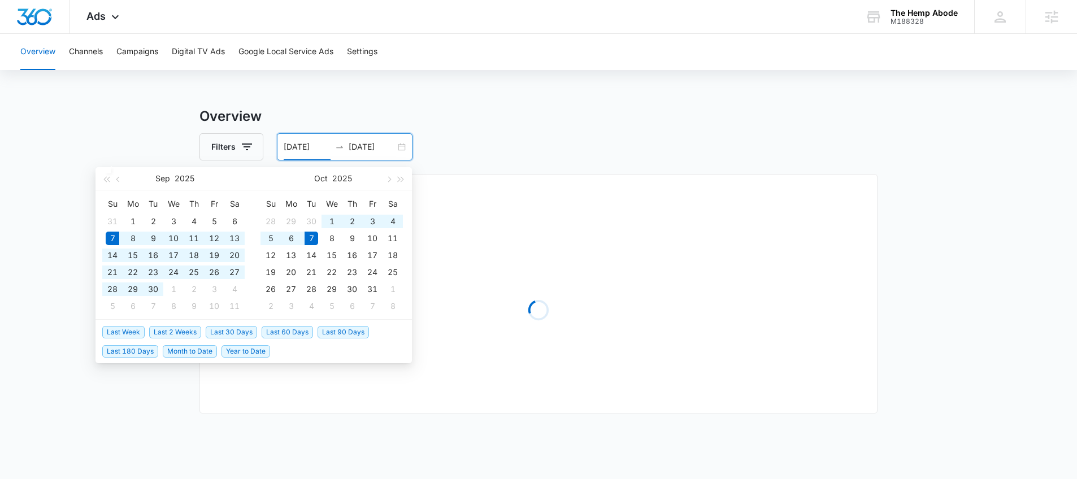
type input "09/07/2025"
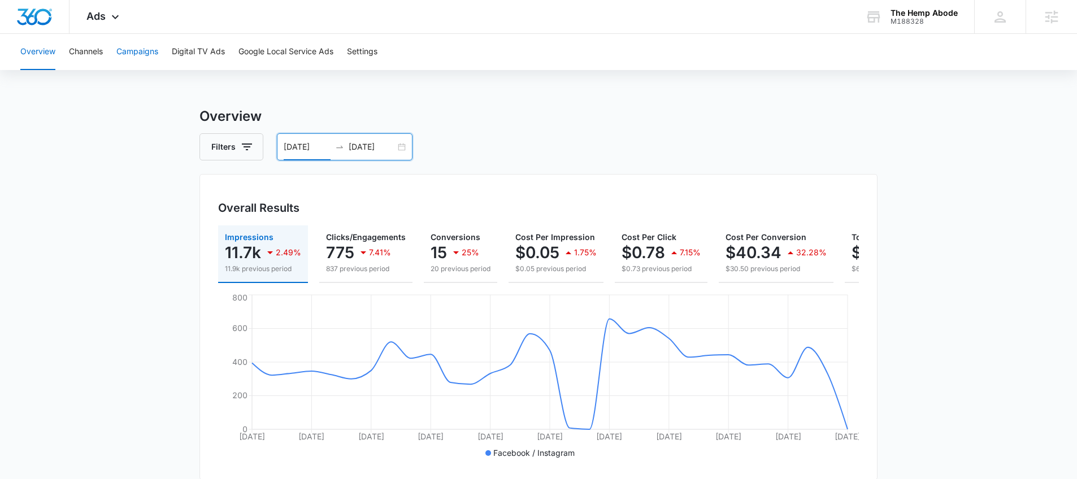
click at [149, 62] on button "Campaigns" at bounding box center [137, 52] width 42 height 36
click at [98, 51] on button "Channels" at bounding box center [86, 52] width 34 height 36
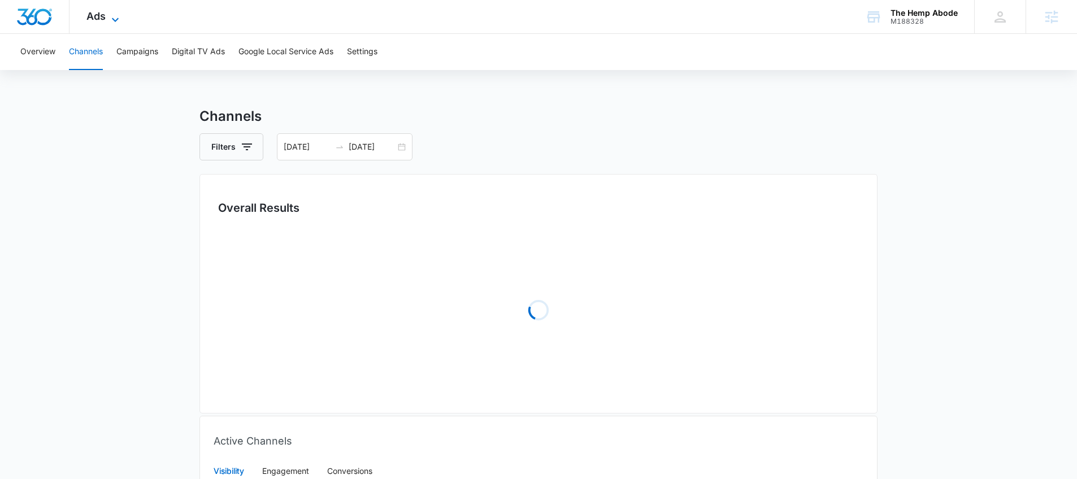
click at [103, 12] on span "Ads" at bounding box center [95, 16] width 19 height 12
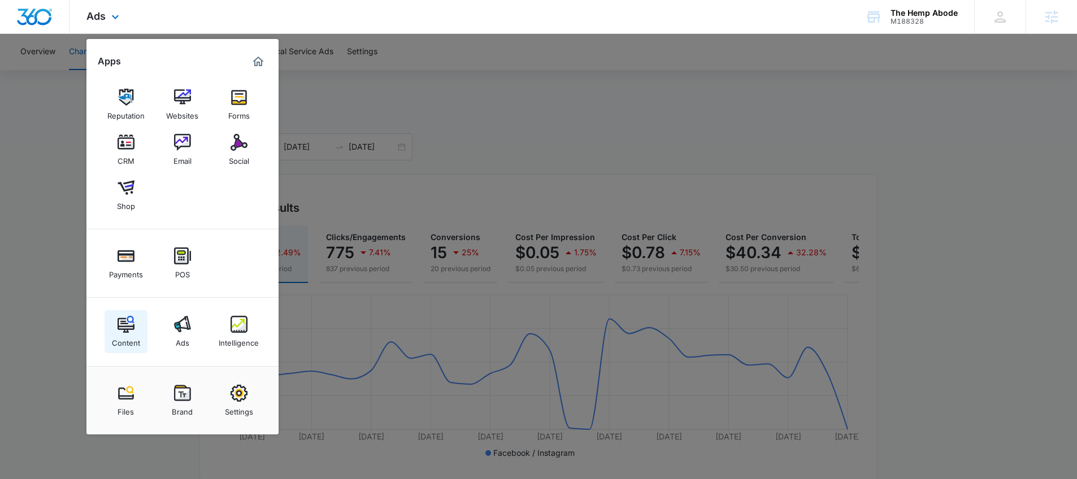
click at [134, 332] on img at bounding box center [126, 324] width 17 height 17
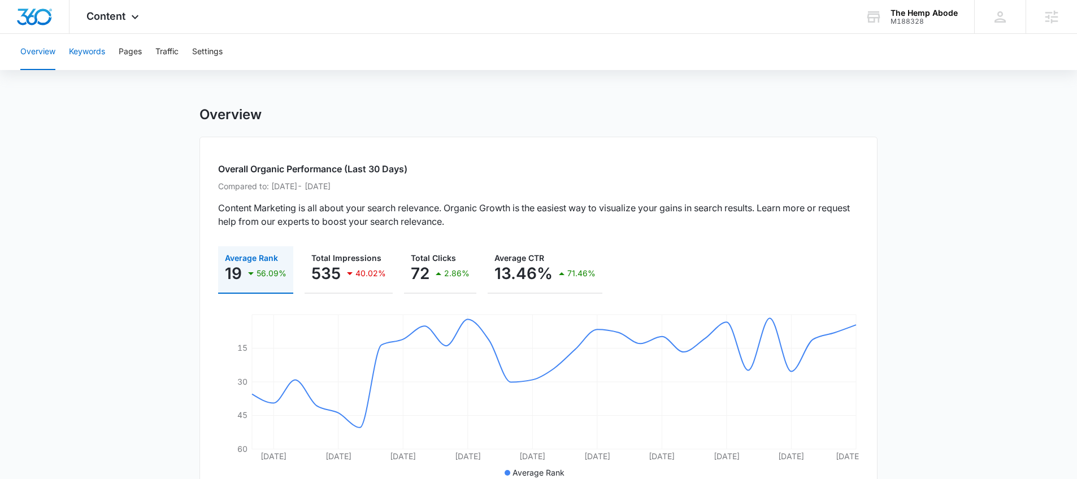
click at [96, 57] on button "Keywords" at bounding box center [87, 52] width 36 height 36
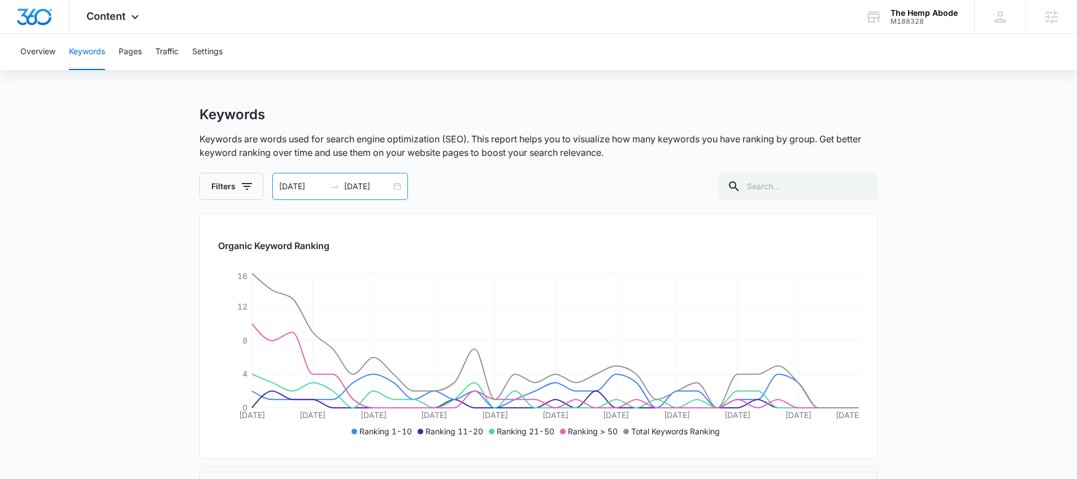
click at [380, 185] on input "10/07/2025" at bounding box center [367, 186] width 47 height 12
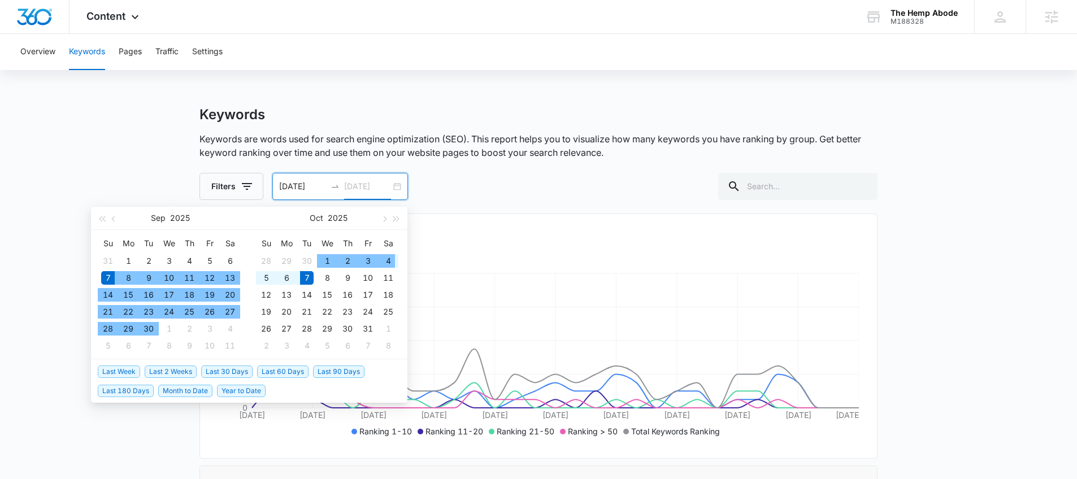
type input "10/07/2025"
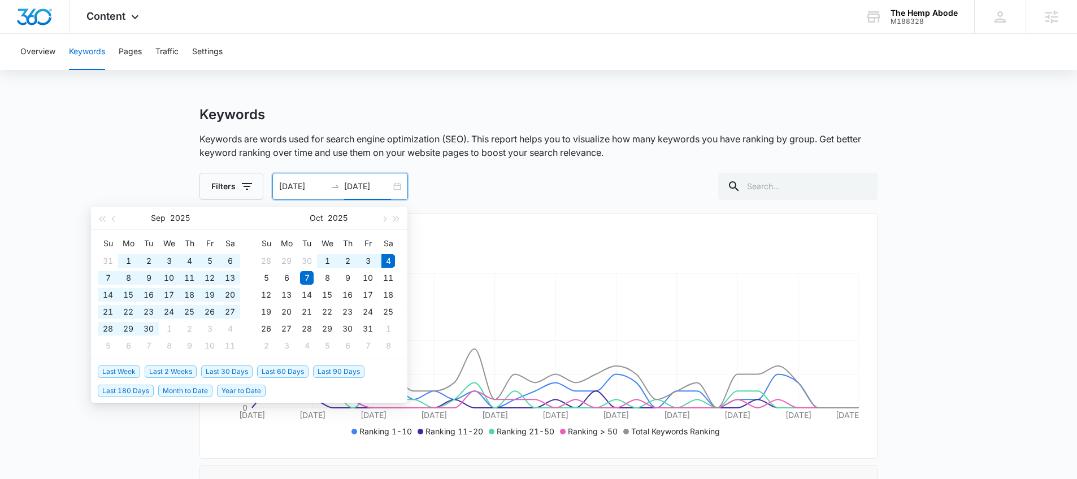
click at [333, 370] on span "Last 90 Days" at bounding box center [338, 372] width 51 height 12
type input "07/06/2025"
type input "10/04/2025"
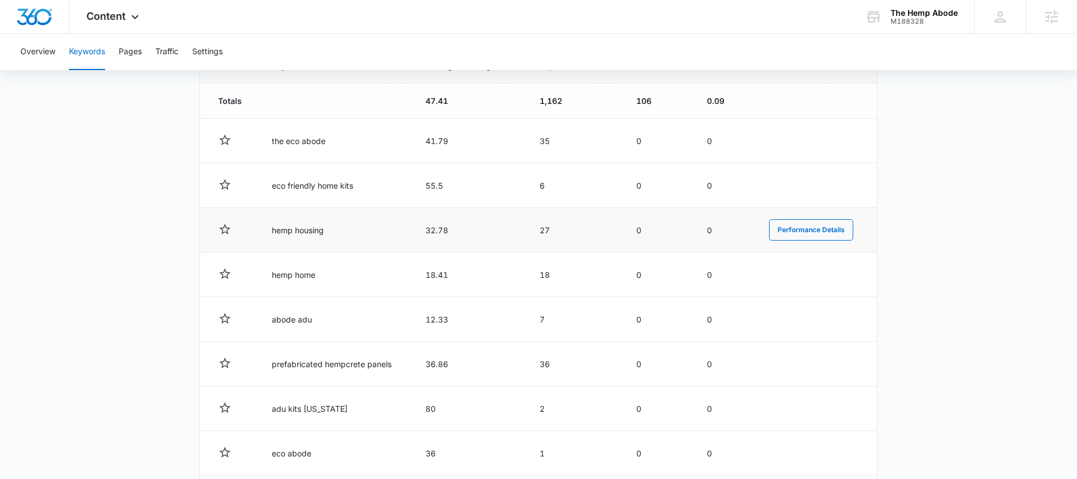
scroll to position [419, 0]
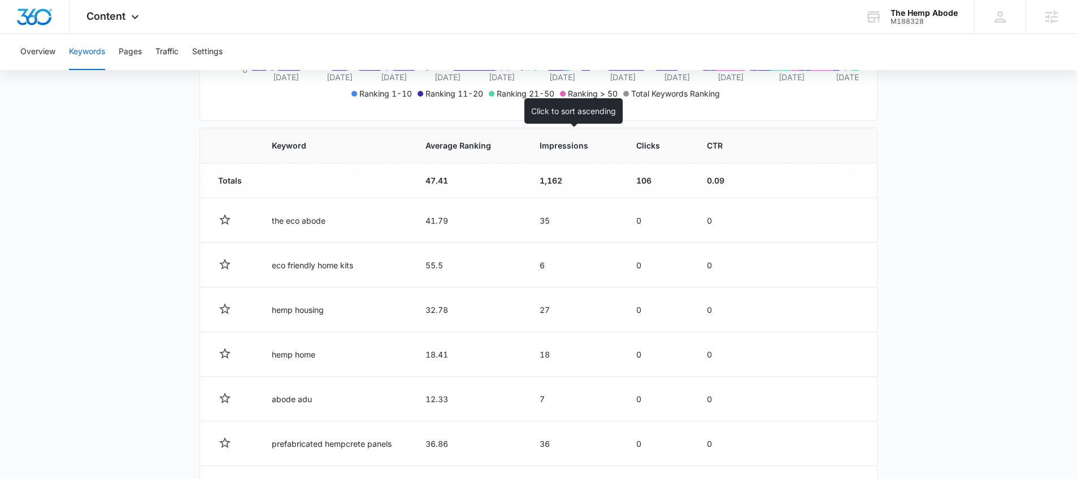
click at [581, 146] on span "Impressions" at bounding box center [566, 146] width 53 height 12
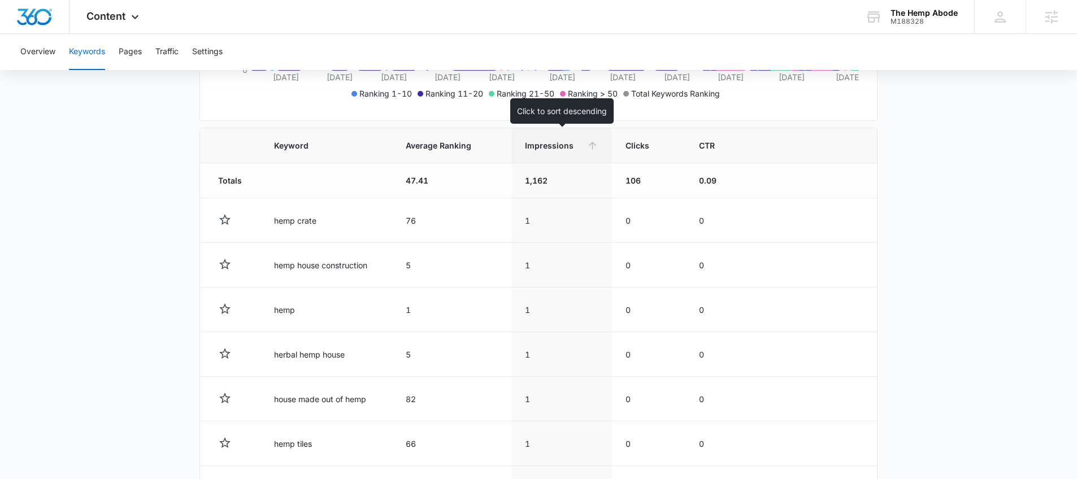
click at [537, 158] on th "Impressions" at bounding box center [562, 145] width 101 height 35
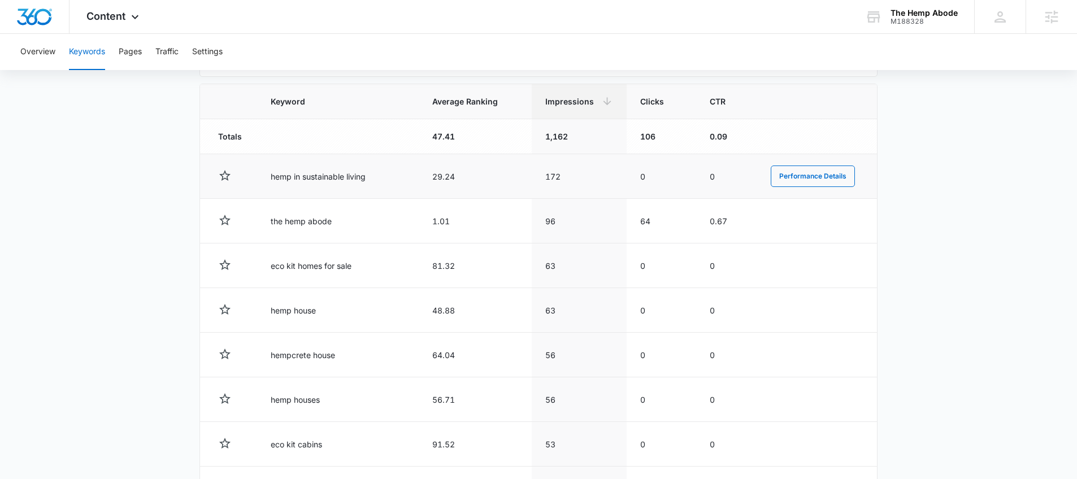
scroll to position [393, 0]
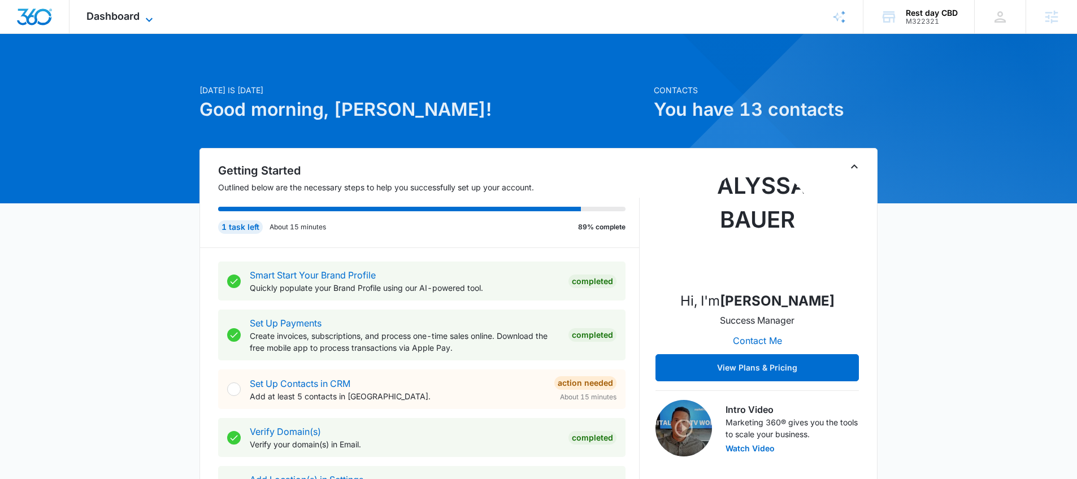
click at [149, 15] on icon at bounding box center [149, 20] width 14 height 14
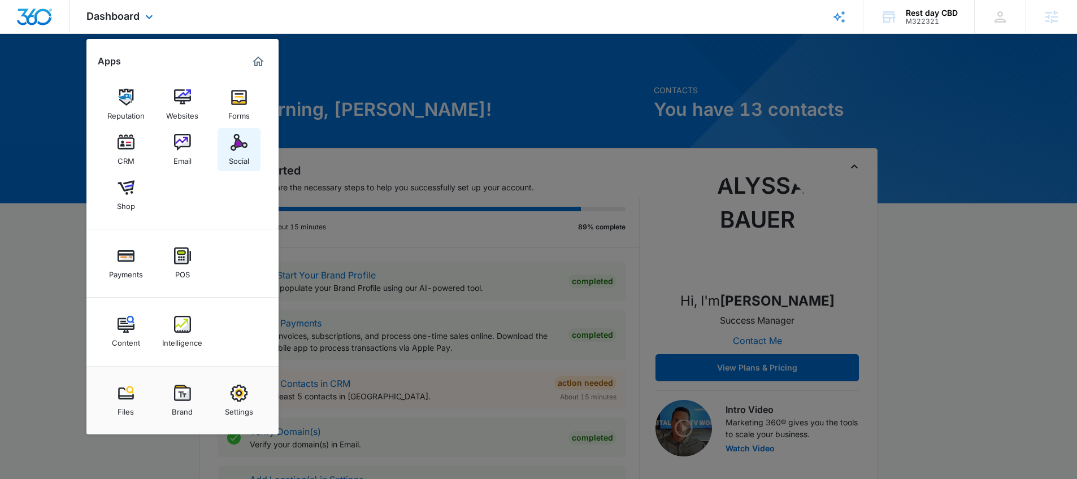
click at [241, 163] on div "Social" at bounding box center [239, 158] width 20 height 15
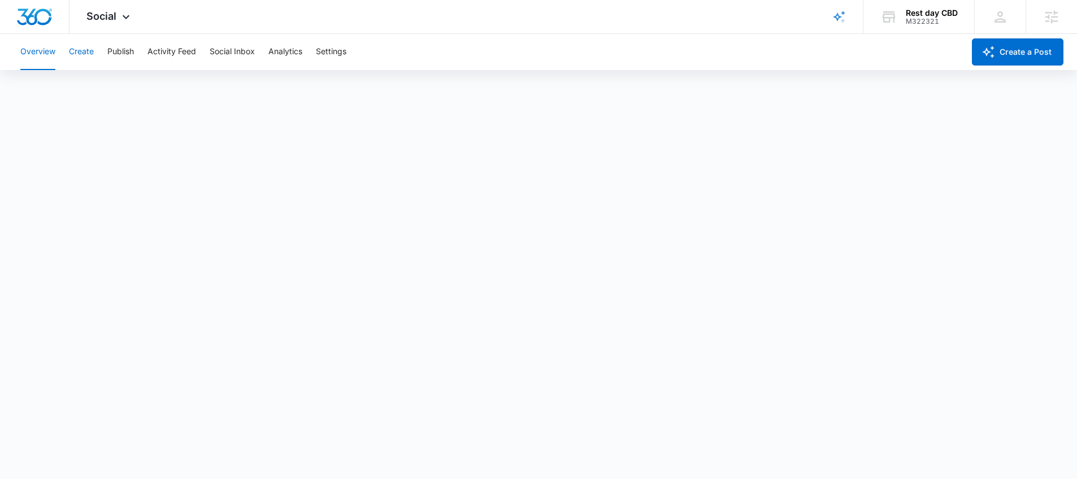
click at [77, 49] on button "Create" at bounding box center [81, 52] width 25 height 36
click at [120, 55] on button "Publish" at bounding box center [120, 52] width 27 height 36
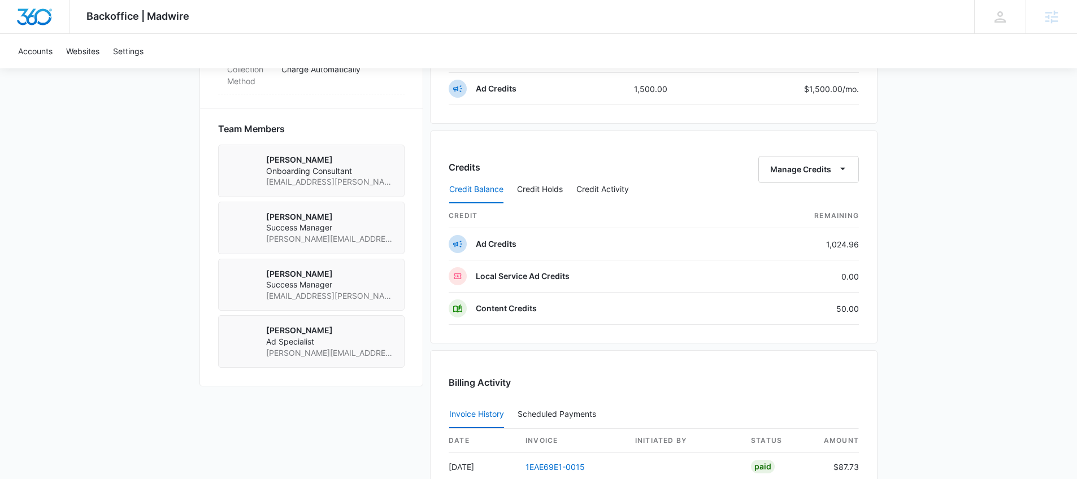
scroll to position [1014, 0]
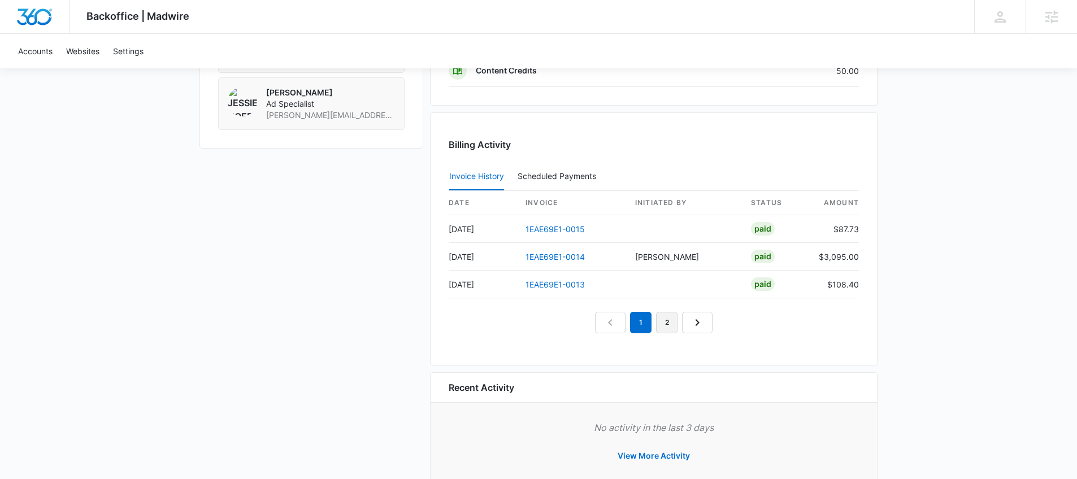
click at [661, 320] on link "2" at bounding box center [666, 322] width 21 height 21
click at [665, 317] on nav "1 2 3" at bounding box center [654, 322] width 144 height 21
click at [677, 323] on link "3" at bounding box center [679, 322] width 21 height 21
click at [683, 323] on link "4" at bounding box center [692, 322] width 21 height 21
click at [699, 336] on div "Billing Activity Invoice History Scheduled Payments 0 date invoice Initiated By…" at bounding box center [654, 238] width 448 height 253
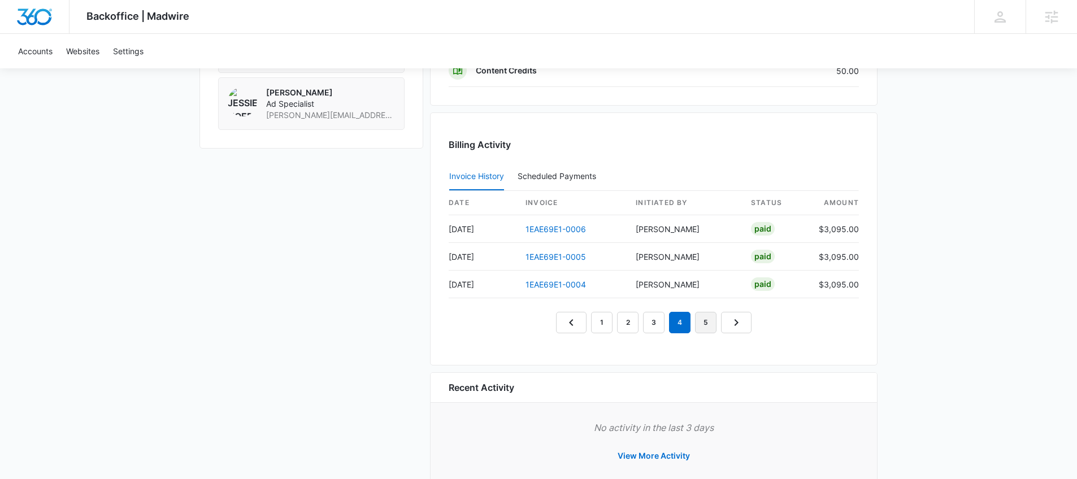
click at [705, 324] on link "5" at bounding box center [705, 322] width 21 height 21
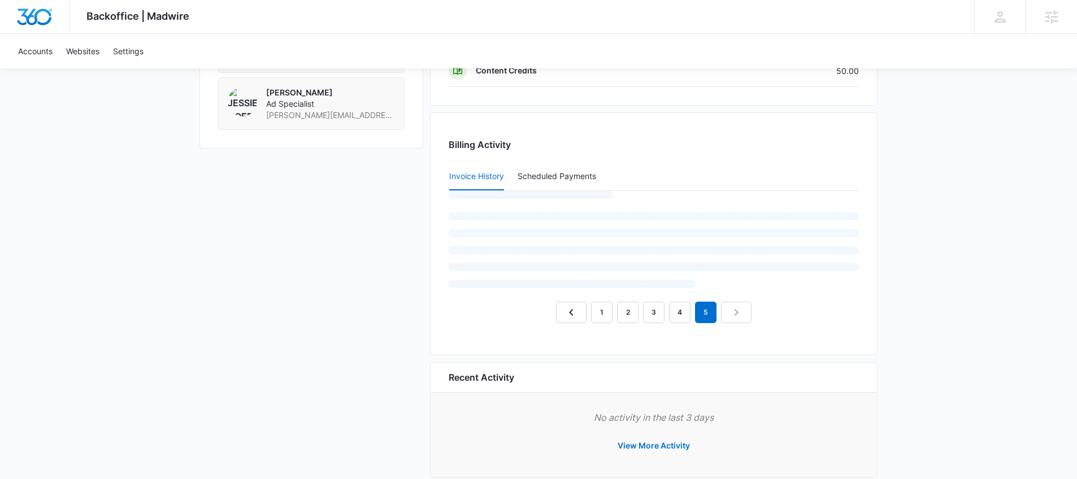
click at [731, 318] on nav "1 2 3 4 5" at bounding box center [654, 312] width 196 height 21
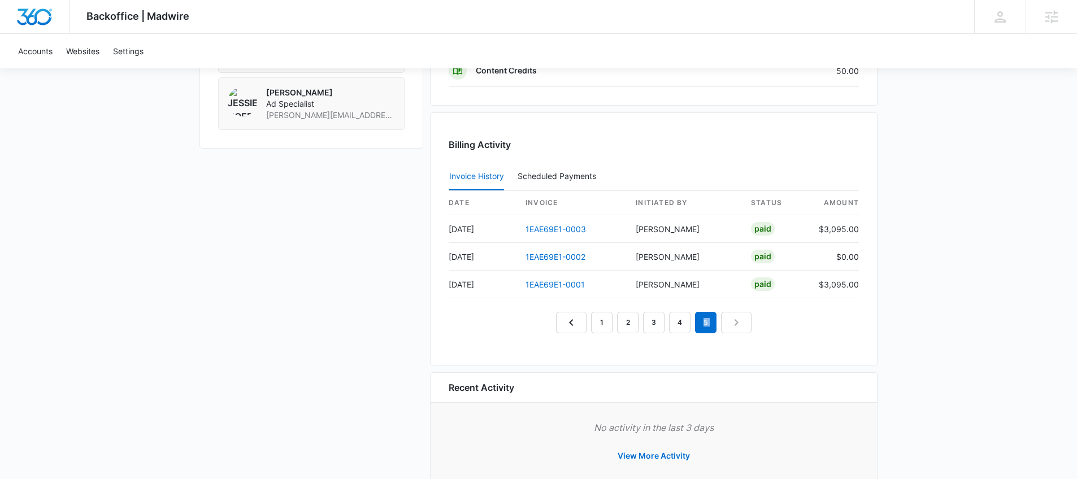
click at [732, 318] on nav "1 2 3 4 5" at bounding box center [654, 322] width 196 height 21
click at [510, 318] on div "1 2 3 4 5" at bounding box center [654, 322] width 410 height 21
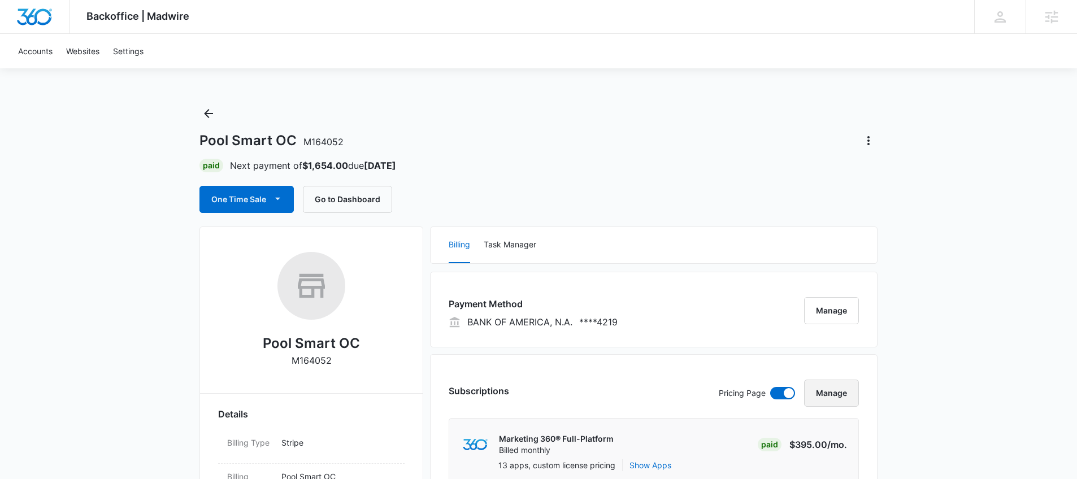
click at [837, 384] on button "Manage" at bounding box center [831, 393] width 55 height 27
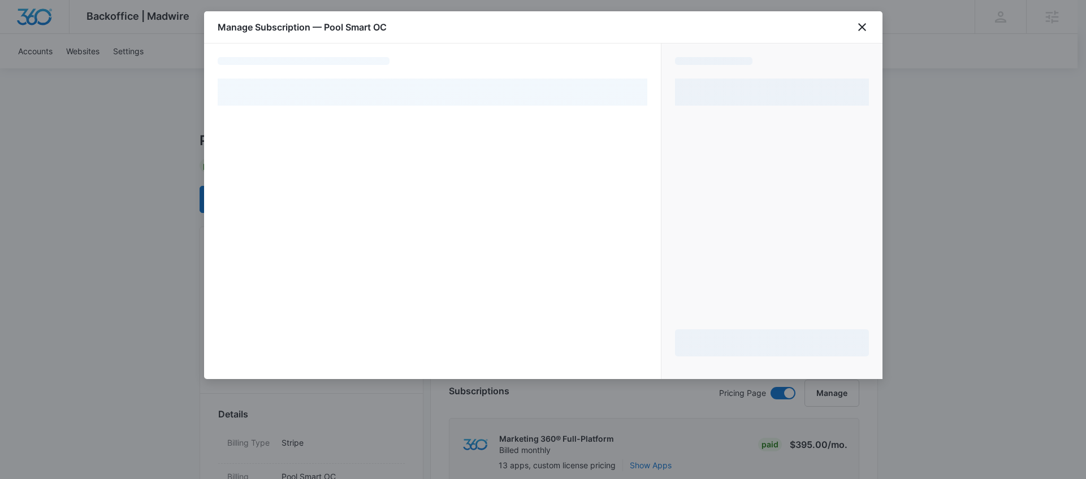
select select "pm_1R1aPmA4n8RTgNjURG9EDU5Y"
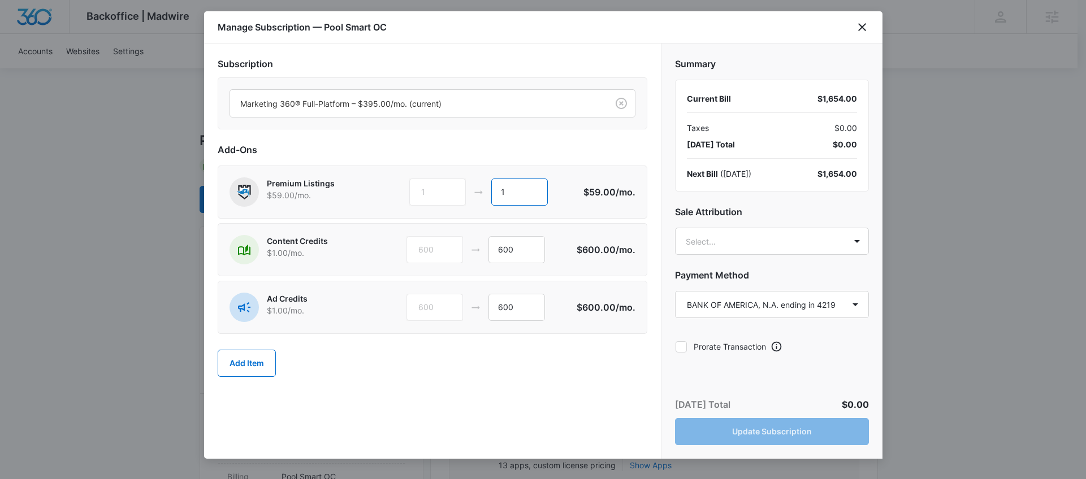
drag, startPoint x: 491, startPoint y: 189, endPoint x: 480, endPoint y: 190, distance: 10.8
click at [480, 190] on div "1 1" at bounding box center [495, 192] width 173 height 27
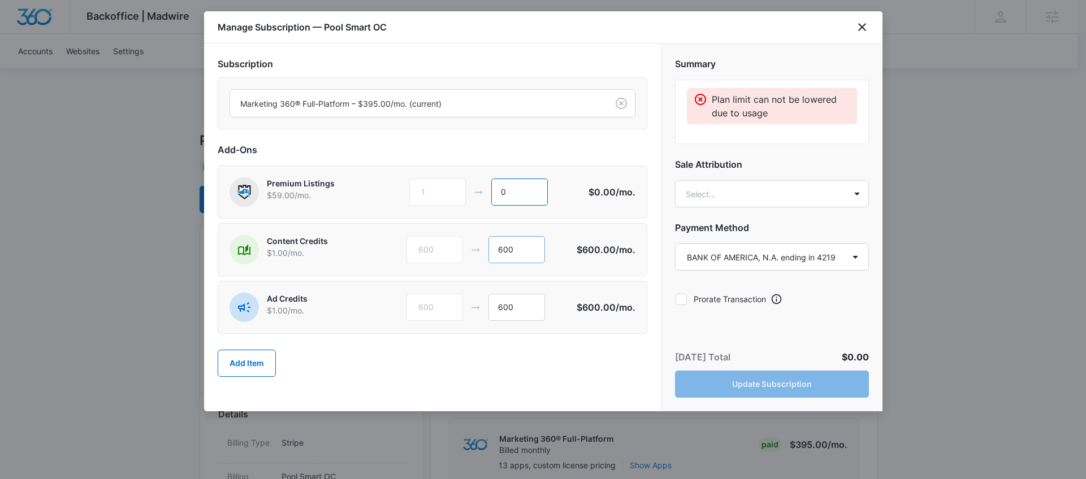
type input "0"
drag, startPoint x: 529, startPoint y: 249, endPoint x: 470, endPoint y: 249, distance: 59.4
click at [470, 249] on div "600 600" at bounding box center [491, 249] width 170 height 27
type input "0"
drag, startPoint x: 518, startPoint y: 311, endPoint x: 543, endPoint y: 309, distance: 25.5
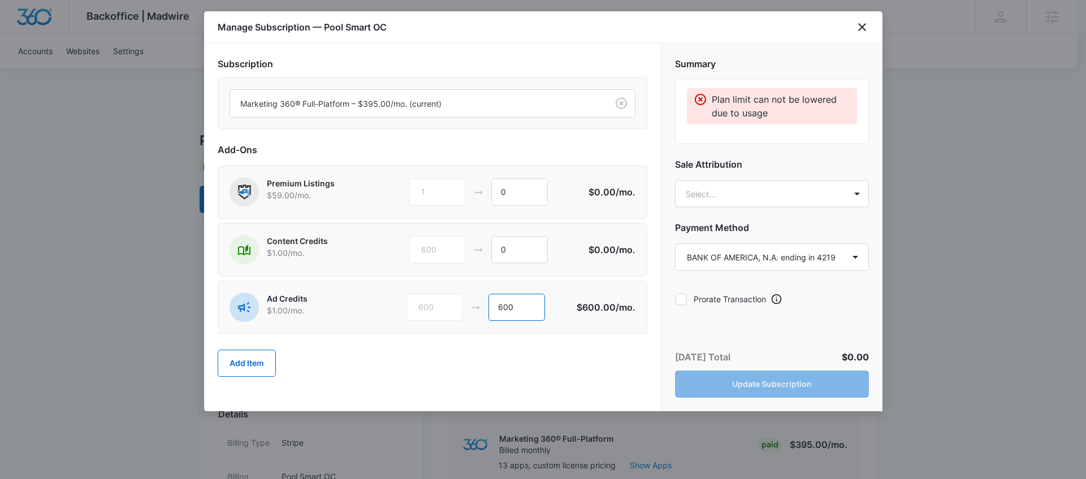
click at [470, 312] on div "600 600" at bounding box center [491, 307] width 170 height 27
type input "0"
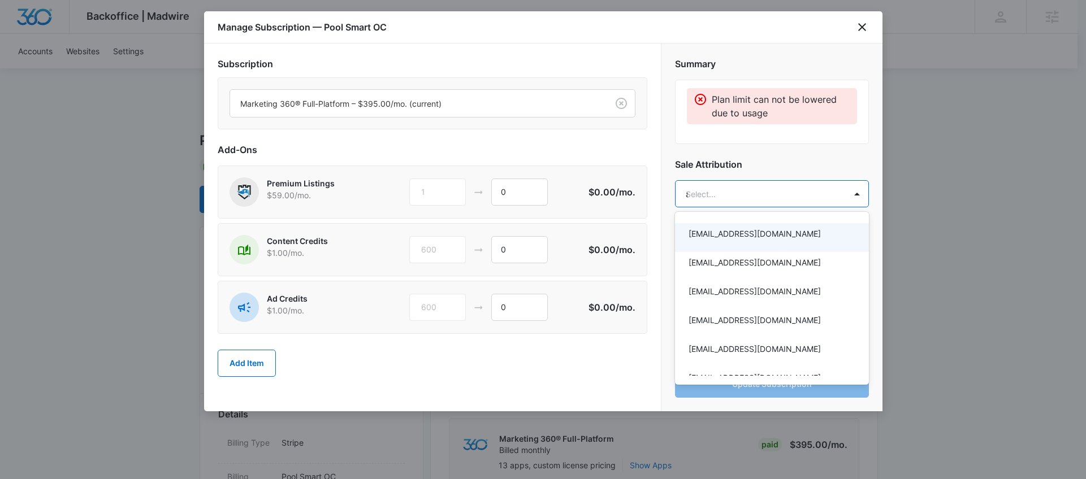
type input "alyssa"
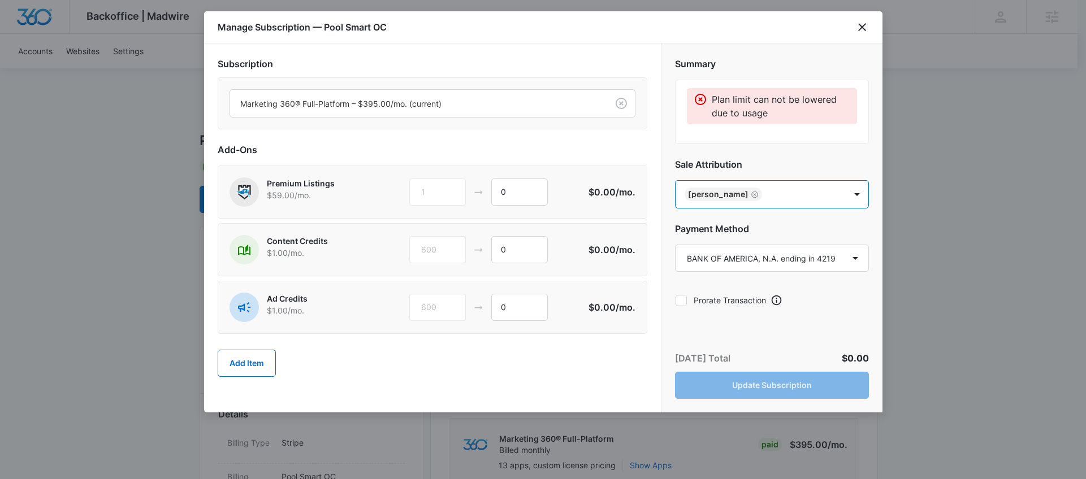
click at [871, 23] on div "Manage Subscription — Pool Smart OC" at bounding box center [543, 27] width 678 height 32
click at [867, 27] on icon "close" at bounding box center [862, 27] width 14 height 14
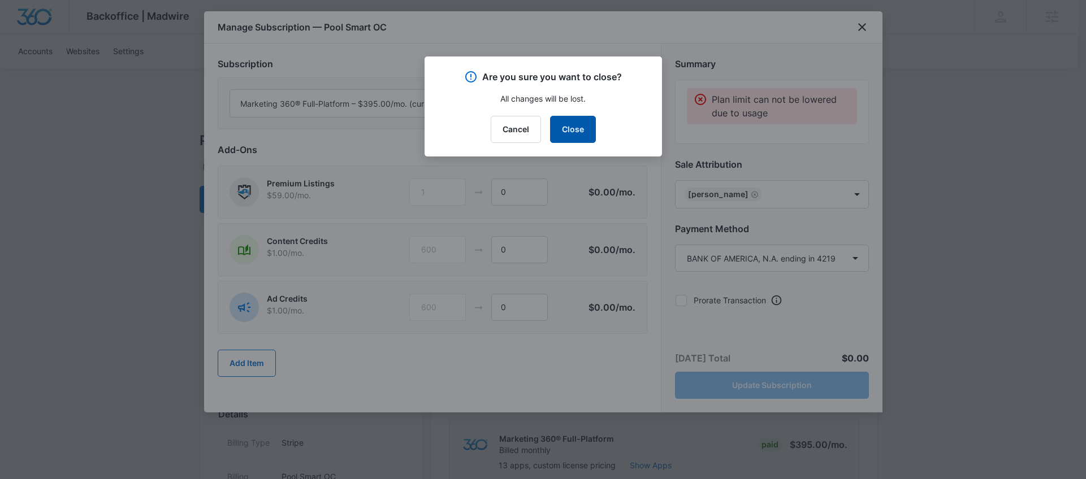
click at [582, 123] on button "Close" at bounding box center [573, 129] width 46 height 27
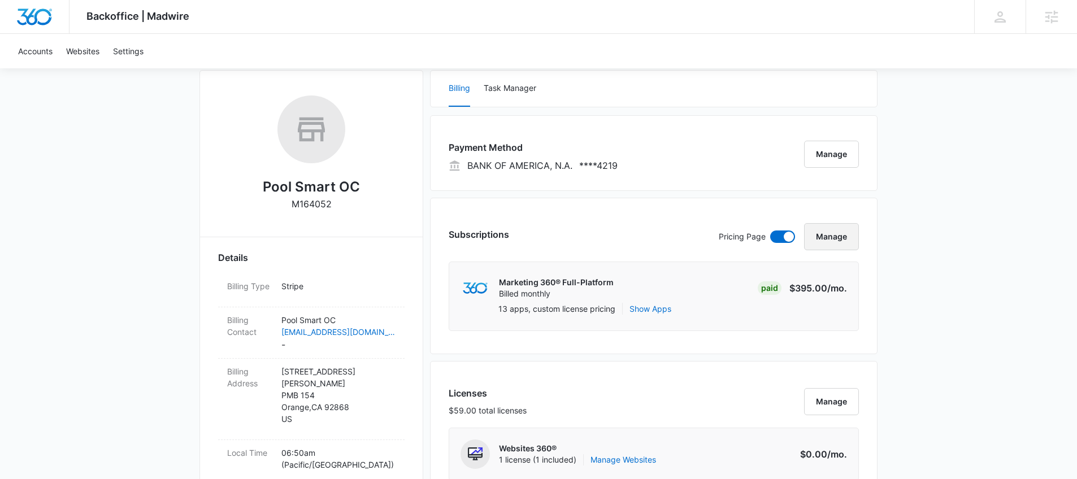
scroll to position [192, 0]
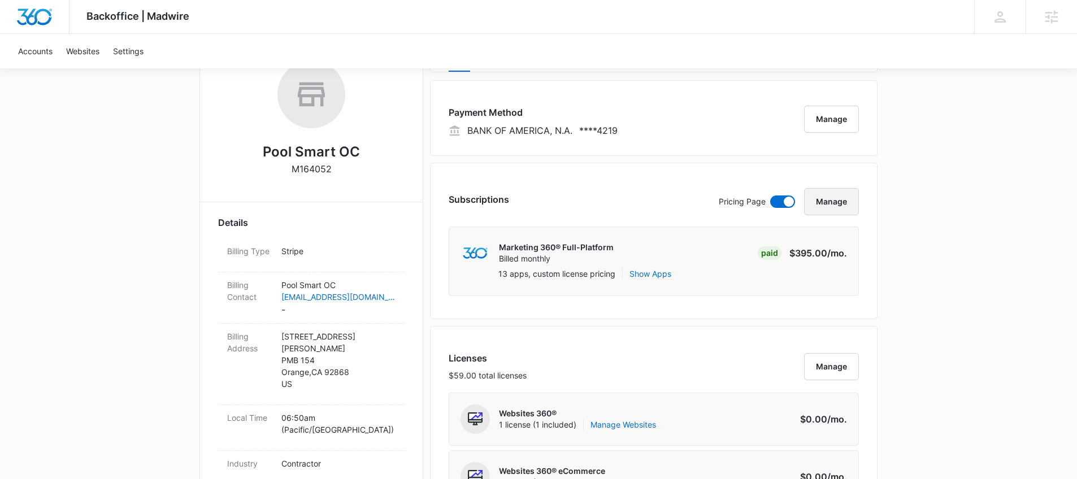
click at [821, 198] on button "Manage" at bounding box center [831, 201] width 55 height 27
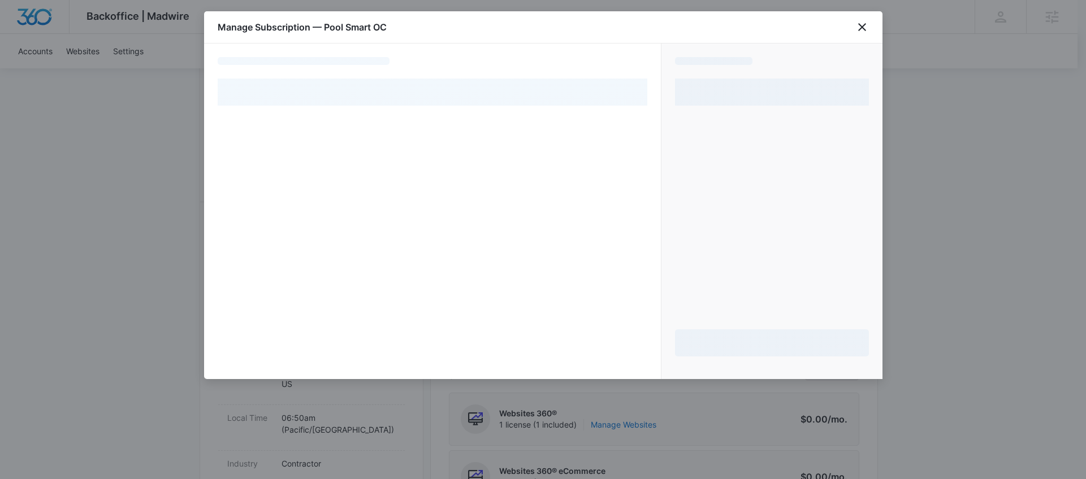
select select "pm_1R1aPmA4n8RTgNjURG9EDU5Y"
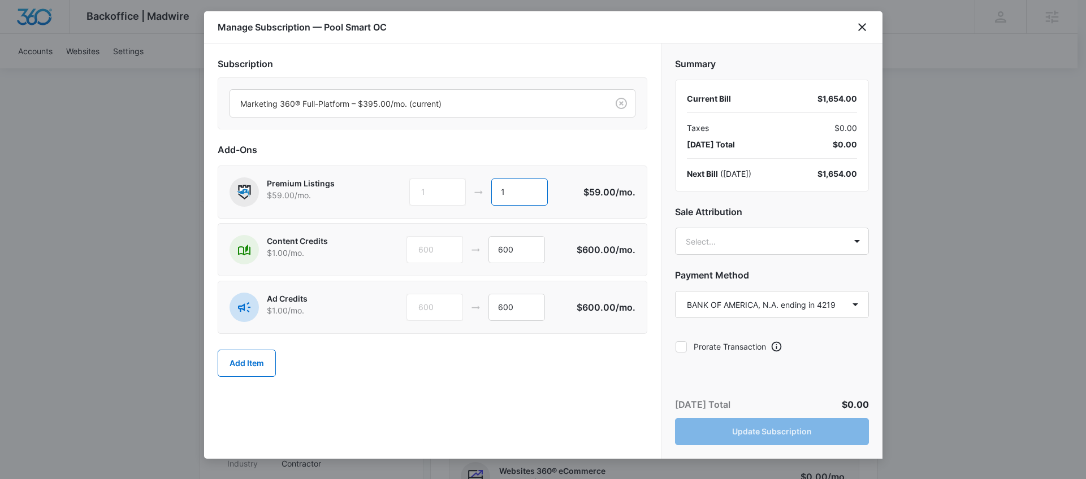
drag, startPoint x: 534, startPoint y: 197, endPoint x: 482, endPoint y: 189, distance: 52.7
click at [482, 189] on div "1 1" at bounding box center [495, 192] width 173 height 27
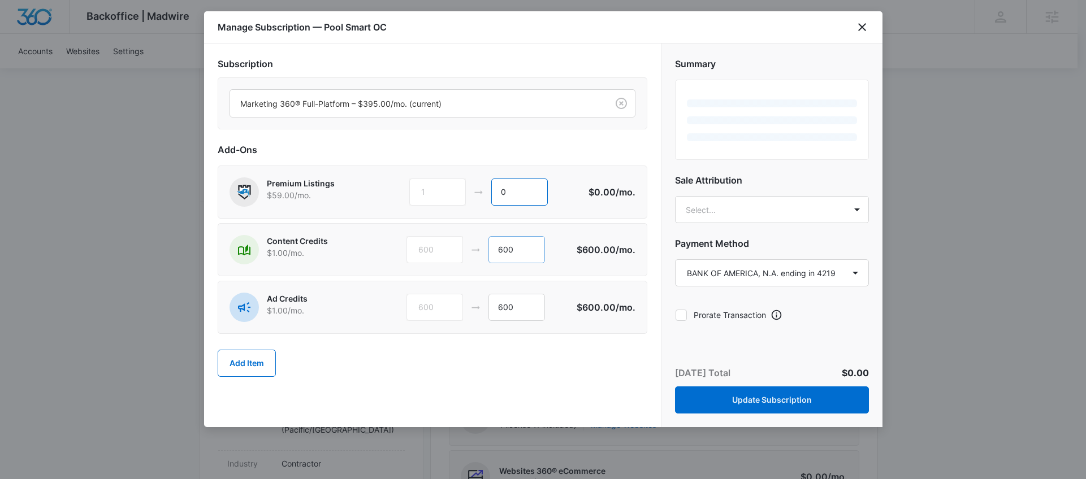
type input "0"
drag, startPoint x: 522, startPoint y: 255, endPoint x: 477, endPoint y: 248, distance: 45.8
click at [477, 248] on div "600 600" at bounding box center [491, 249] width 170 height 27
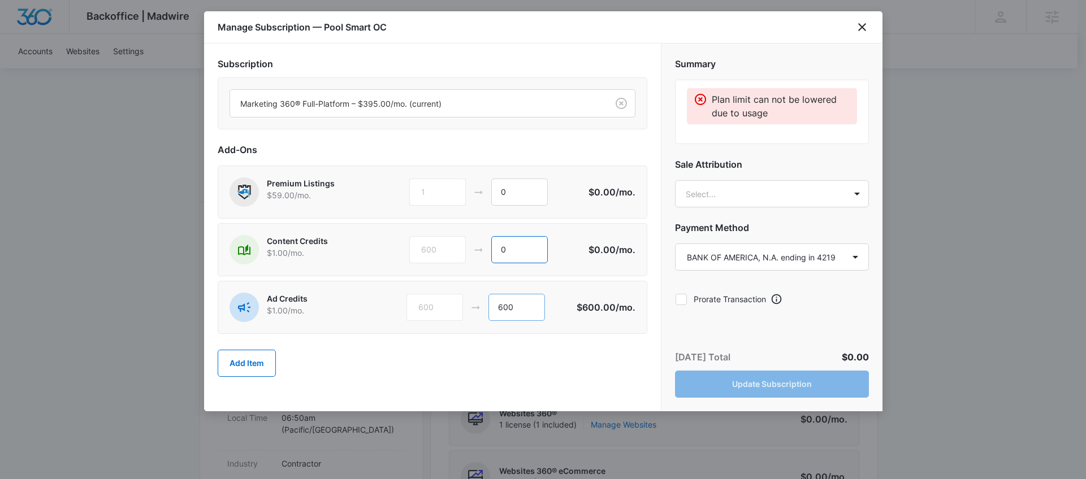
type input "0"
drag, startPoint x: 525, startPoint y: 304, endPoint x: 482, endPoint y: 307, distance: 42.5
click at [482, 307] on div "600 600" at bounding box center [491, 307] width 170 height 27
type input "0"
click at [852, 25] on div "Manage Subscription — Pool Smart OC" at bounding box center [543, 27] width 678 height 32
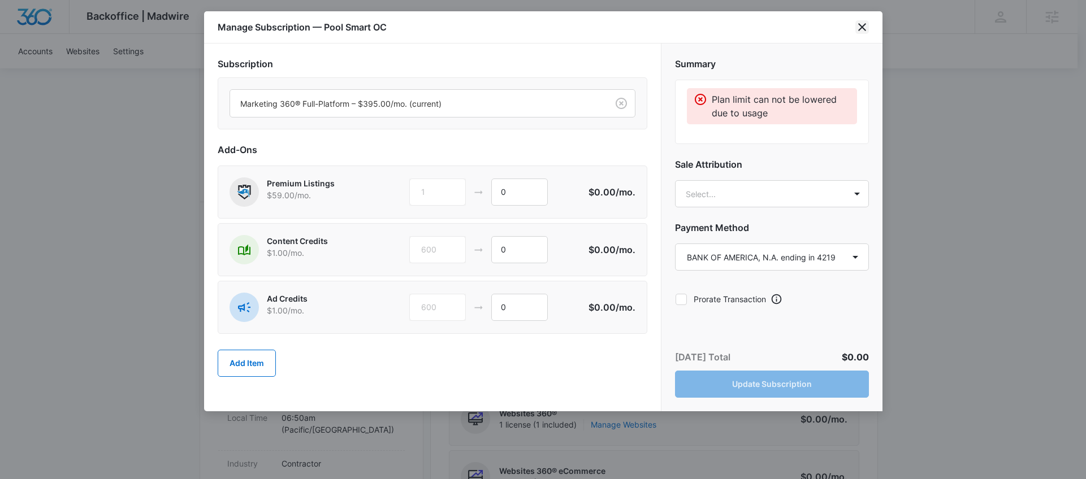
click at [857, 24] on icon "close" at bounding box center [862, 27] width 14 height 14
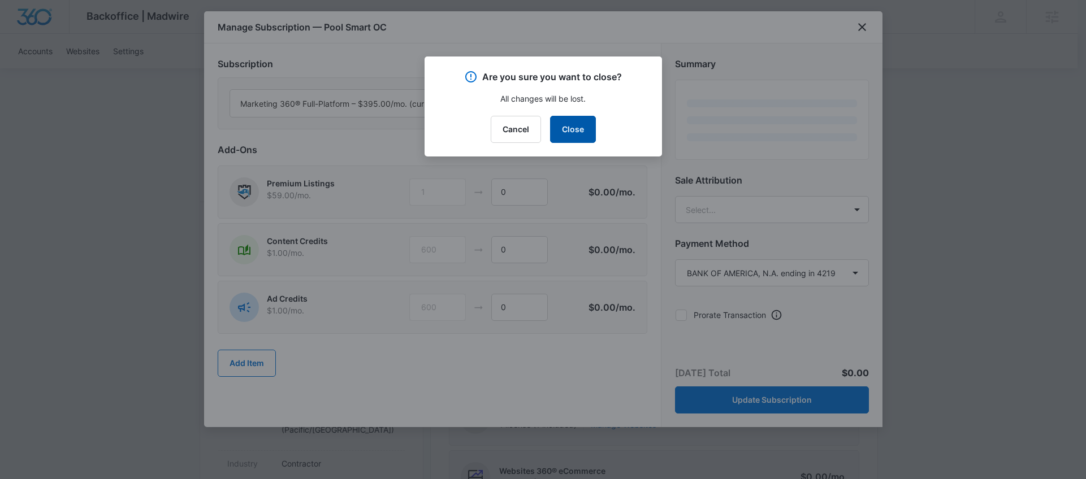
click at [584, 127] on button "Close" at bounding box center [573, 129] width 46 height 27
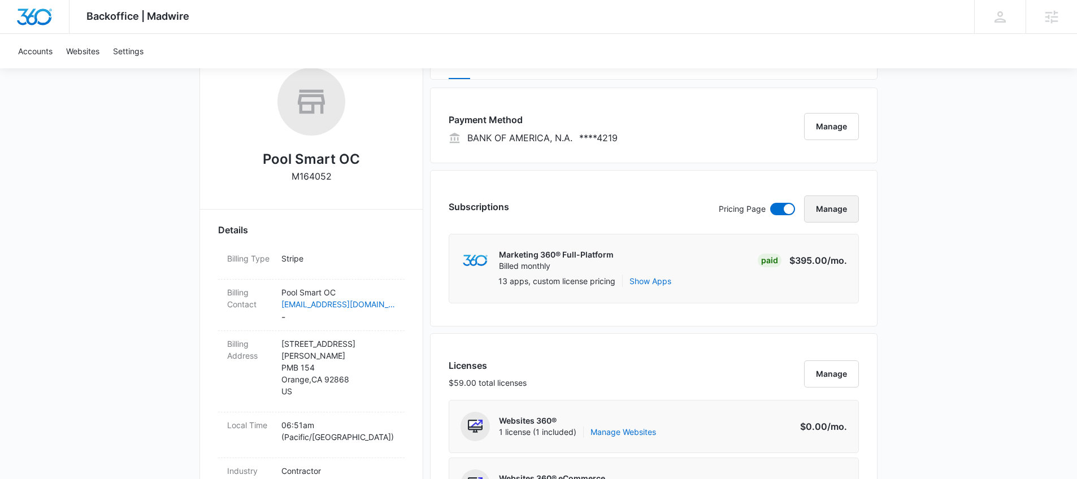
scroll to position [175, 0]
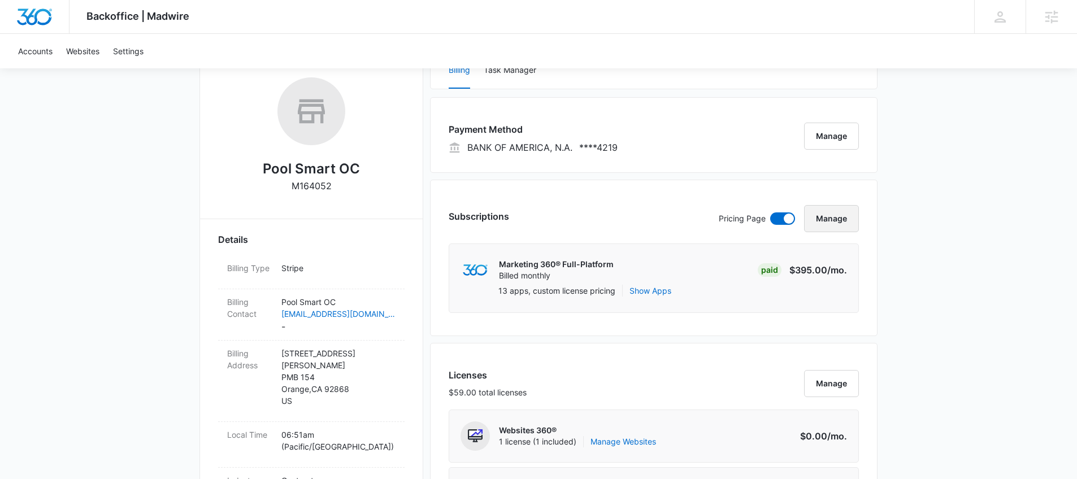
click at [844, 211] on button "Manage" at bounding box center [831, 218] width 55 height 27
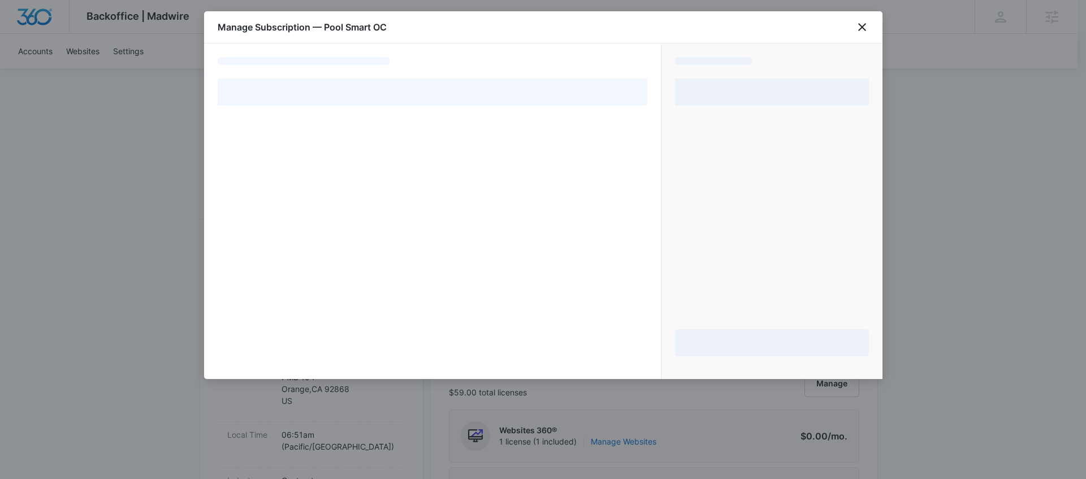
select select "pm_1R1aPmA4n8RTgNjURG9EDU5Y"
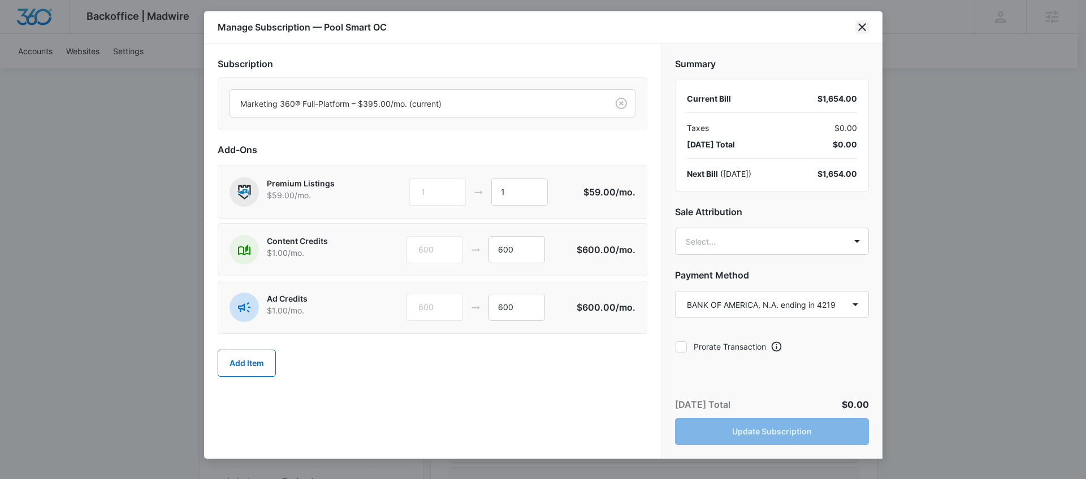
click at [864, 28] on icon "close" at bounding box center [862, 27] width 14 height 14
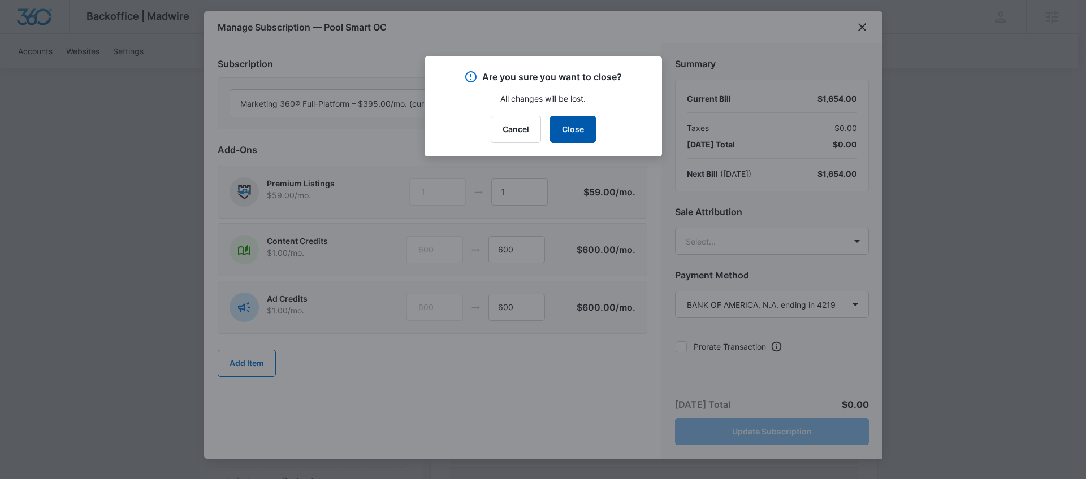
click at [560, 126] on button "Close" at bounding box center [573, 129] width 46 height 27
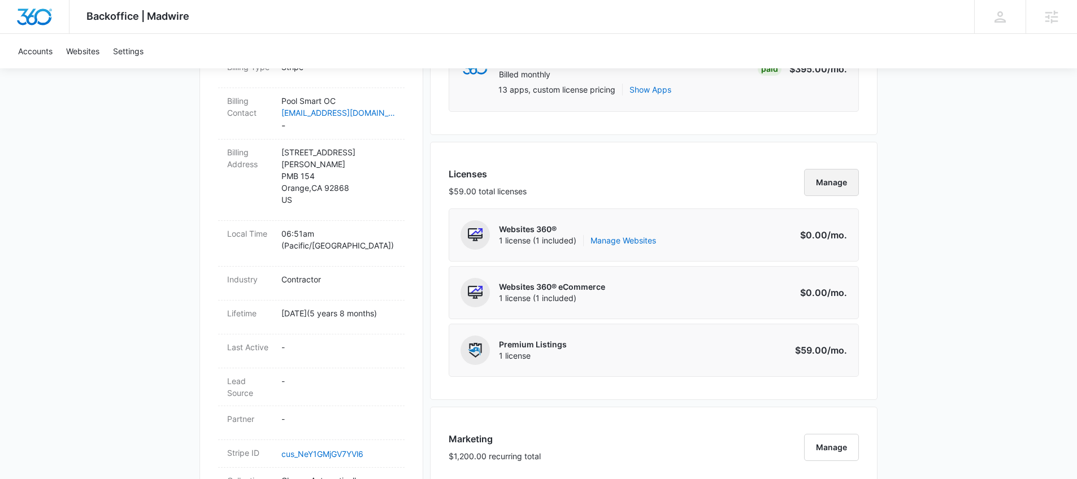
scroll to position [378, 0]
click at [842, 187] on button "Manage" at bounding box center [831, 180] width 55 height 27
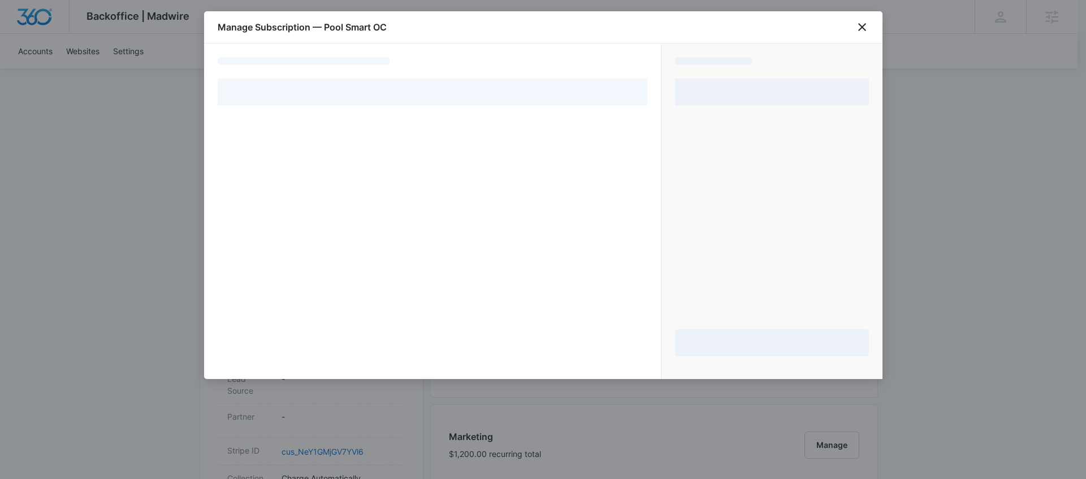
select select "pm_1R1aPmA4n8RTgNjURG9EDU5Y"
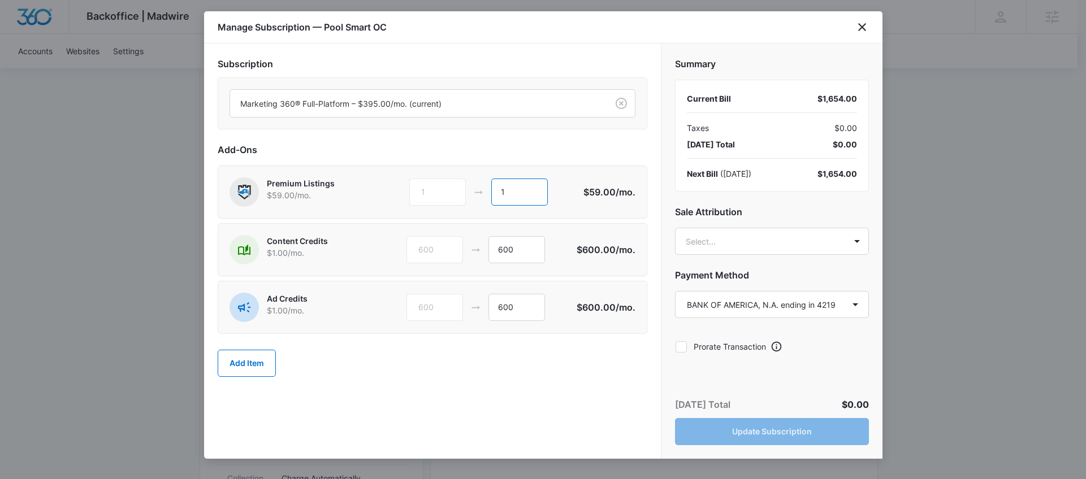
click at [517, 192] on input "1" at bounding box center [519, 192] width 57 height 27
click at [862, 27] on icon "close" at bounding box center [862, 27] width 8 height 8
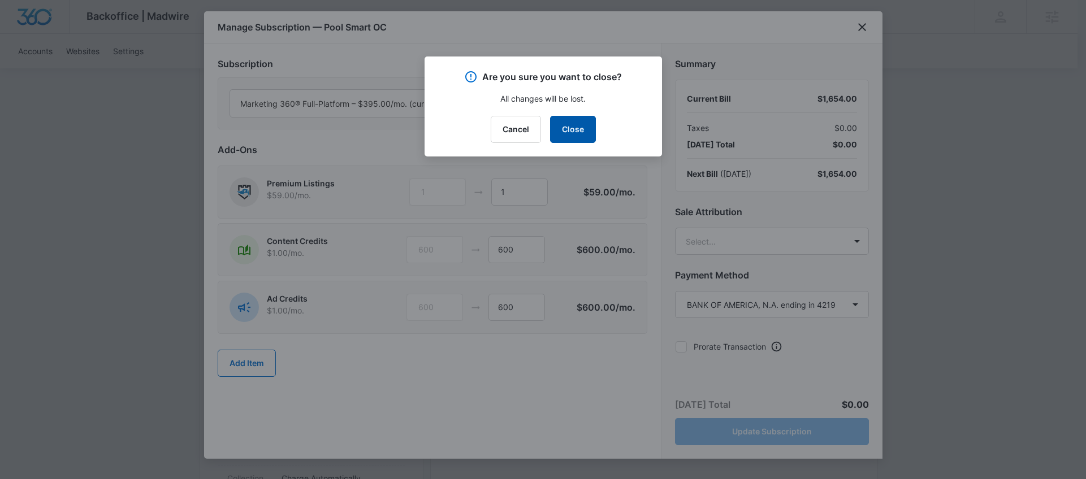
click at [569, 135] on button "Close" at bounding box center [573, 129] width 46 height 27
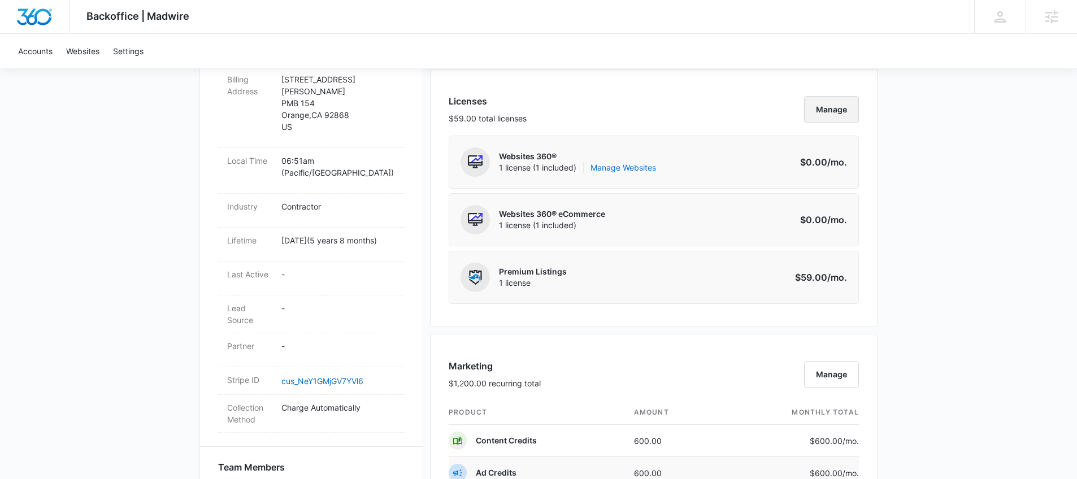
scroll to position [447, 0]
click at [822, 117] on button "Manage" at bounding box center [831, 111] width 55 height 27
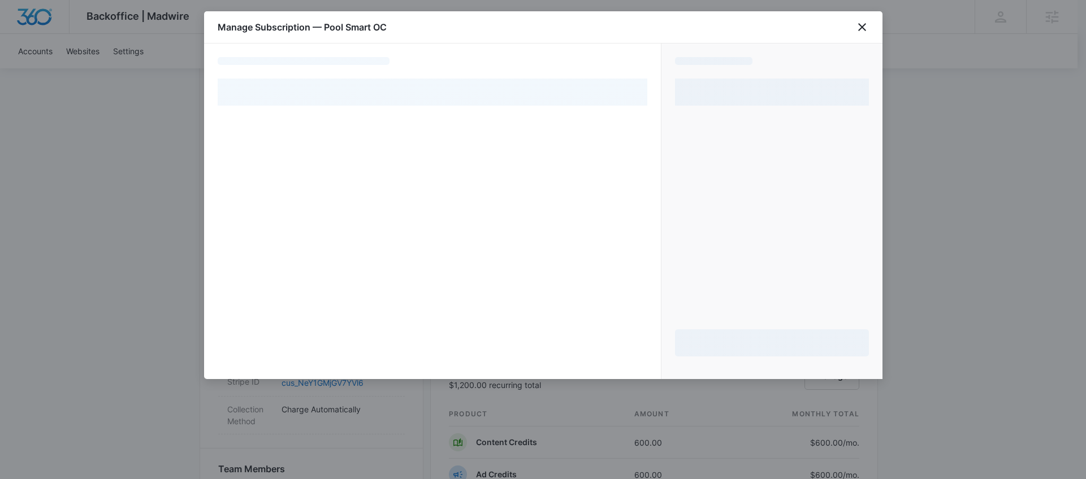
select select "pm_1R1aPmA4n8RTgNjURG9EDU5Y"
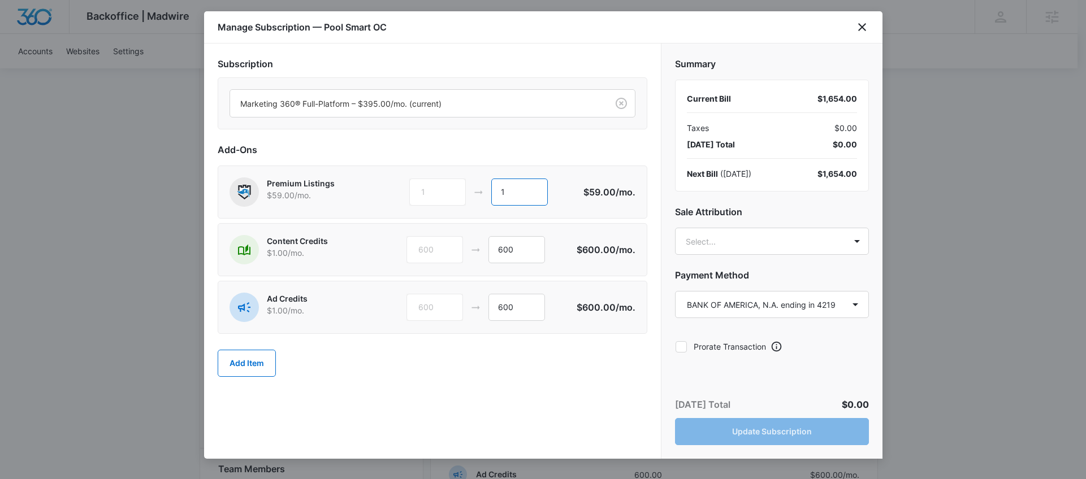
click at [524, 190] on input "1" at bounding box center [519, 192] width 57 height 27
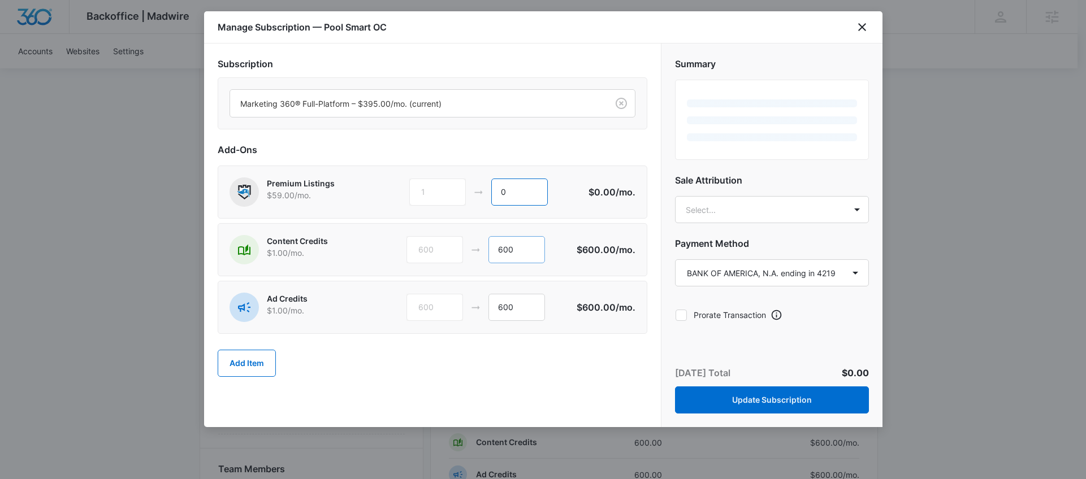
type input "0"
click at [513, 255] on input "600" at bounding box center [516, 249] width 57 height 27
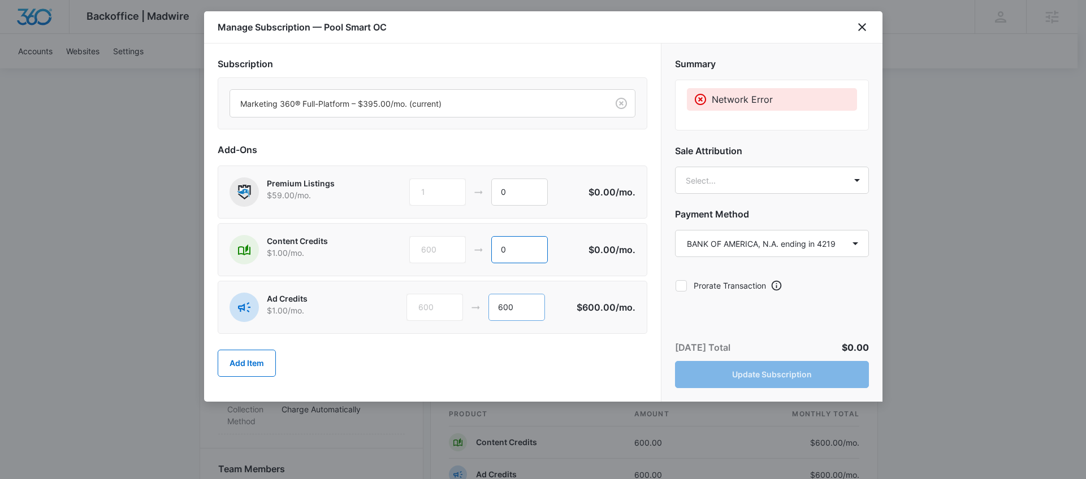
type input "0"
click at [513, 317] on input "600" at bounding box center [516, 307] width 57 height 27
type input "0"
click at [513, 348] on div "Add Item" at bounding box center [433, 364] width 430 height 50
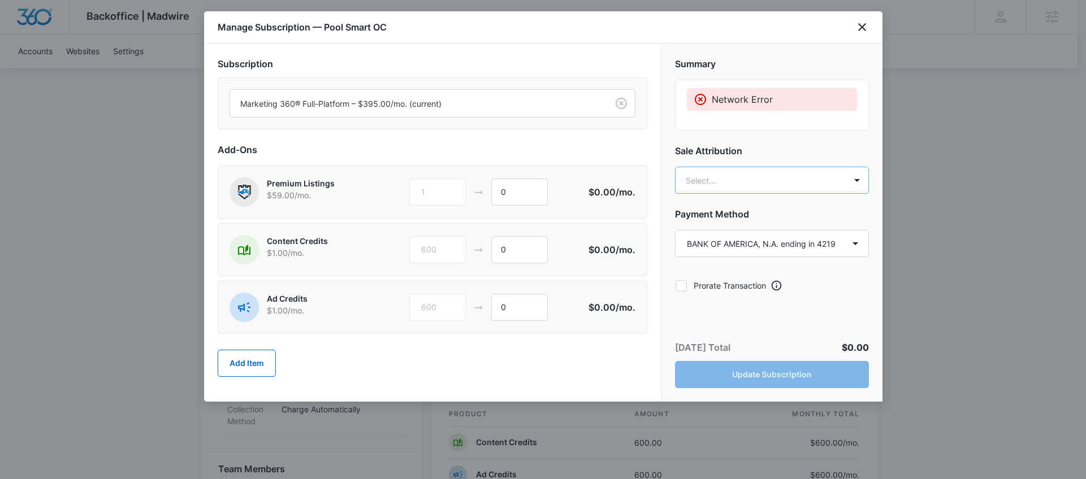
click at [773, 184] on body "Backoffice | Madwire Apps Settings Alyssa Bauer alyssa.bauer@madwire.com My Pro…" at bounding box center [543, 407] width 1086 height 1709
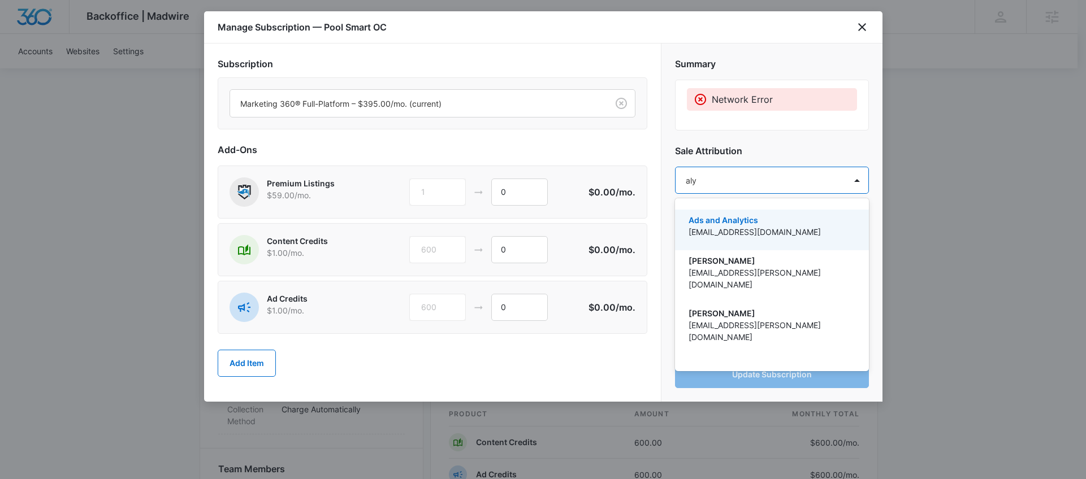
type input "alys"
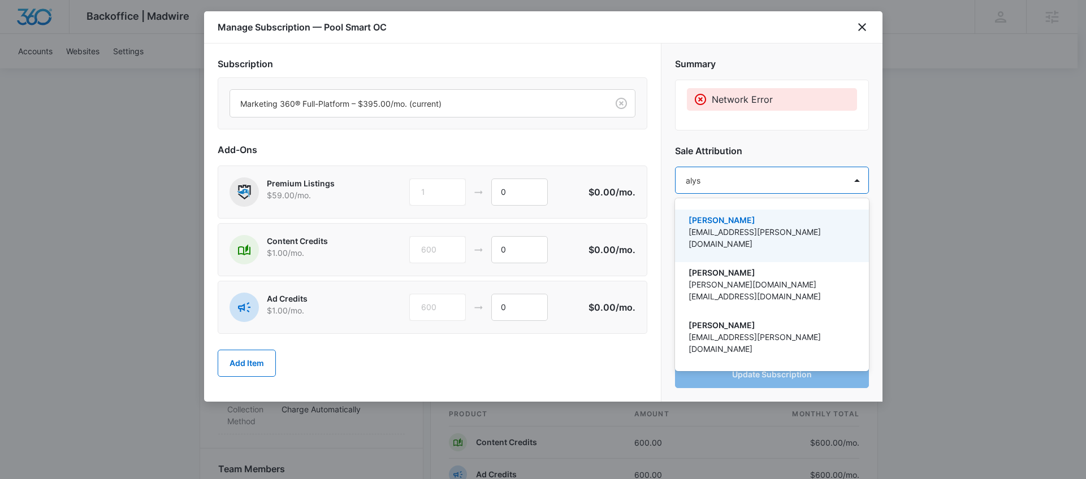
click at [716, 233] on p "[EMAIL_ADDRESS][PERSON_NAME][DOMAIN_NAME]" at bounding box center [770, 238] width 164 height 24
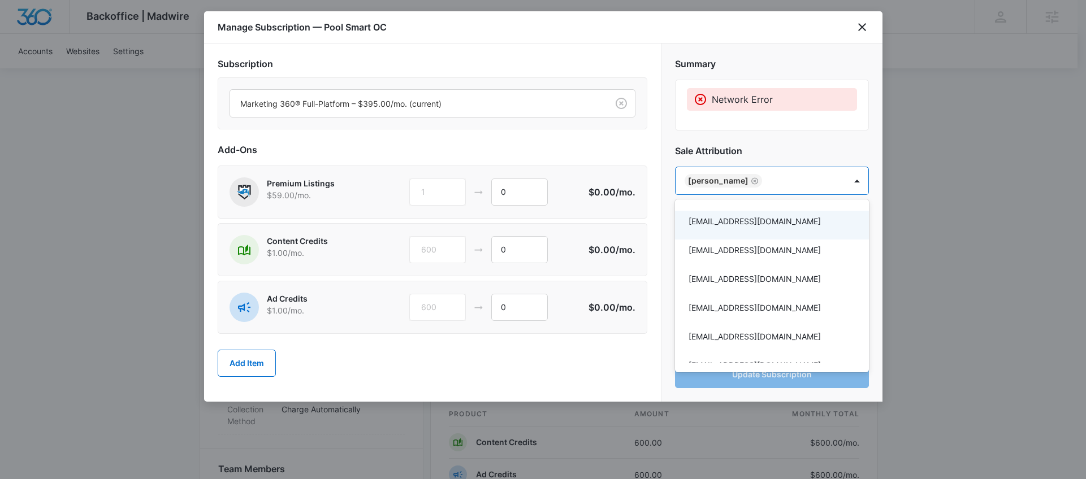
click at [666, 223] on div at bounding box center [543, 239] width 1086 height 479
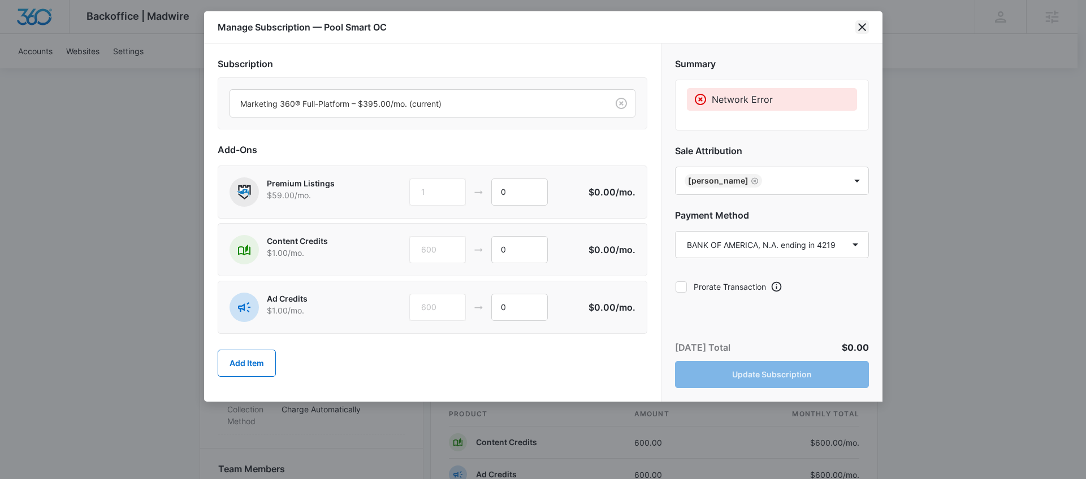
click at [859, 27] on icon "close" at bounding box center [862, 27] width 14 height 14
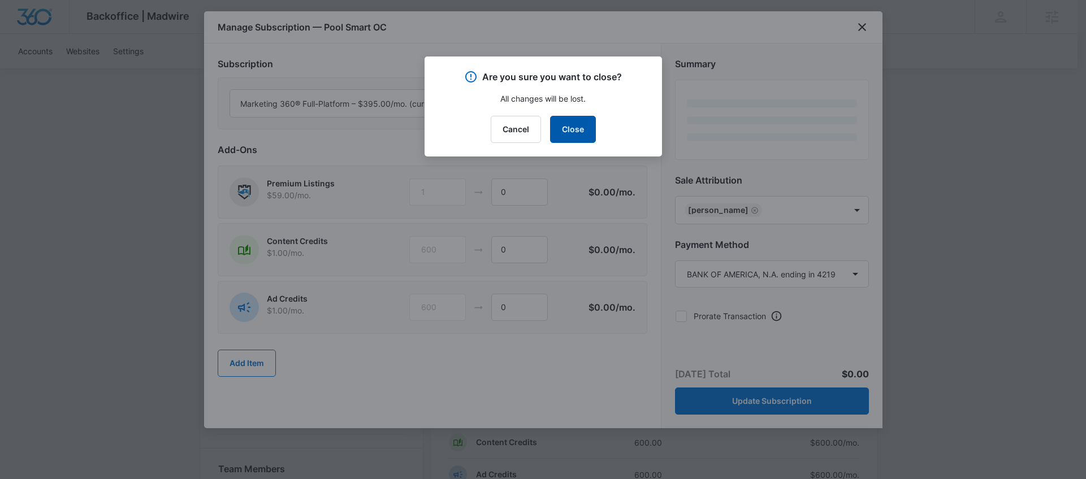
click at [571, 131] on button "Close" at bounding box center [573, 129] width 46 height 27
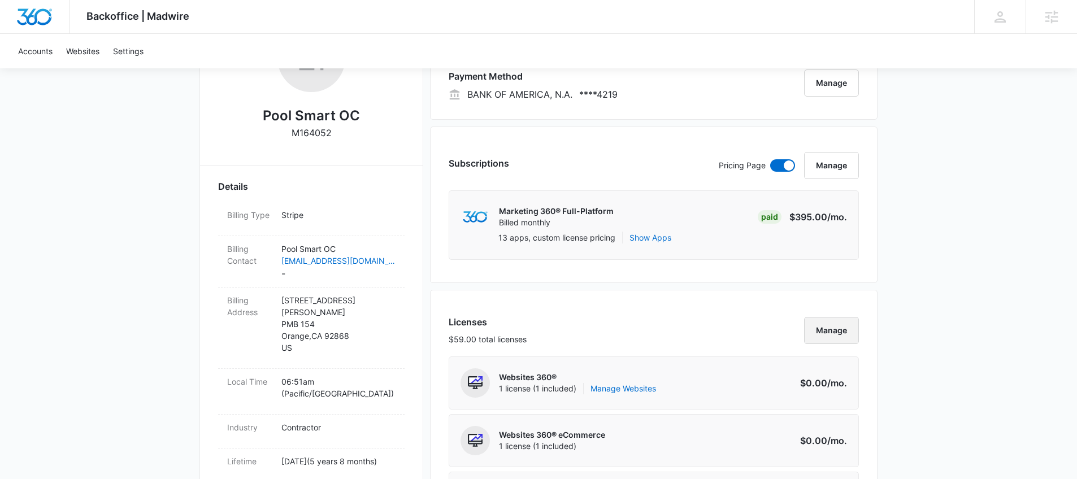
scroll to position [227, 0]
click at [849, 172] on button "Manage" at bounding box center [831, 166] width 55 height 27
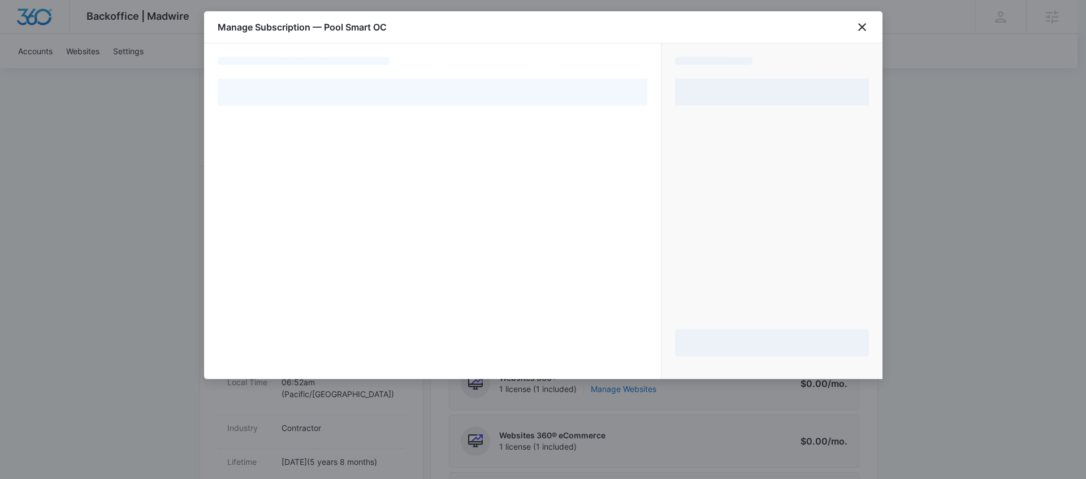
select select "pm_1R1aPmA4n8RTgNjURG9EDU5Y"
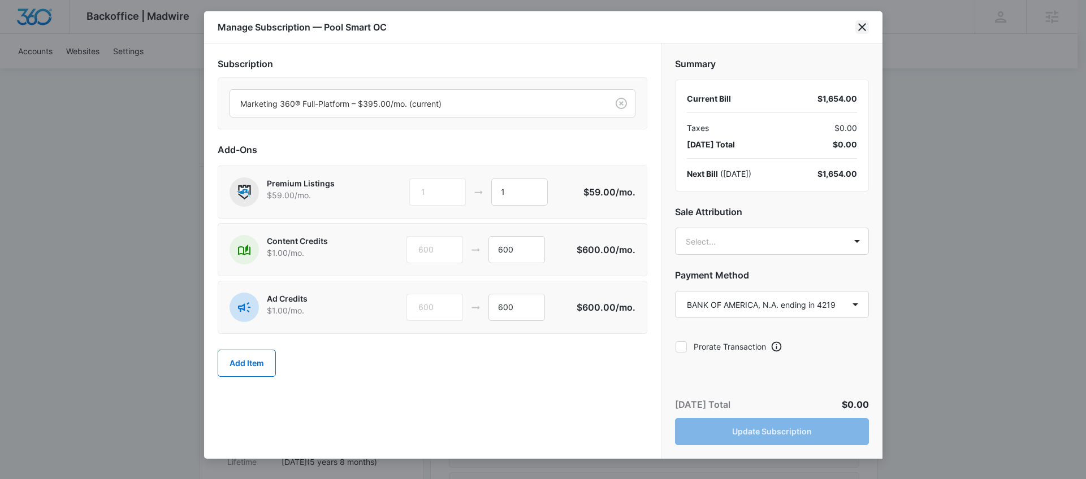
click at [856, 27] on icon "close" at bounding box center [862, 27] width 14 height 14
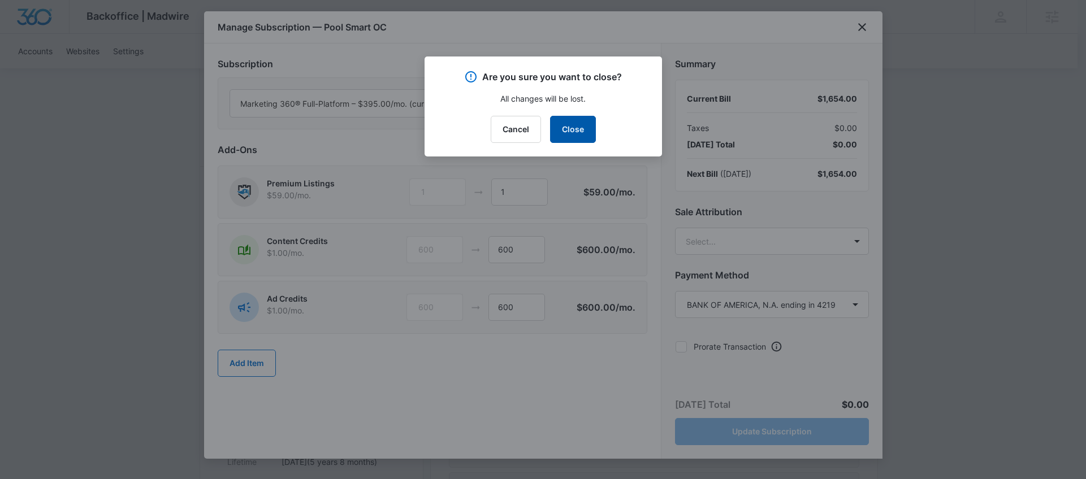
click at [585, 132] on button "Close" at bounding box center [573, 129] width 46 height 27
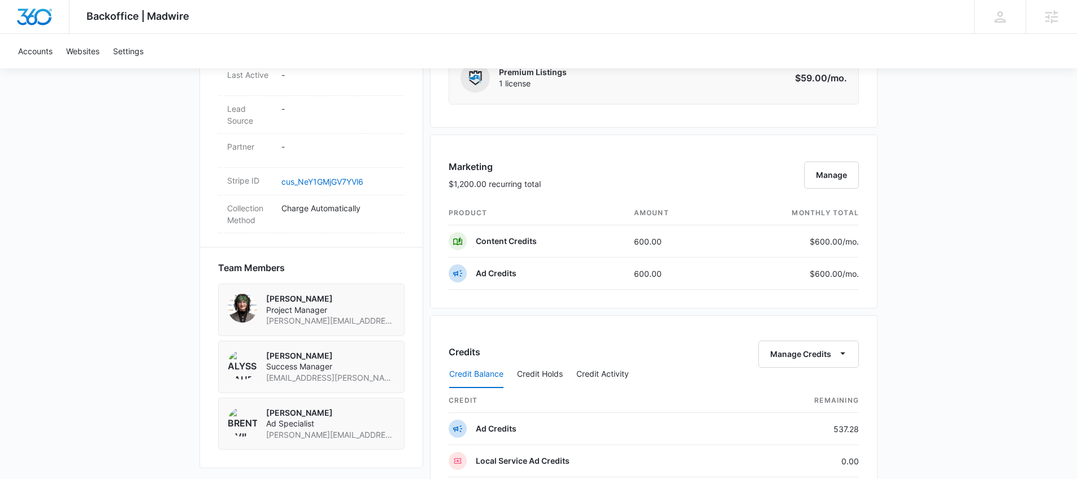
scroll to position [718, 0]
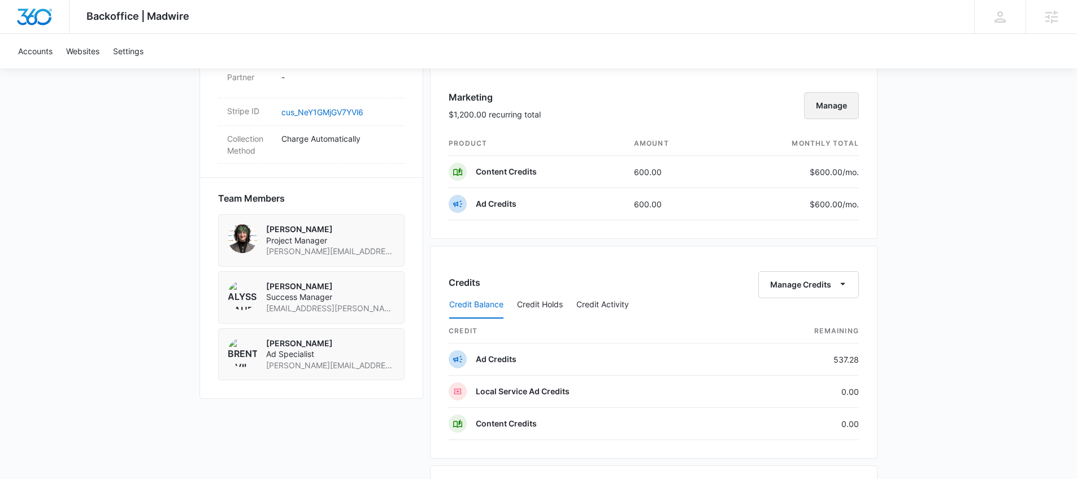
click at [821, 106] on button "Manage" at bounding box center [831, 105] width 55 height 27
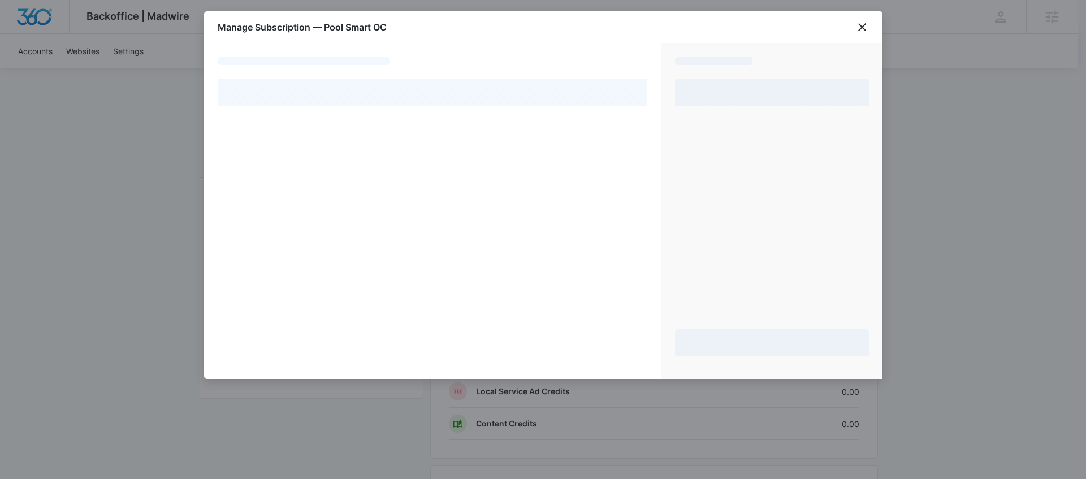
select select "pm_1R1aPmA4n8RTgNjURG9EDU5Y"
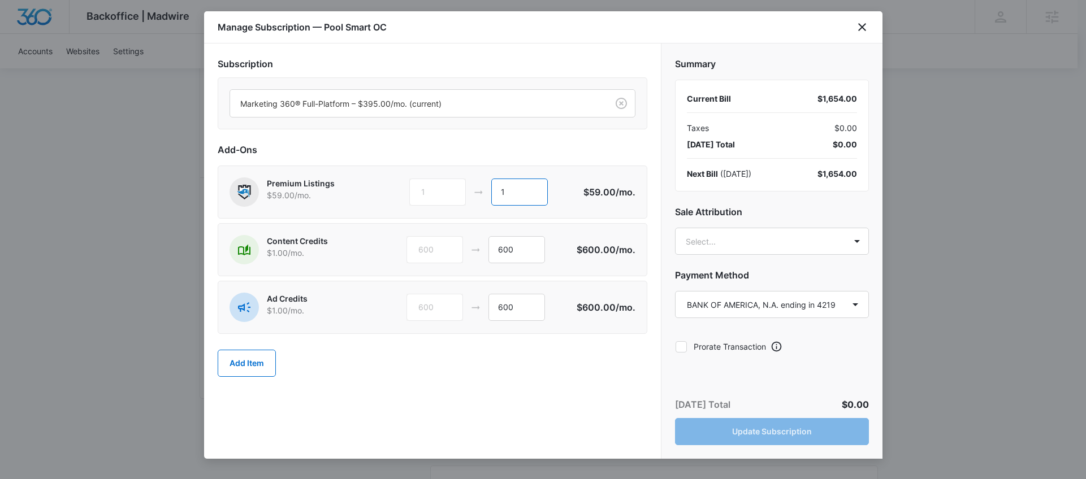
click at [523, 194] on input "1" at bounding box center [519, 192] width 57 height 27
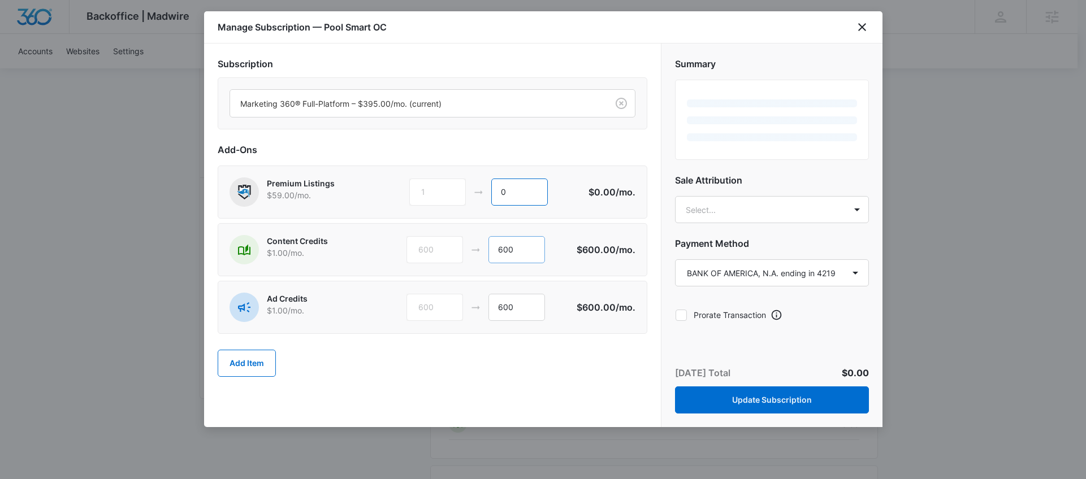
type input "0"
click at [514, 246] on input "600" at bounding box center [516, 249] width 57 height 27
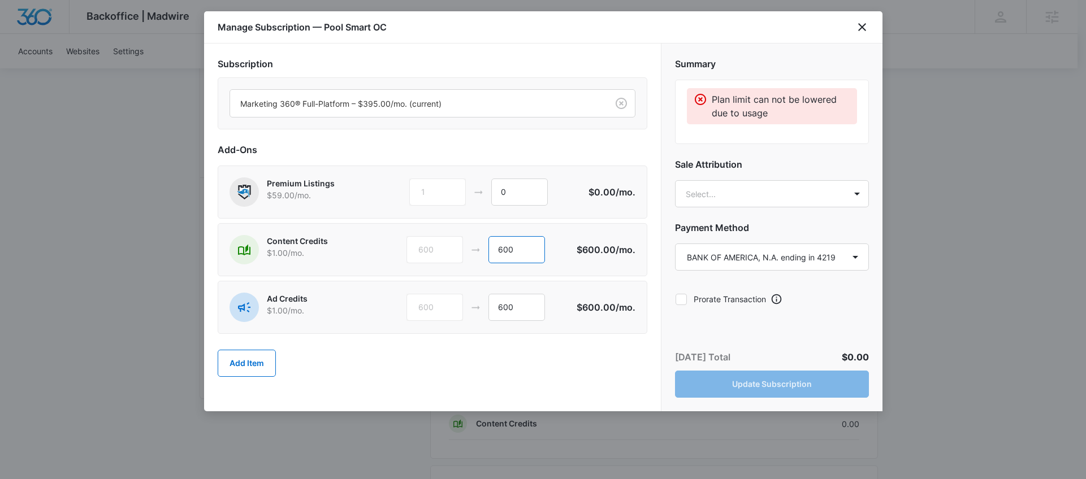
click at [514, 246] on input "600" at bounding box center [516, 249] width 57 height 27
type input "0"
click at [862, 21] on icon "close" at bounding box center [862, 27] width 14 height 14
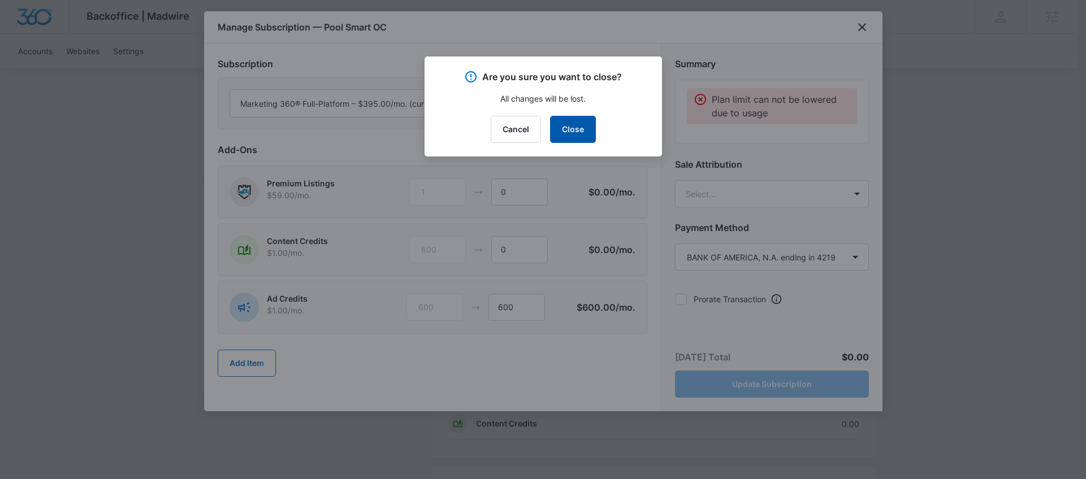
click at [581, 135] on button "Close" at bounding box center [573, 129] width 46 height 27
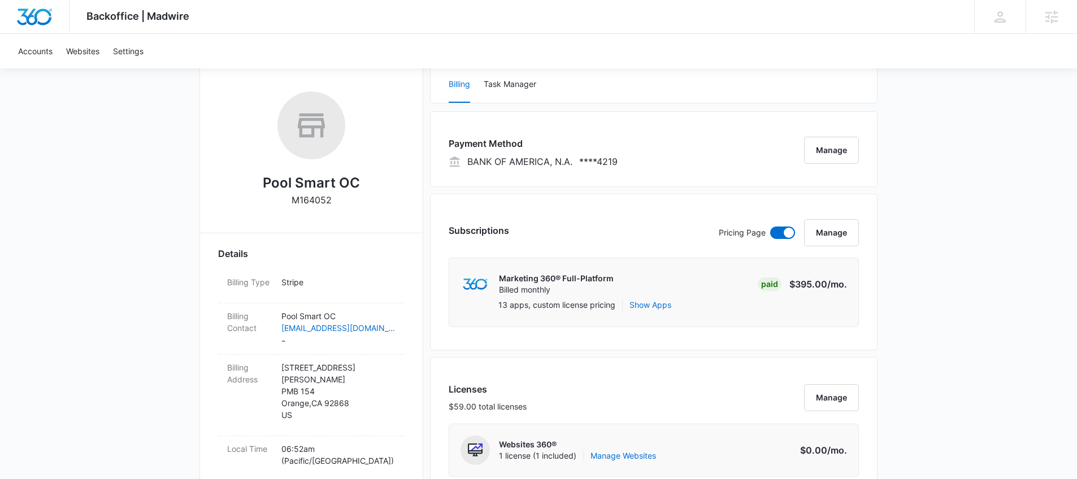
scroll to position [0, 0]
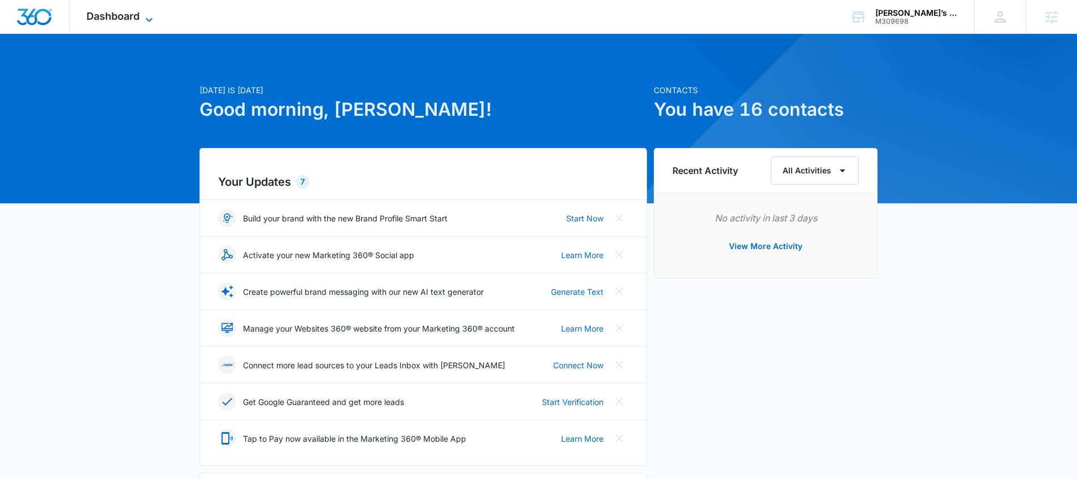
click at [148, 17] on icon at bounding box center [149, 20] width 14 height 14
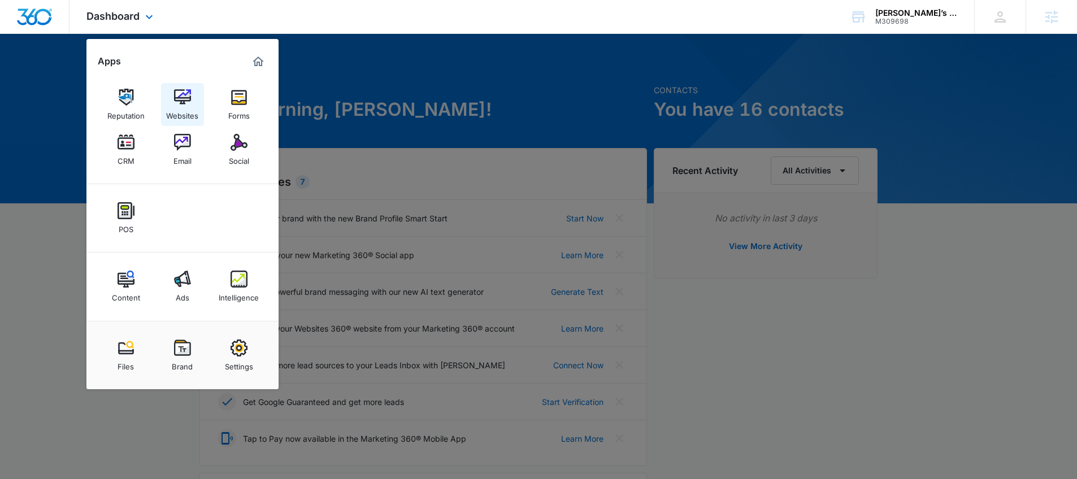
click at [190, 110] on div "Websites" at bounding box center [182, 113] width 32 height 15
